Goal: Task Accomplishment & Management: Manage account settings

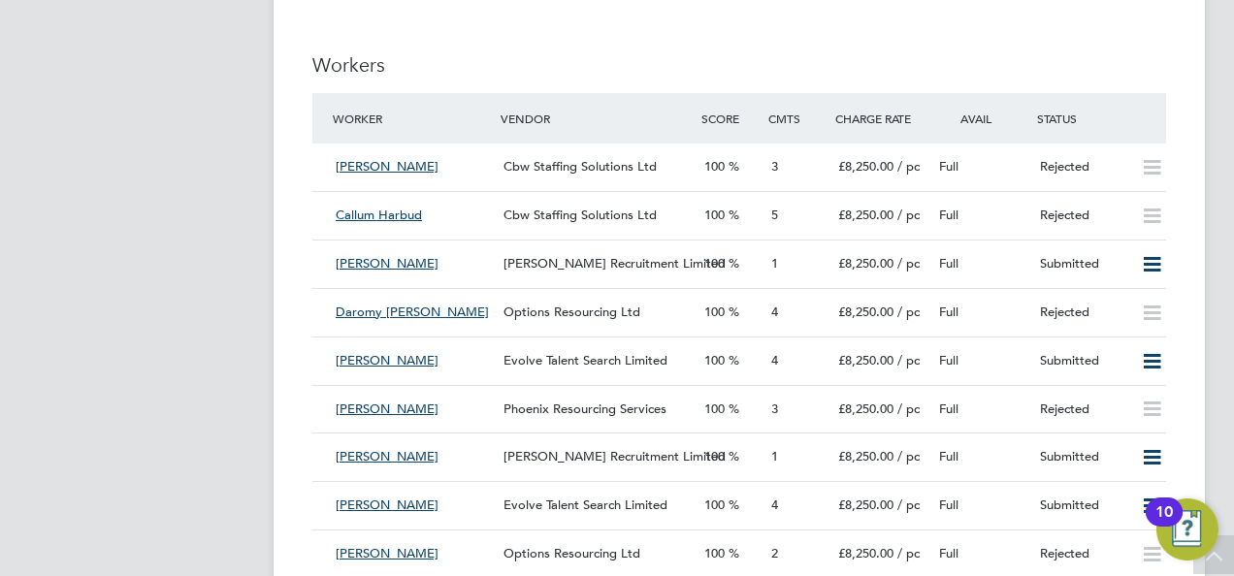
scroll to position [32, 169]
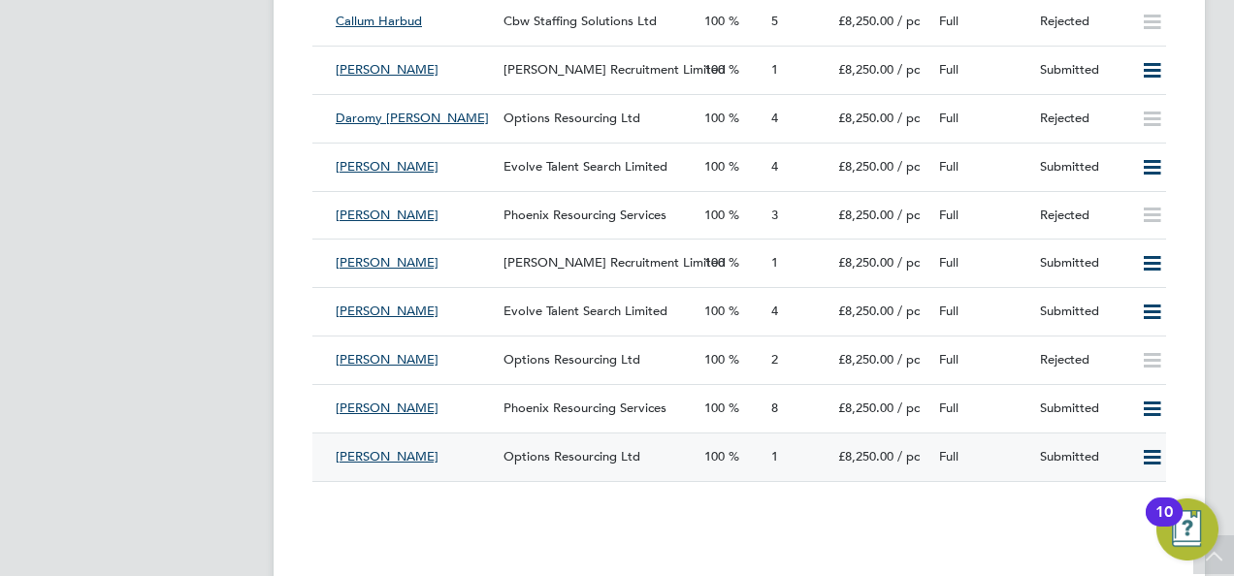
click at [440, 463] on div "[PERSON_NAME]" at bounding box center [412, 458] width 168 height 32
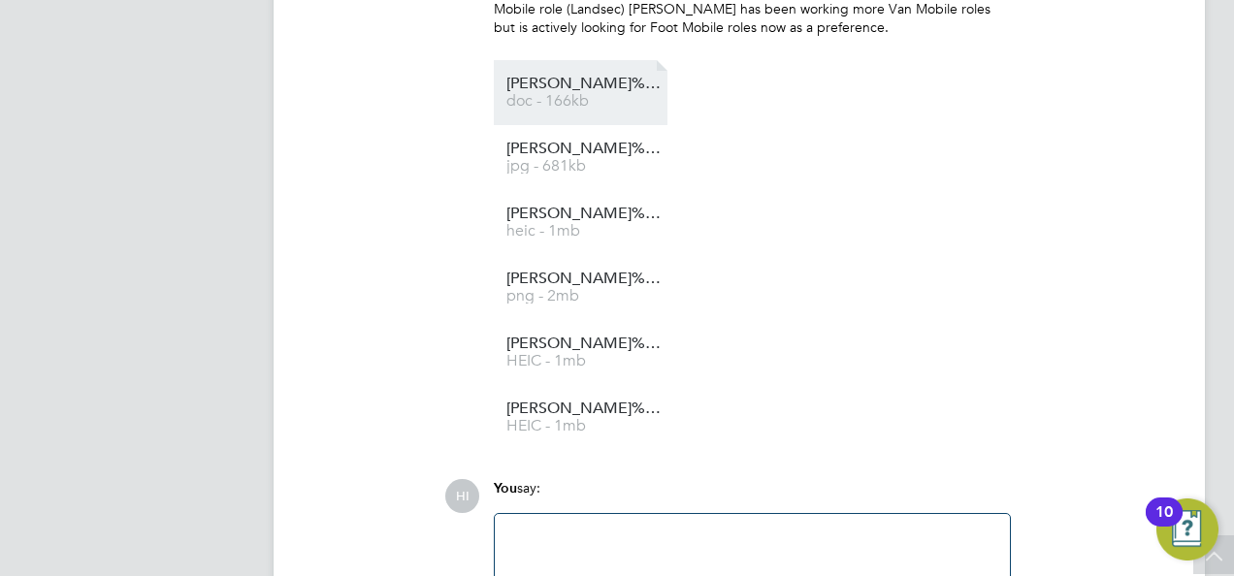
click at [570, 100] on span "doc - 166kb" at bounding box center [584, 101] width 155 height 15
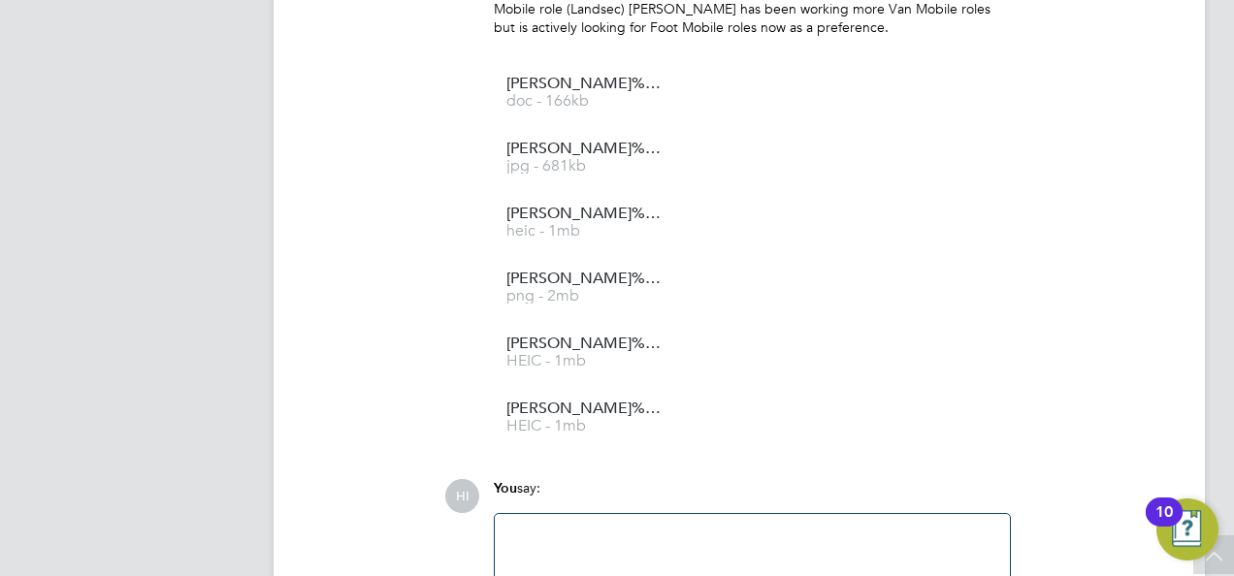
scroll to position [2274, 0]
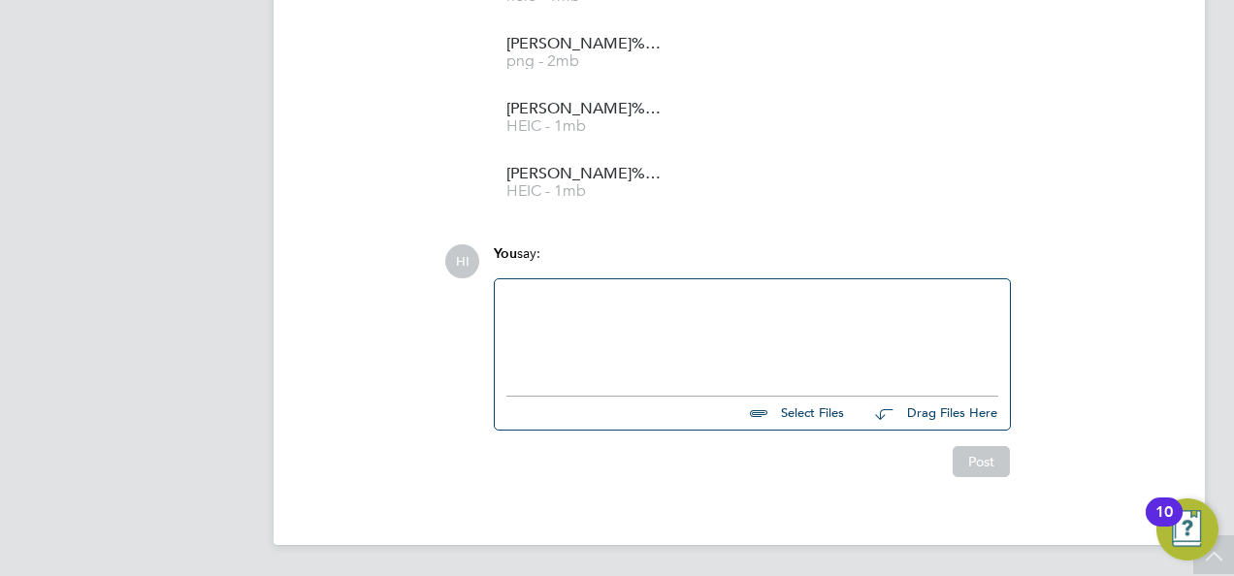
click at [667, 280] on div at bounding box center [752, 332] width 515 height 107
click at [661, 311] on div at bounding box center [753, 332] width 492 height 83
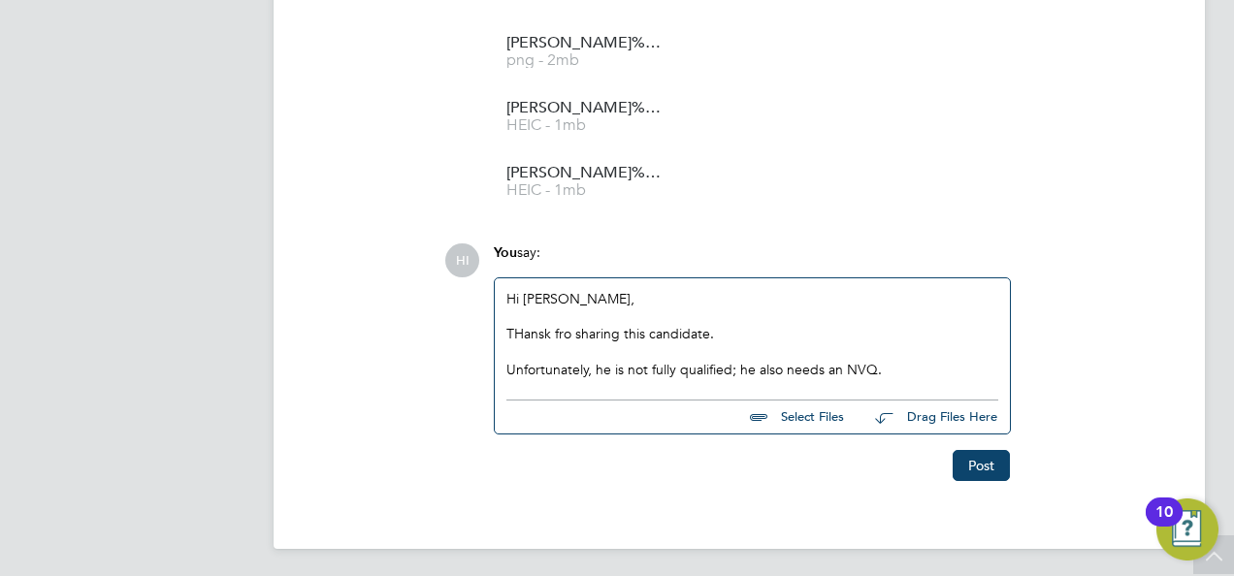
click at [929, 365] on div "Unfortunately, he is not fully qualified; he also needs an NVQ." at bounding box center [753, 369] width 492 height 17
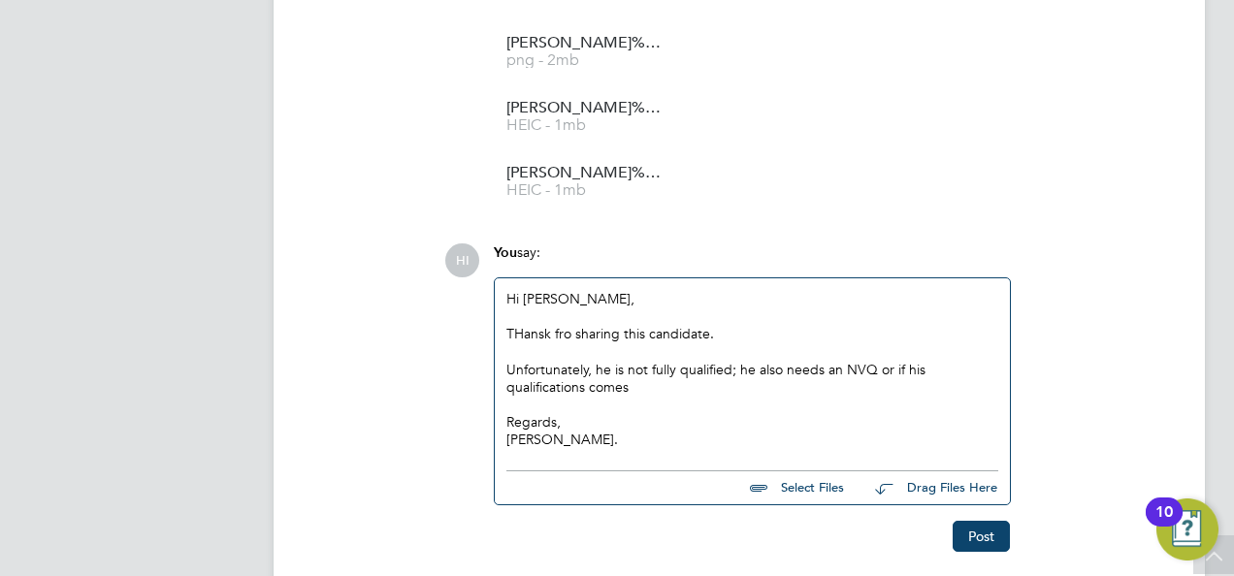
click at [560, 292] on div "Hi [PERSON_NAME], [PERSON_NAME] fro sharing this candidate. Unfortunately, he i…" at bounding box center [753, 369] width 492 height 159
click at [683, 377] on div "Unfortunately, he is not fully qualified; he also needs an NVQ or if his qualif…" at bounding box center [753, 378] width 492 height 35
click at [682, 387] on div "Unfortunately, he is not fully qualified; he also needs an NVQ or if his qualif…" at bounding box center [753, 378] width 492 height 35
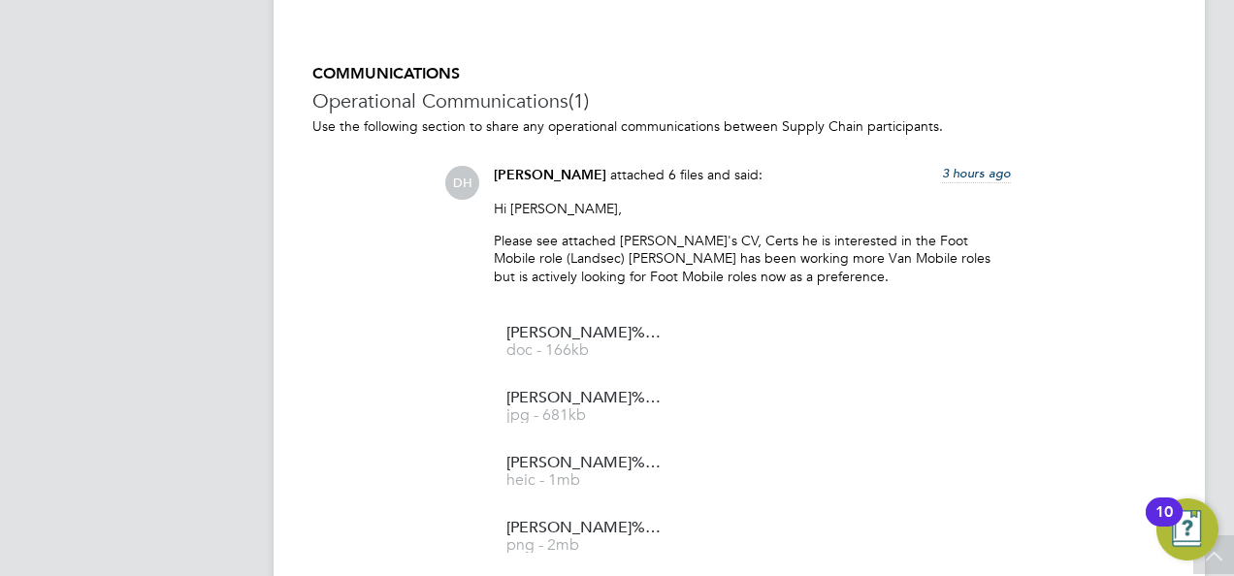
scroll to position [1982, 0]
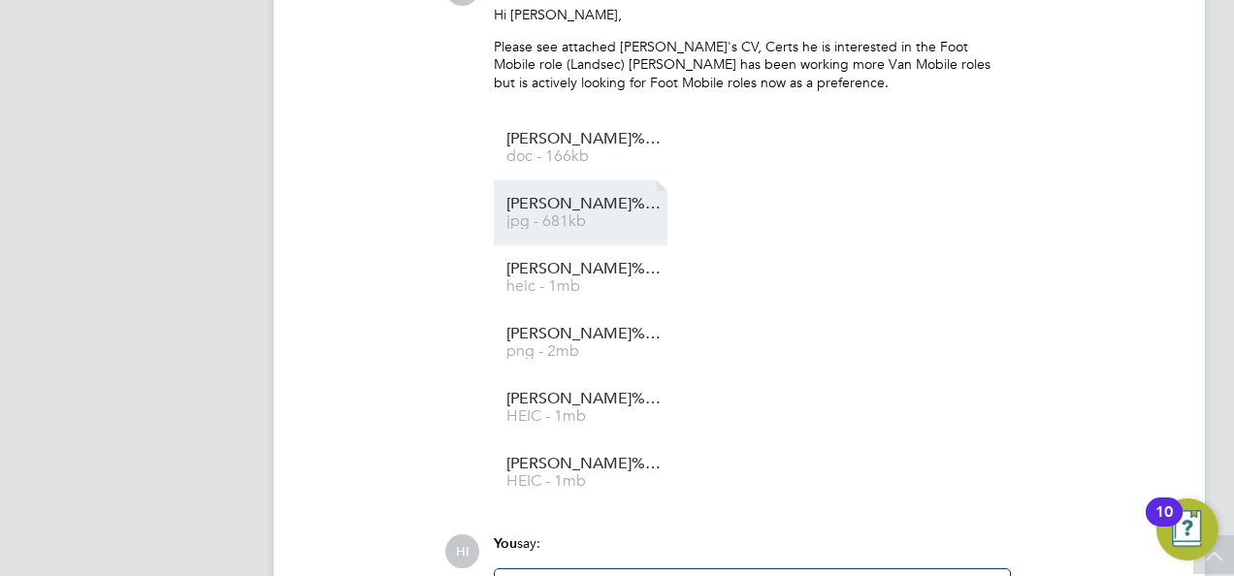
click at [575, 210] on span "[PERSON_NAME]%20Lemard%20-%20L3%20Electrical%20Installations" at bounding box center [584, 204] width 155 height 15
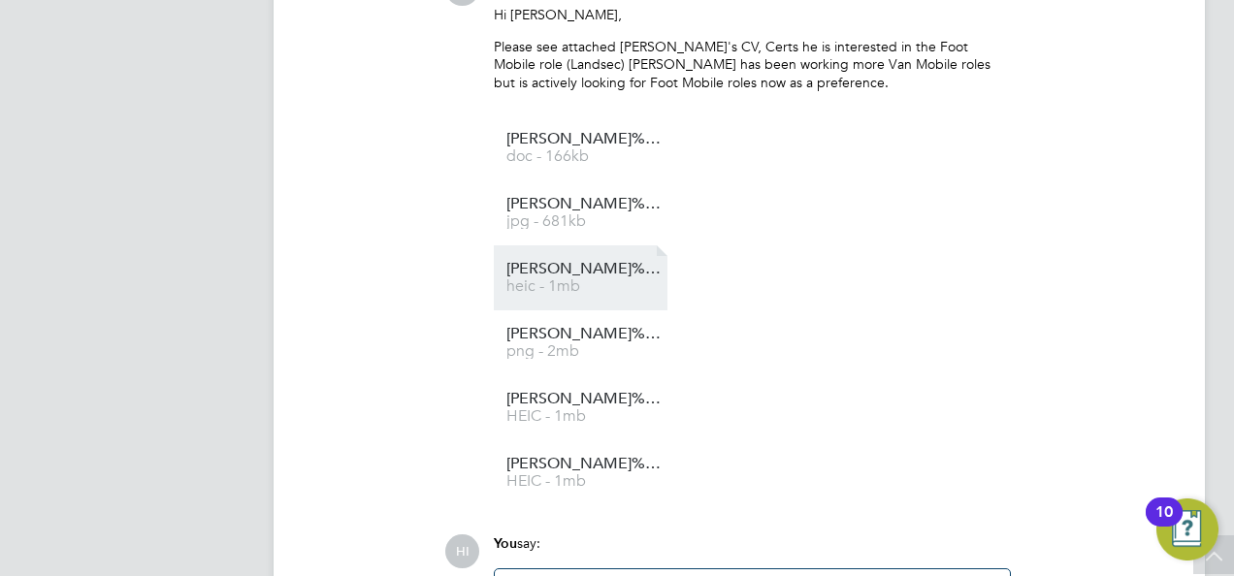
click at [592, 273] on span "[PERSON_NAME]%20Lemard%20-%2018th%20edition" at bounding box center [584, 269] width 155 height 15
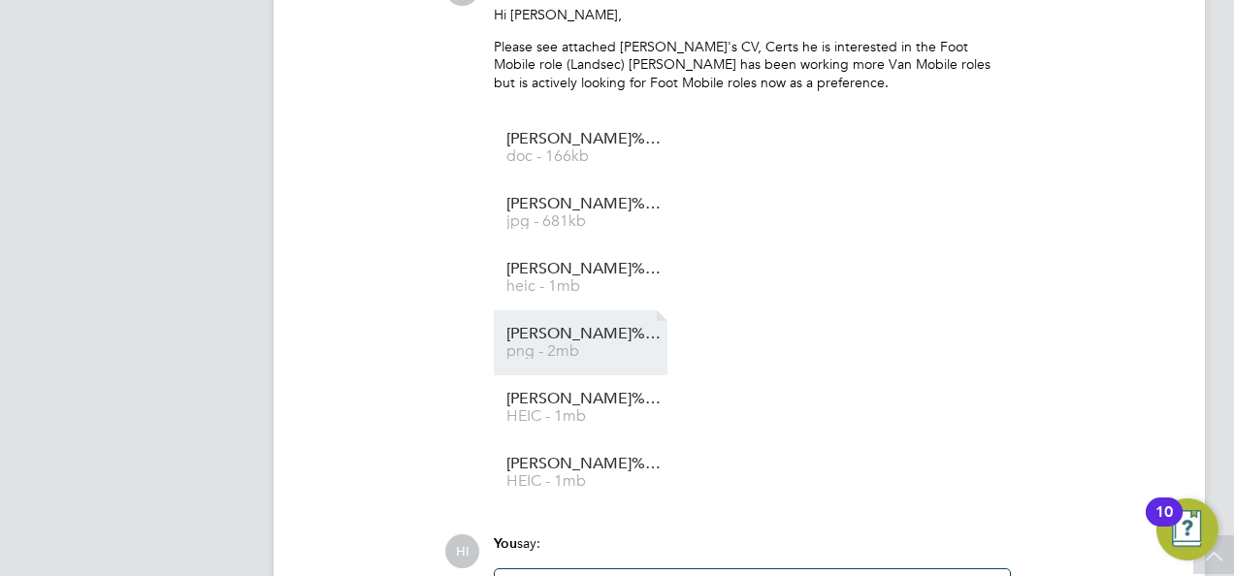
click at [590, 335] on span "[PERSON_NAME]%20Lemard%20-%20L3%20Inspection%20%26%20Testing" at bounding box center [584, 334] width 155 height 15
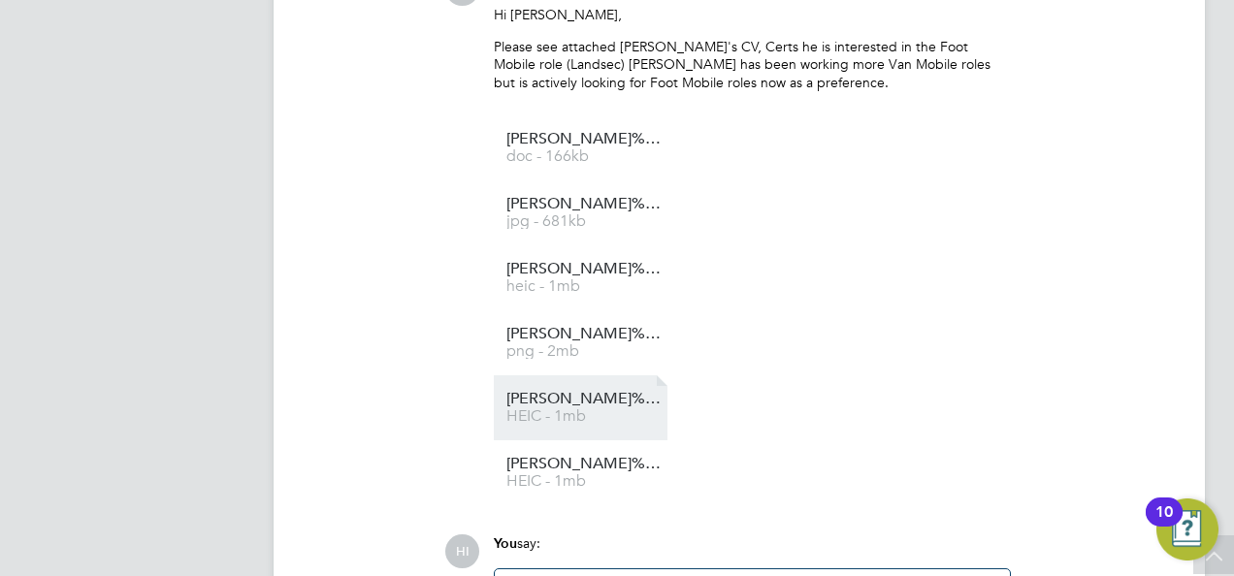
click at [599, 407] on span "[PERSON_NAME]%20Lemard%20-%20L2" at bounding box center [584, 399] width 155 height 15
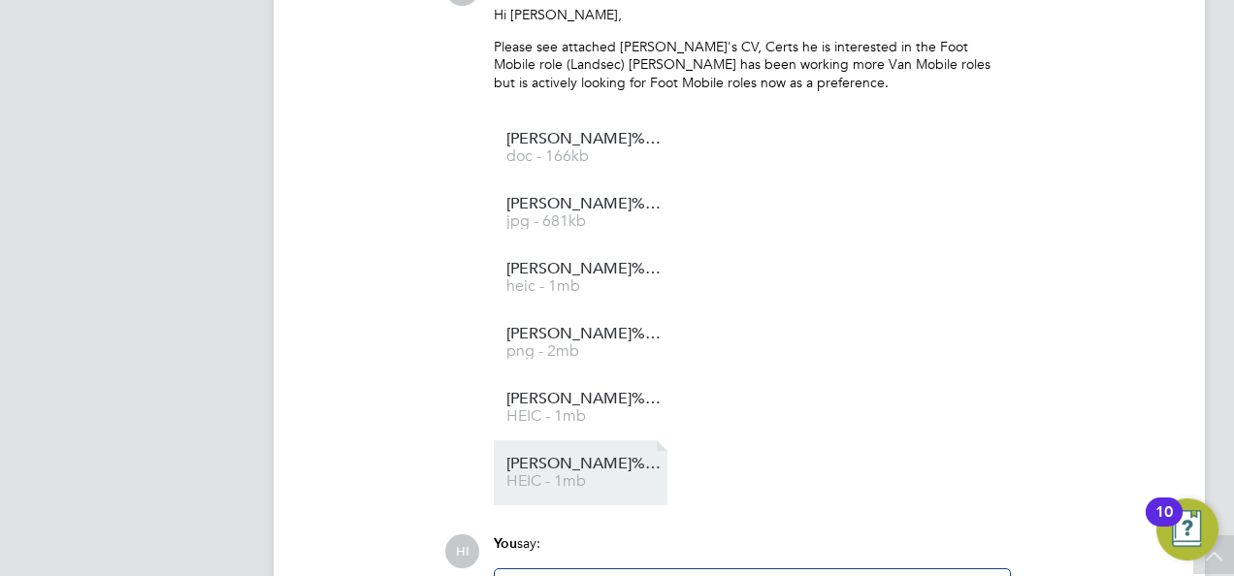
click at [565, 467] on span "[PERSON_NAME]%20Lemard%20-%20QHSE%20electrical%20safety" at bounding box center [584, 464] width 155 height 15
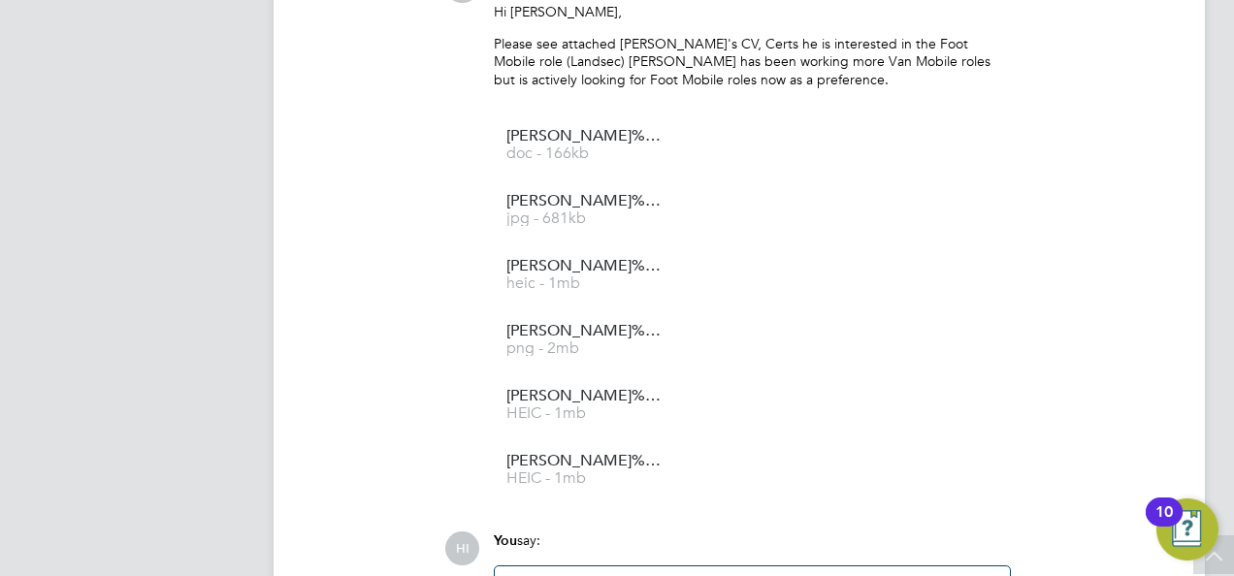
scroll to position [2349, 0]
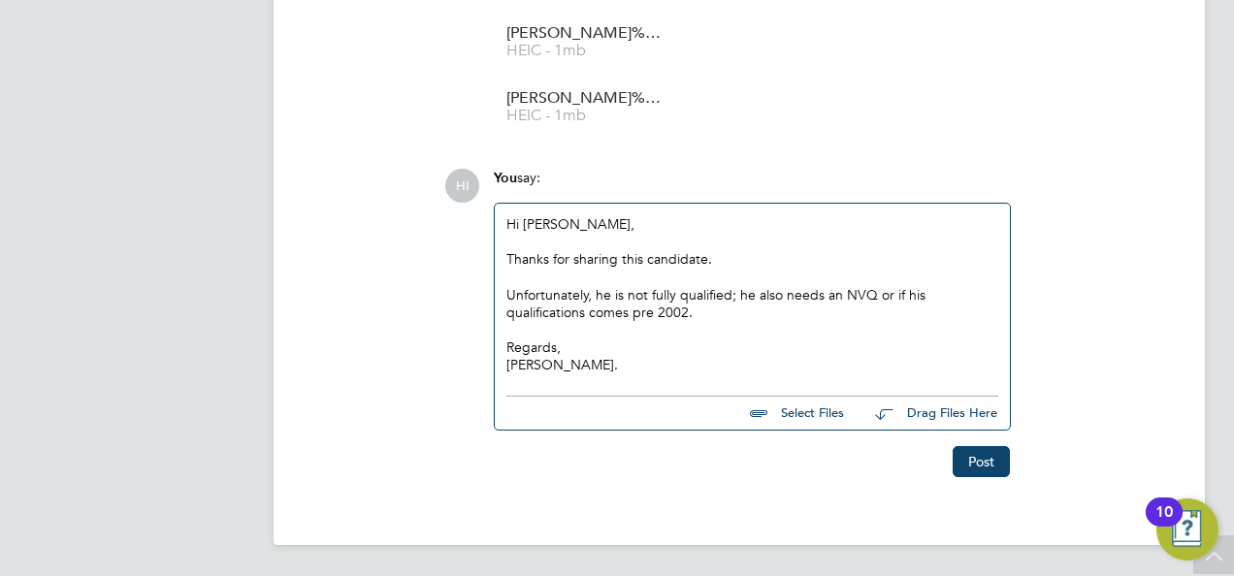
click at [696, 316] on div "Unfortunately, he is not fully qualified; he also needs an NVQ or if his qualif…" at bounding box center [753, 303] width 492 height 35
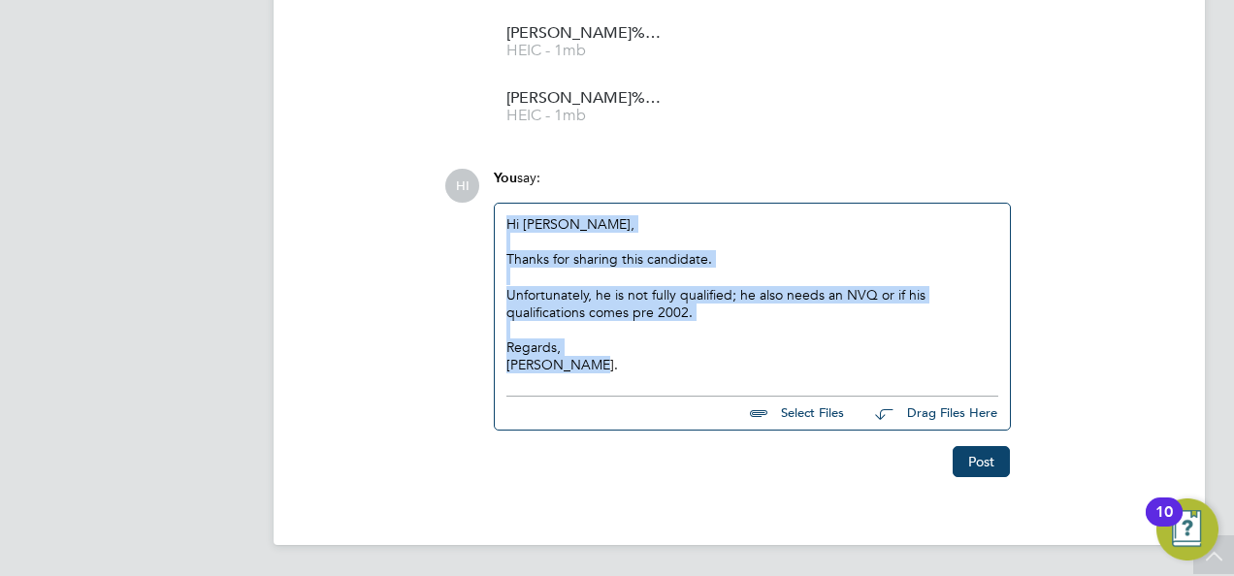
copy div "Hi [PERSON_NAME], Thanks for sharing this candidate. Unfortunately, he is not f…"
click at [979, 463] on button "Post" at bounding box center [981, 461] width 57 height 31
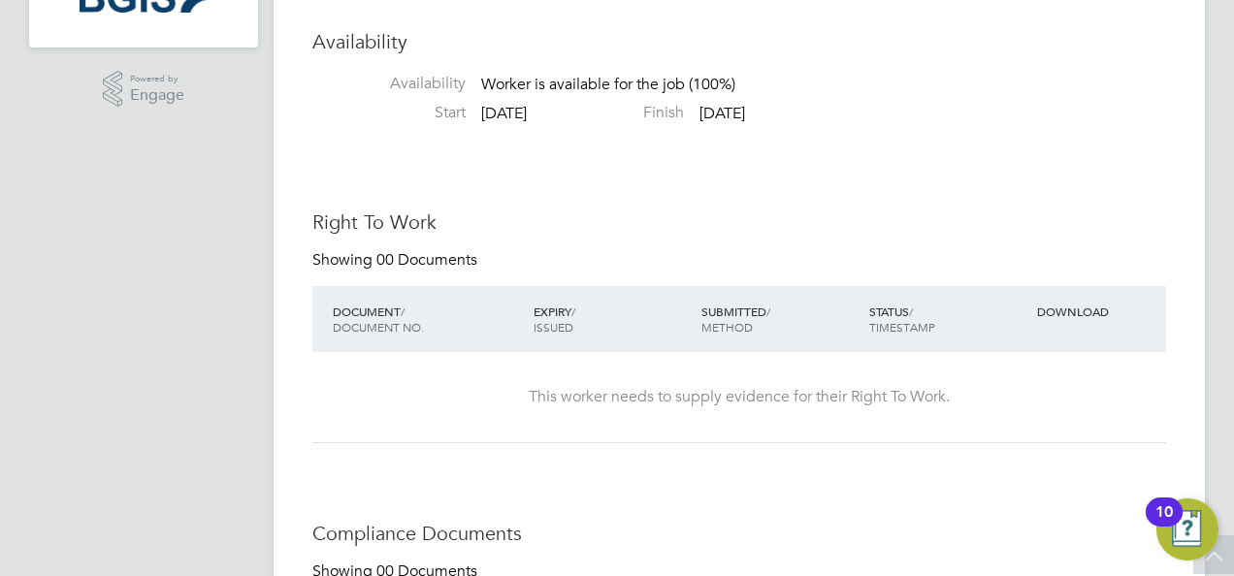
scroll to position [0, 0]
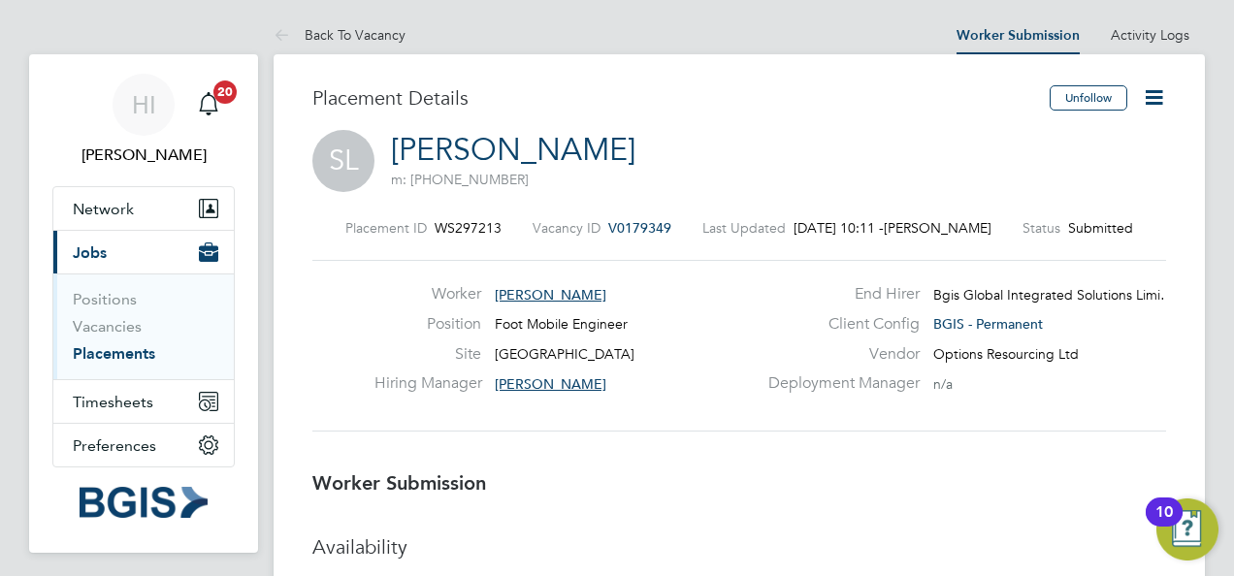
click at [1146, 101] on icon at bounding box center [1154, 97] width 24 height 24
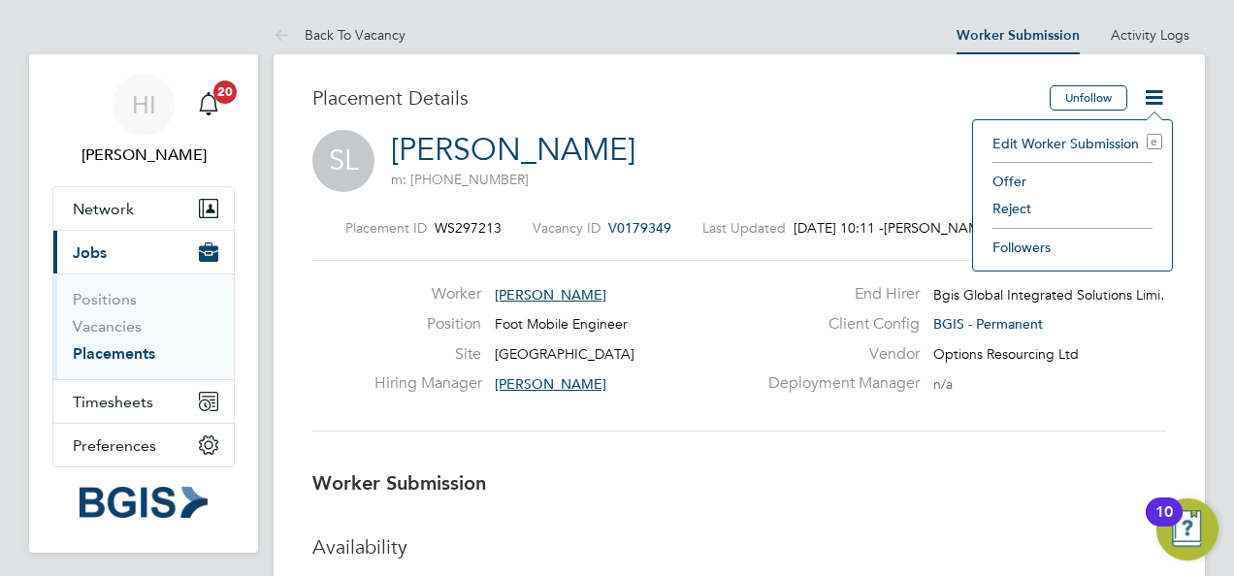
click at [1003, 205] on li "Reject" at bounding box center [1073, 208] width 180 height 27
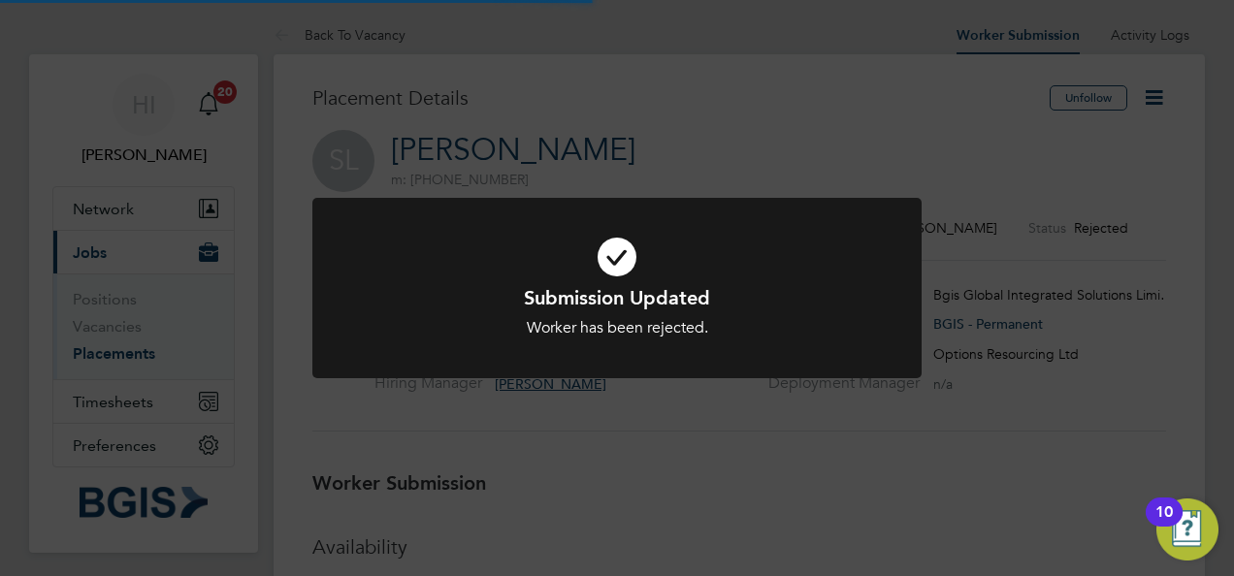
scroll to position [57, 136]
click at [590, 151] on div "Submission Updated Worker has been rejected. Cancel Okay" at bounding box center [617, 288] width 1234 height 576
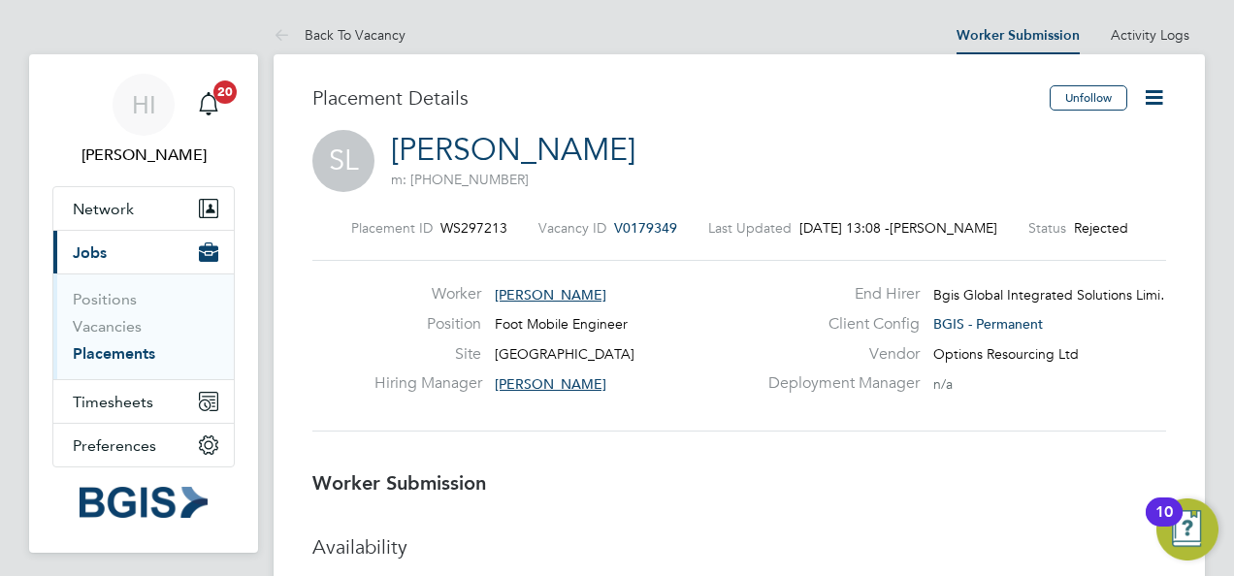
click at [380, 32] on link "Back To Vacancy" at bounding box center [340, 34] width 132 height 17
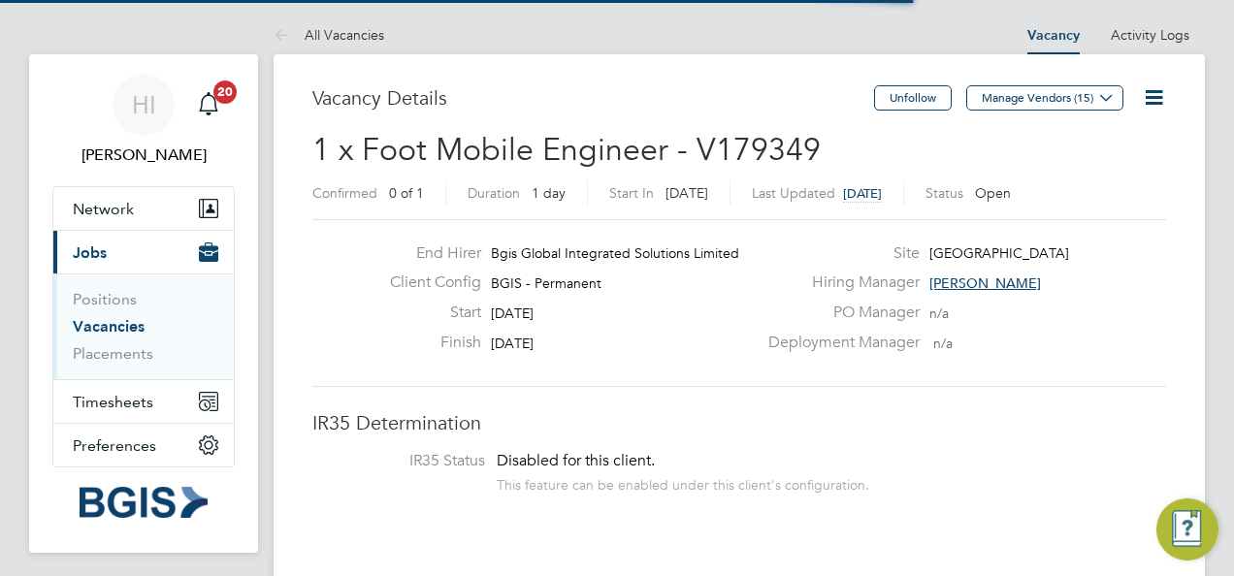
scroll to position [32, 169]
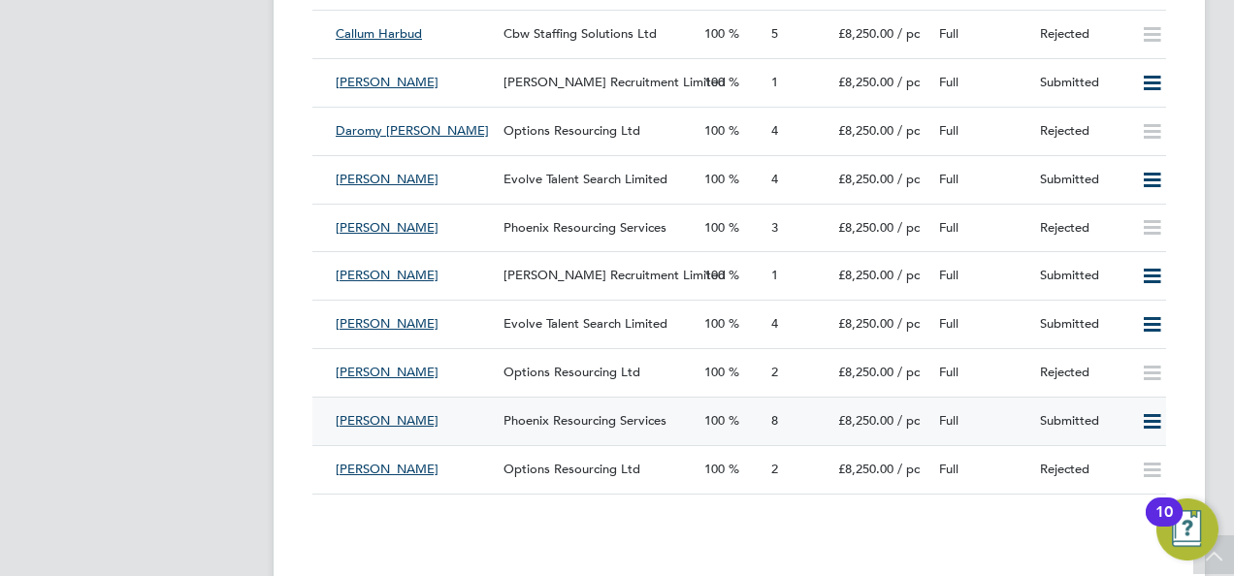
click at [366, 421] on span "[PERSON_NAME]" at bounding box center [387, 420] width 103 height 16
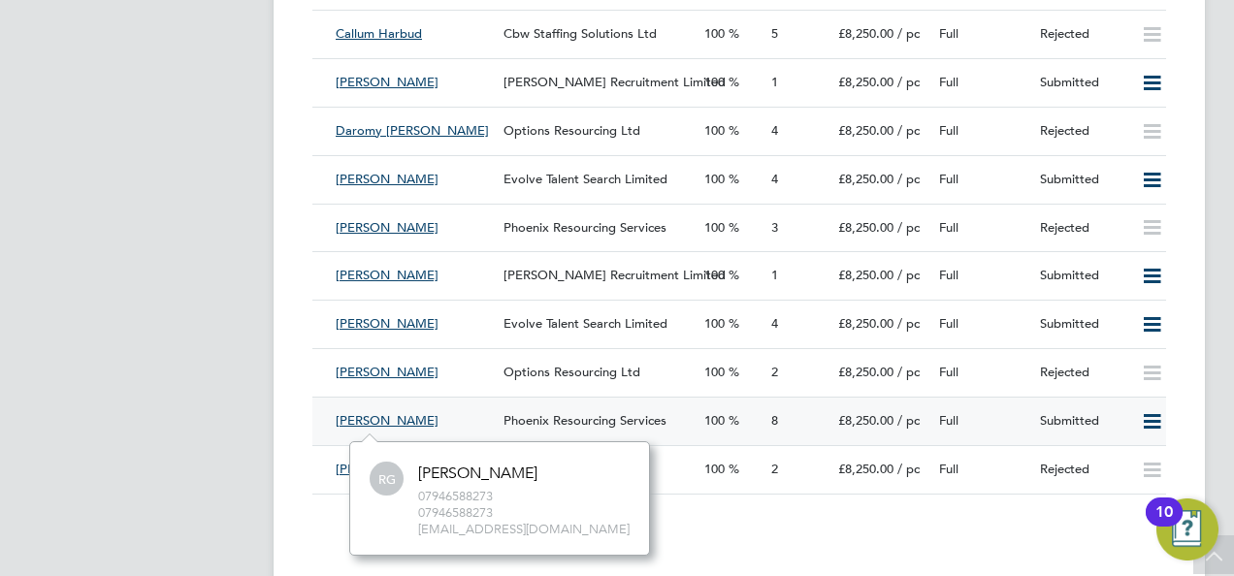
click at [375, 422] on span "[PERSON_NAME]" at bounding box center [387, 420] width 103 height 16
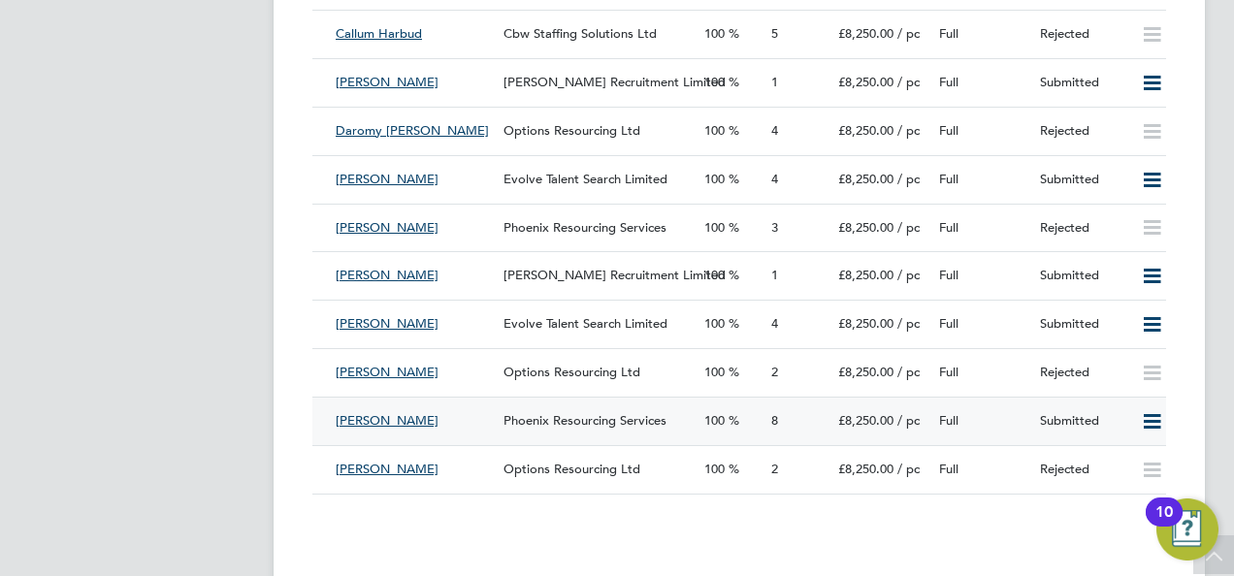
click at [496, 415] on div "Phoenix Resourcing Services" at bounding box center [596, 422] width 201 height 32
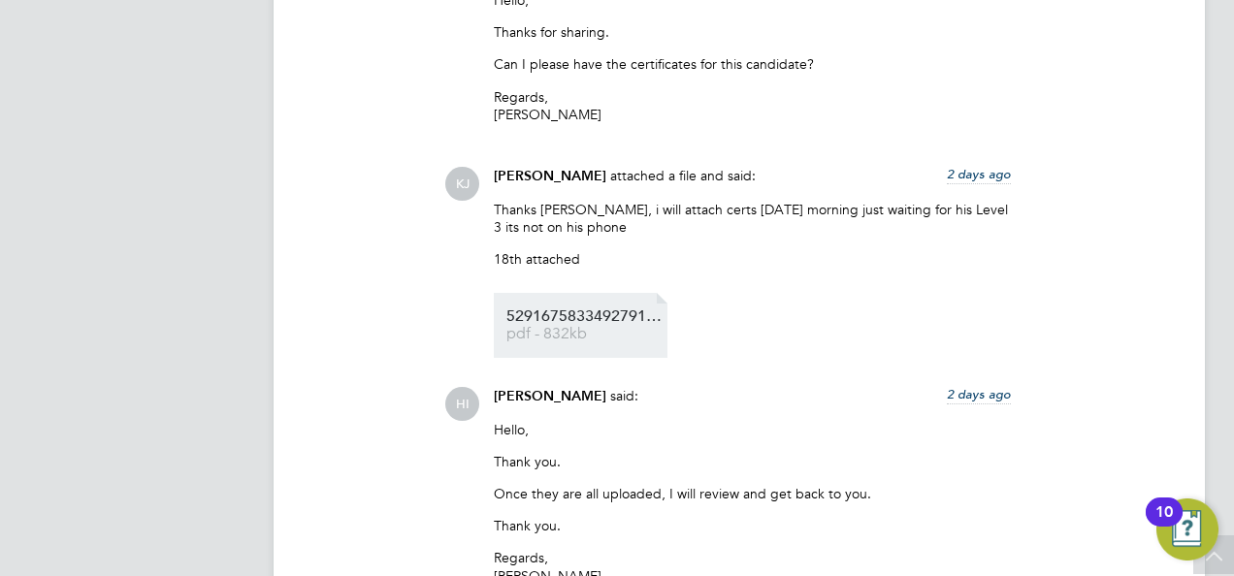
click at [588, 309] on li "5291675833492791748 pdf - 832kb" at bounding box center [581, 325] width 174 height 65
click at [575, 310] on li "5291675833492791748 pdf - 832kb" at bounding box center [581, 325] width 174 height 65
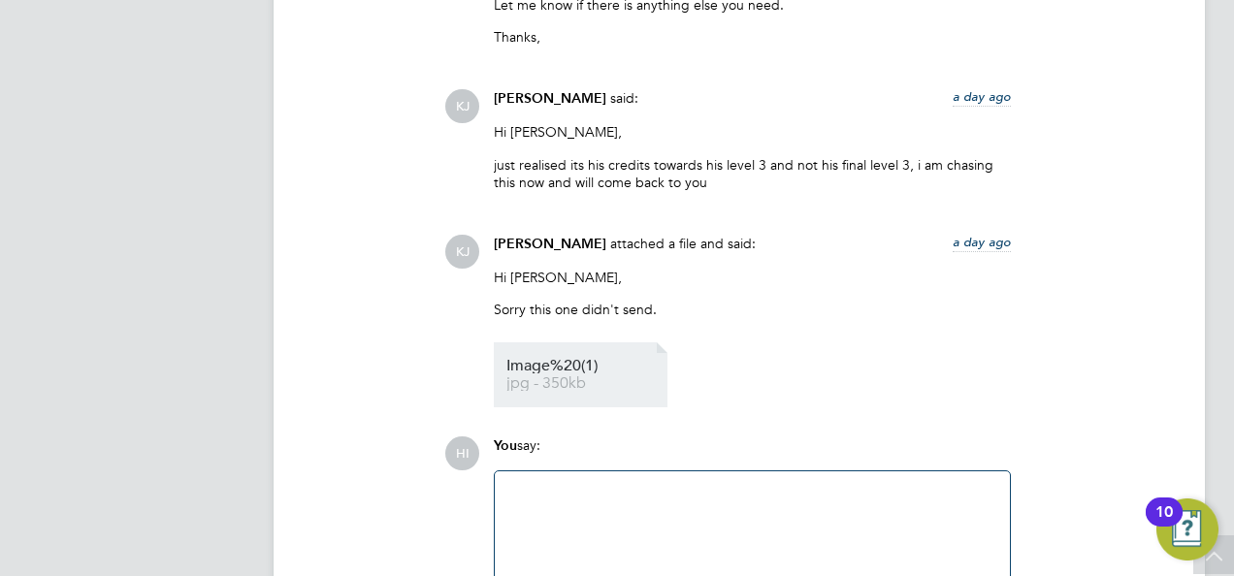
click at [558, 371] on span "Image%20(1)" at bounding box center [584, 366] width 155 height 15
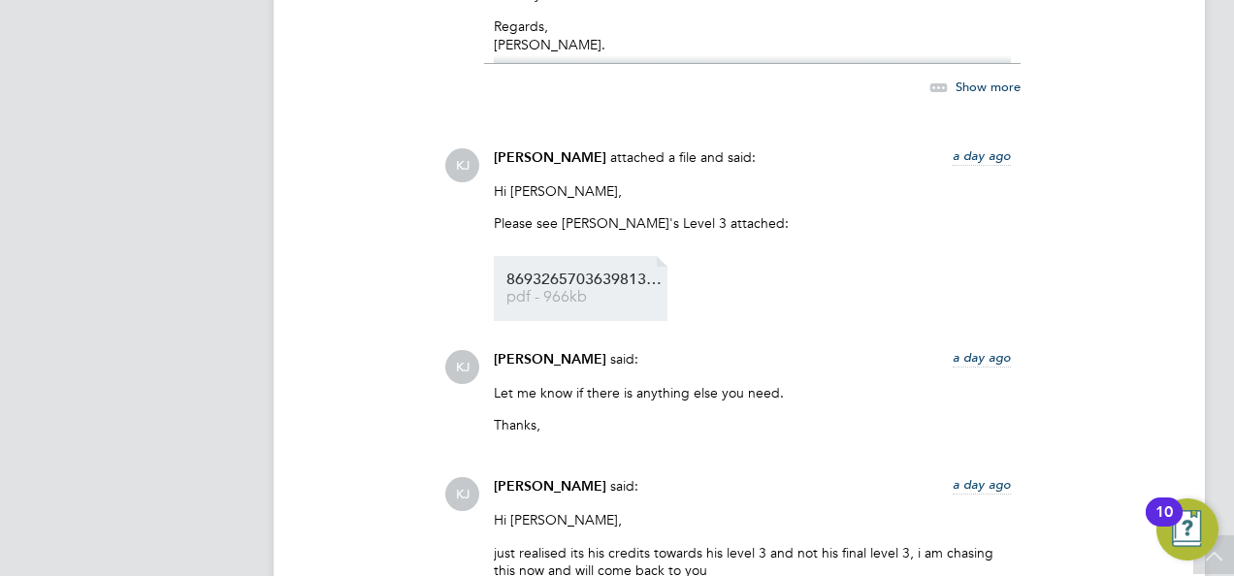
click at [588, 297] on span "pdf - 966kb" at bounding box center [584, 297] width 155 height 15
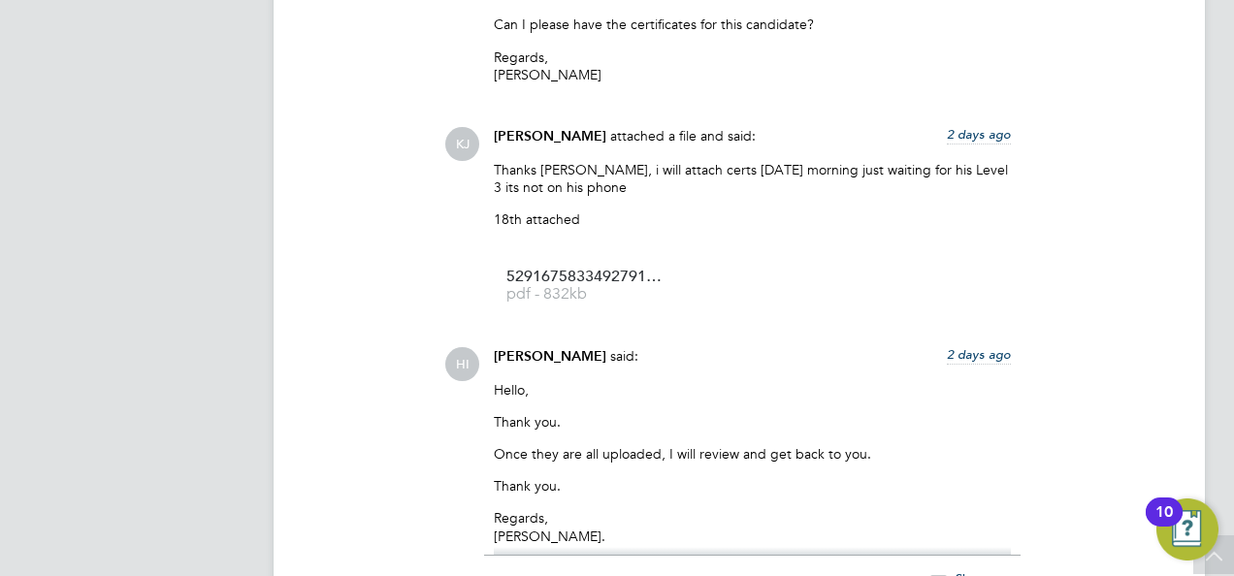
scroll to position [2181, 0]
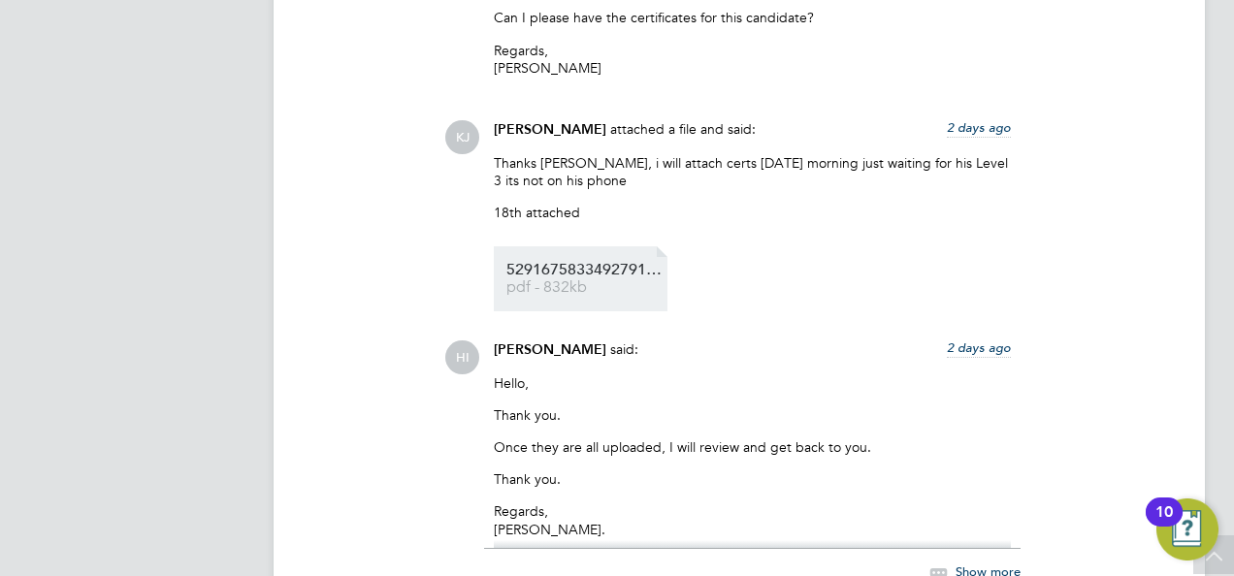
click at [575, 264] on span "5291675833492791748" at bounding box center [584, 270] width 155 height 15
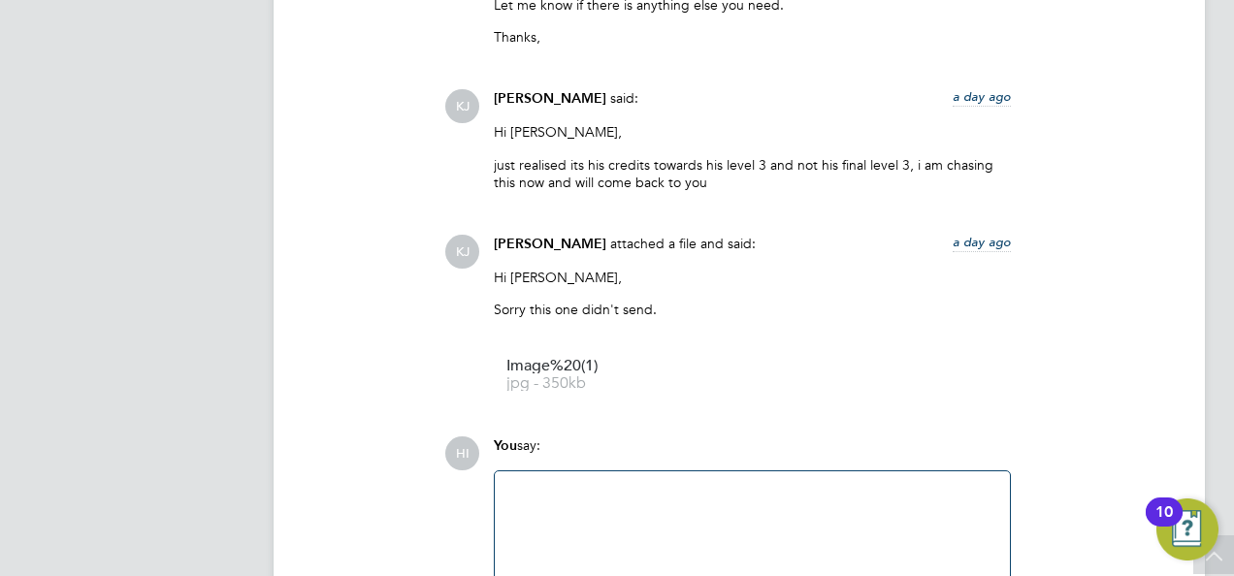
scroll to position [3249, 0]
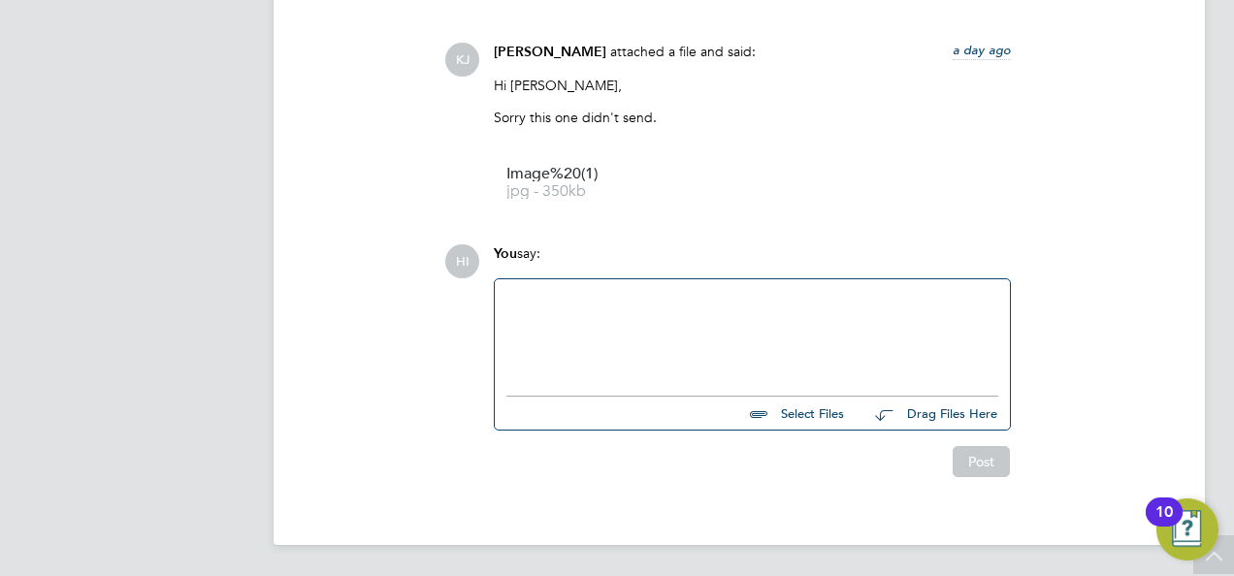
click at [588, 299] on div at bounding box center [753, 332] width 492 height 83
paste div
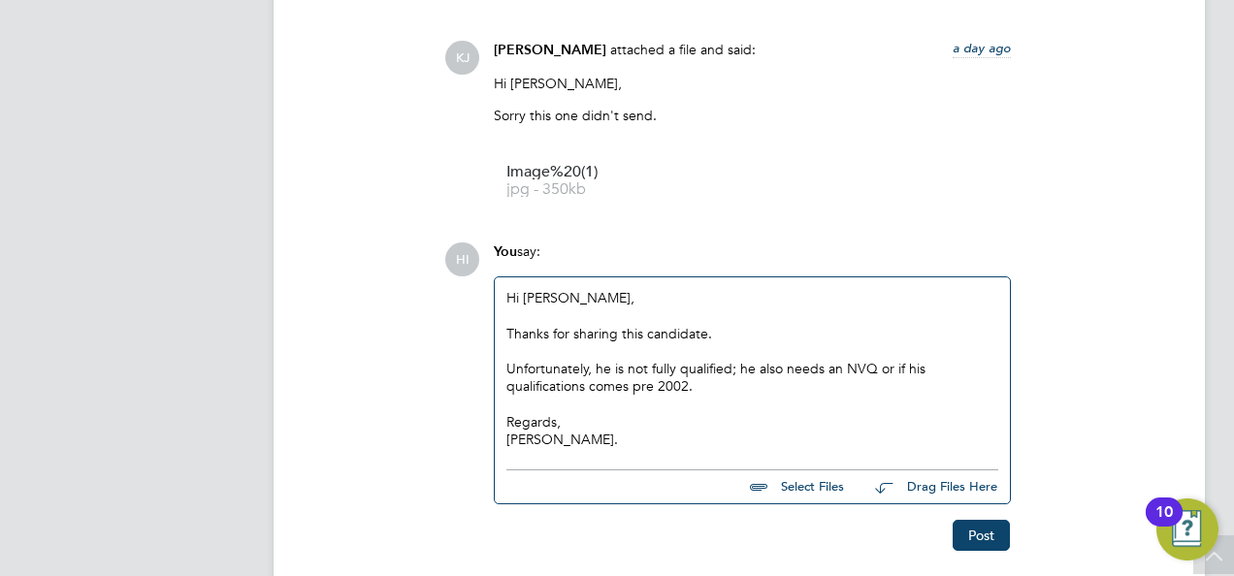
click at [540, 302] on div "Hi [PERSON_NAME], Thanks for sharing this candidate. Unfortunately, he is not f…" at bounding box center [753, 368] width 492 height 159
click at [983, 539] on button "Post" at bounding box center [981, 535] width 57 height 31
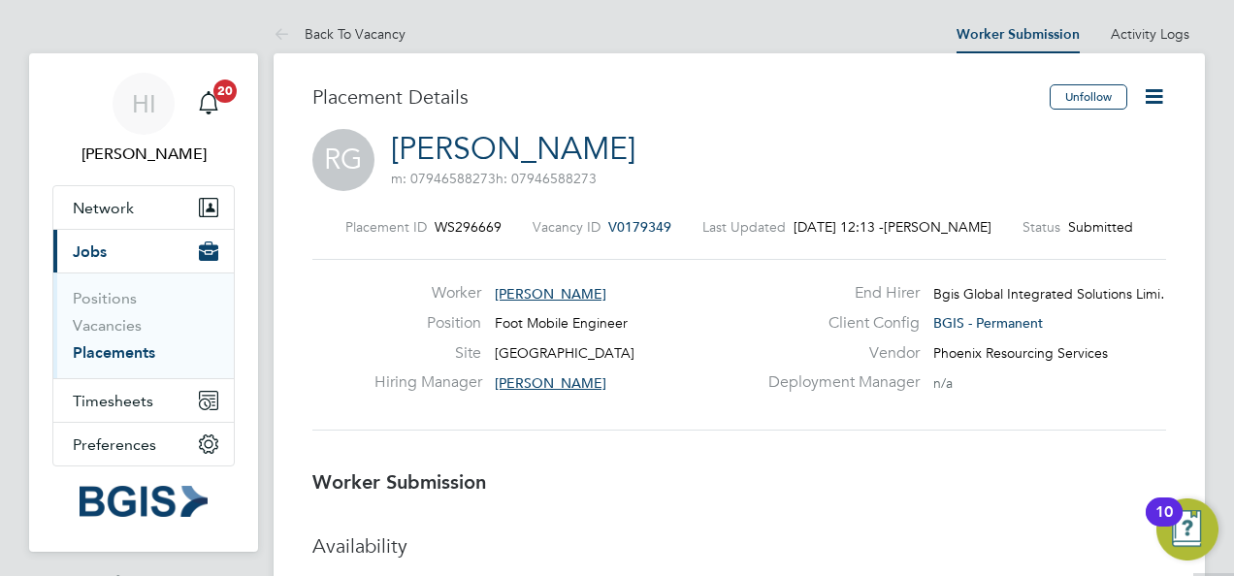
scroll to position [0, 0]
click at [1157, 92] on icon at bounding box center [1154, 97] width 24 height 24
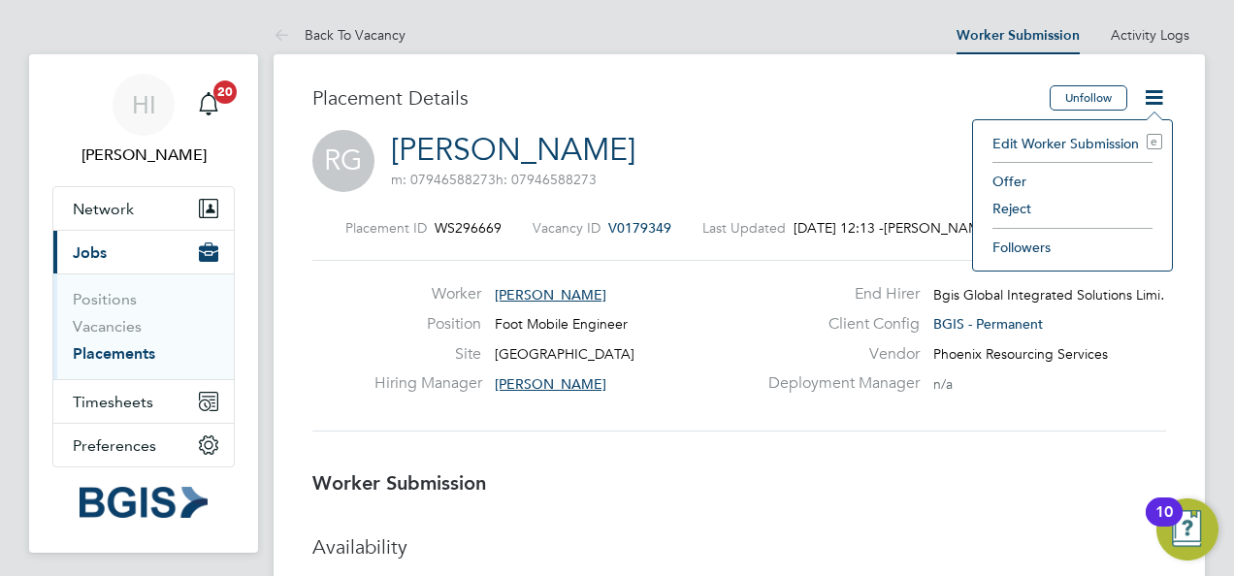
click at [1000, 208] on li "Reject" at bounding box center [1073, 208] width 180 height 27
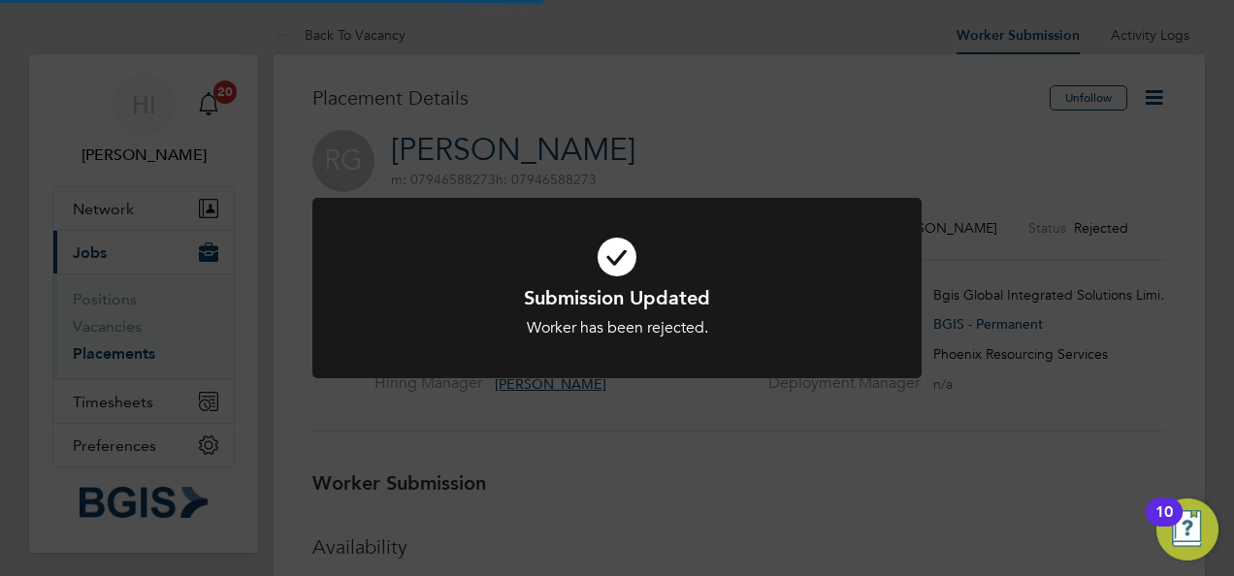
scroll to position [57, 136]
click at [638, 125] on div "Submission Updated Worker has been rejected. Cancel Okay" at bounding box center [617, 288] width 1234 height 576
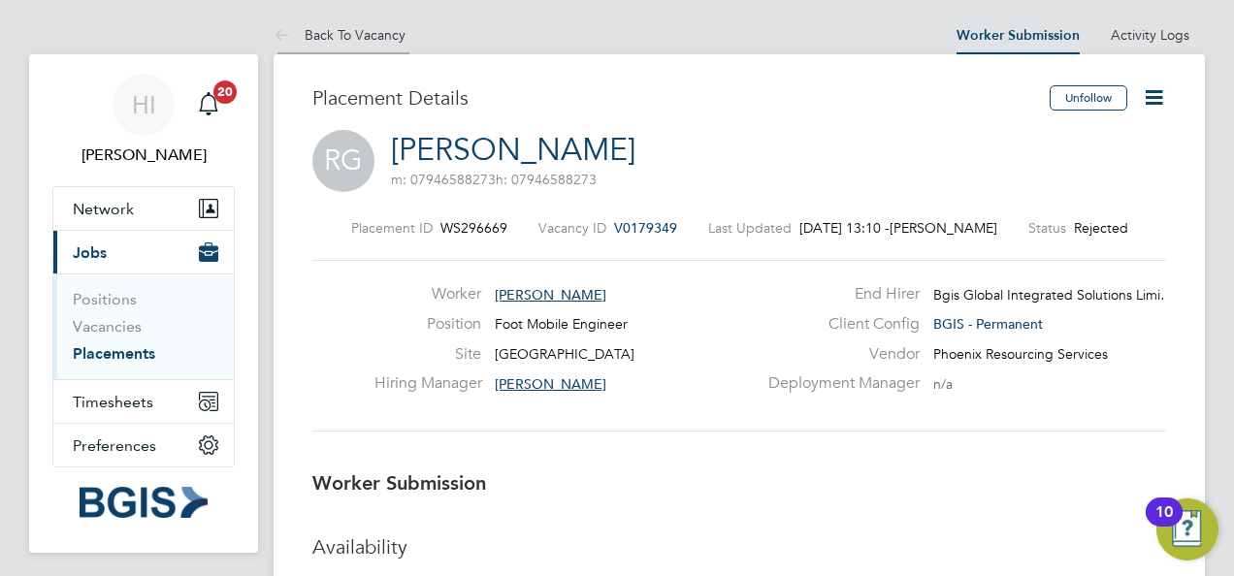
click at [395, 40] on link "Back To Vacancy" at bounding box center [340, 34] width 132 height 17
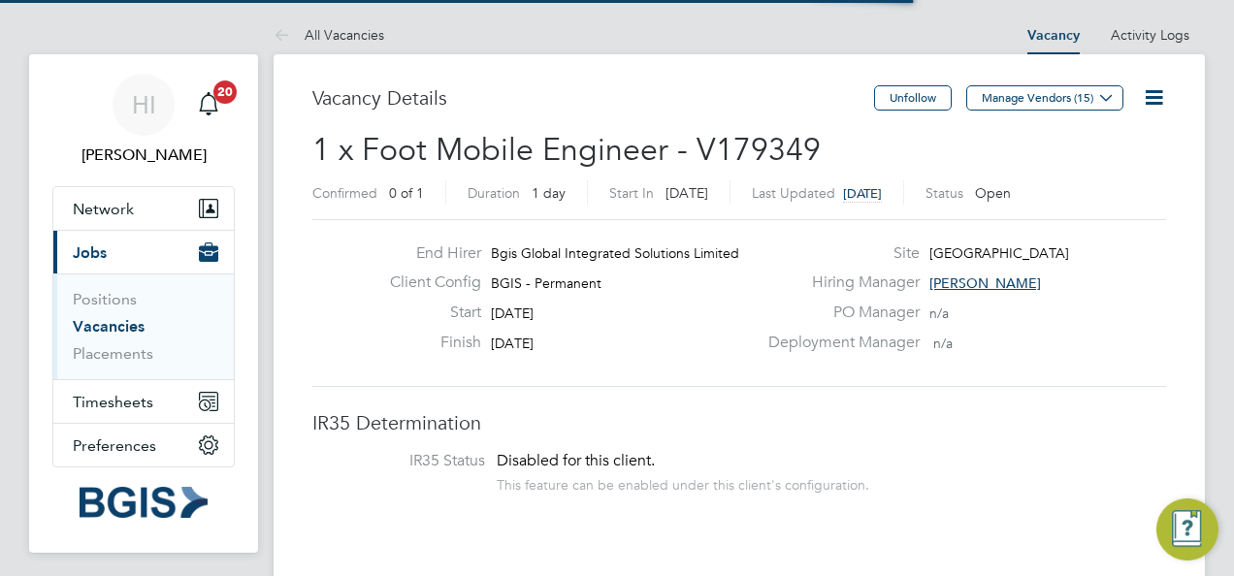
scroll to position [32, 169]
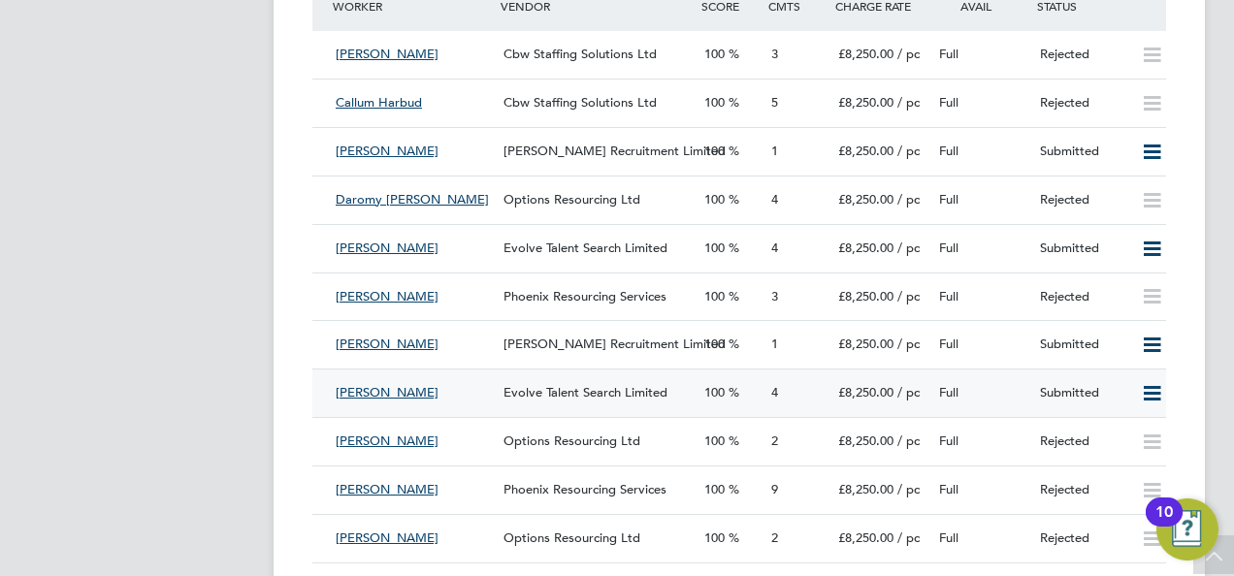
click at [367, 385] on div "[PERSON_NAME]" at bounding box center [412, 393] width 168 height 32
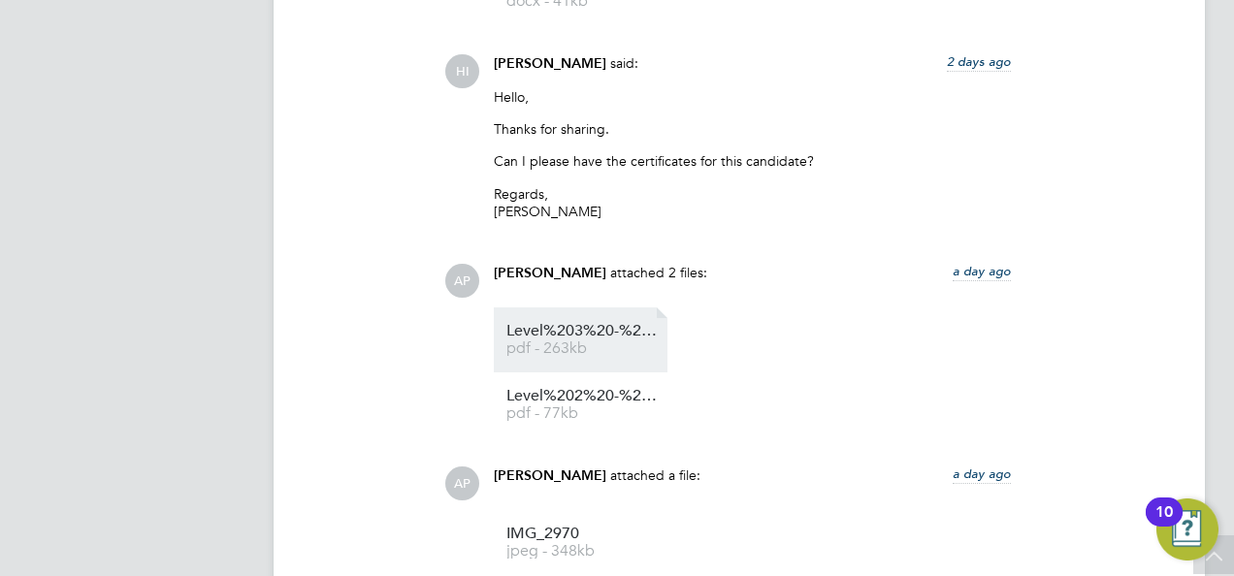
click at [603, 339] on span "Level%203%20-%20Building%20%26%20Structures%20(2365)" at bounding box center [584, 331] width 155 height 15
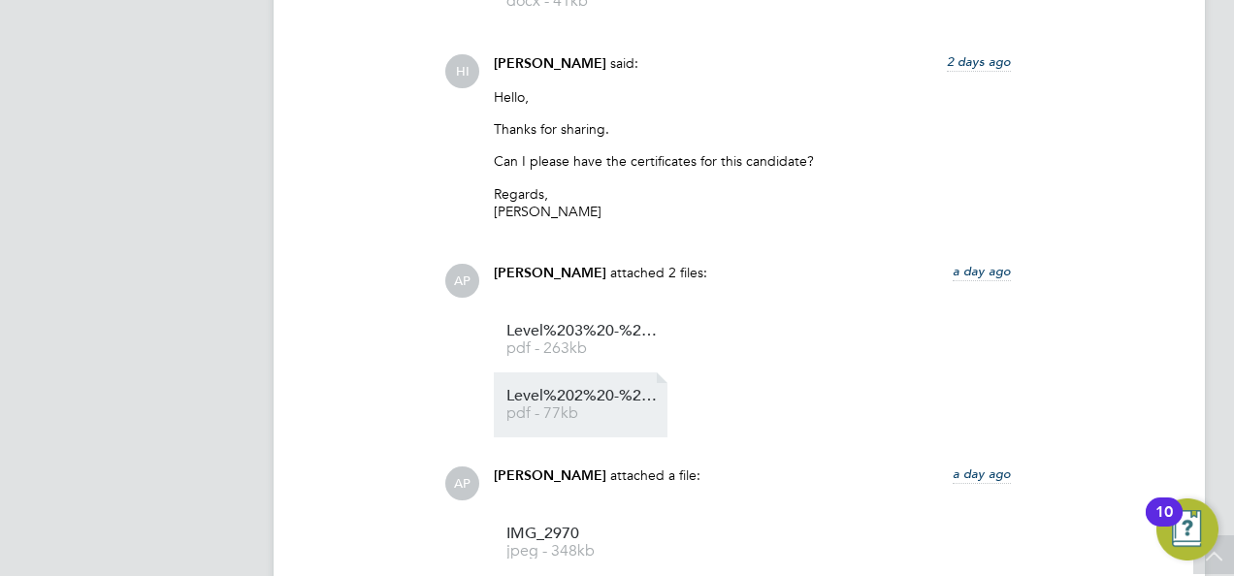
click at [579, 404] on span "Level%202%20-%20Building%20%26%20Structures%20(2330)" at bounding box center [584, 396] width 155 height 15
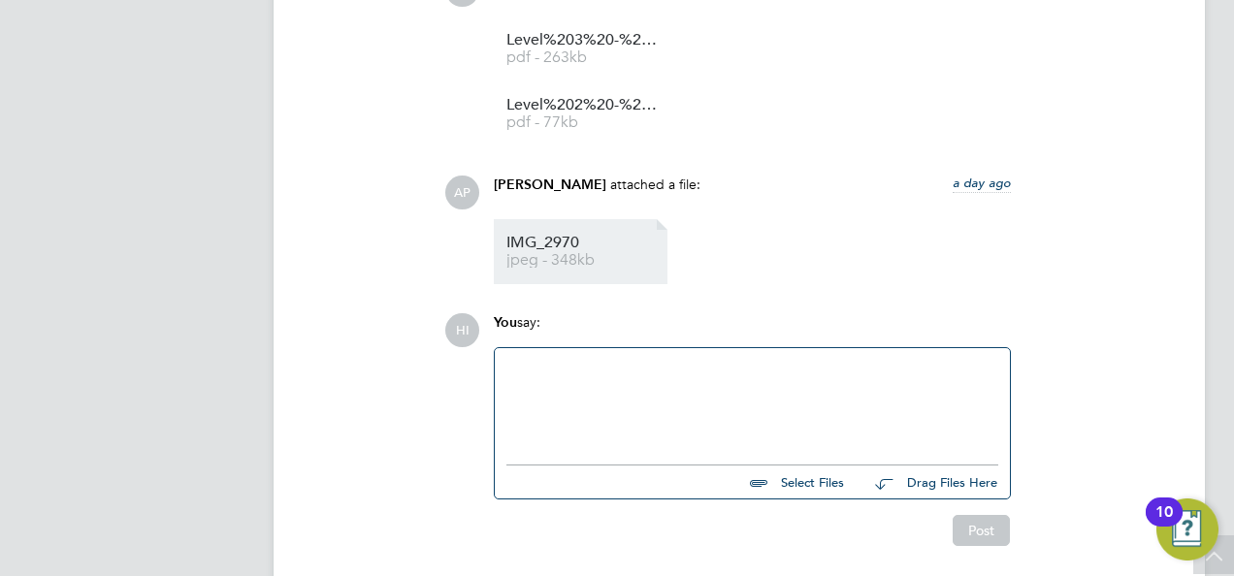
click at [566, 230] on li "IMG_2970 jpeg - 348kb" at bounding box center [581, 251] width 174 height 65
click at [602, 263] on span "jpeg - 348kb" at bounding box center [584, 260] width 155 height 15
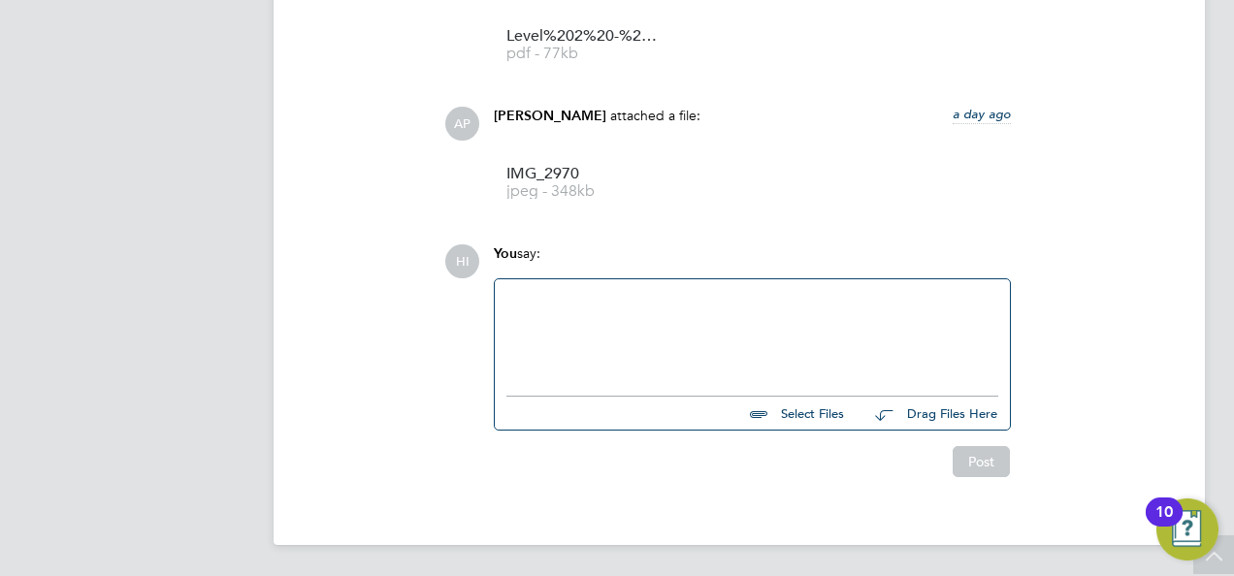
click at [647, 345] on div at bounding box center [753, 332] width 492 height 83
paste div
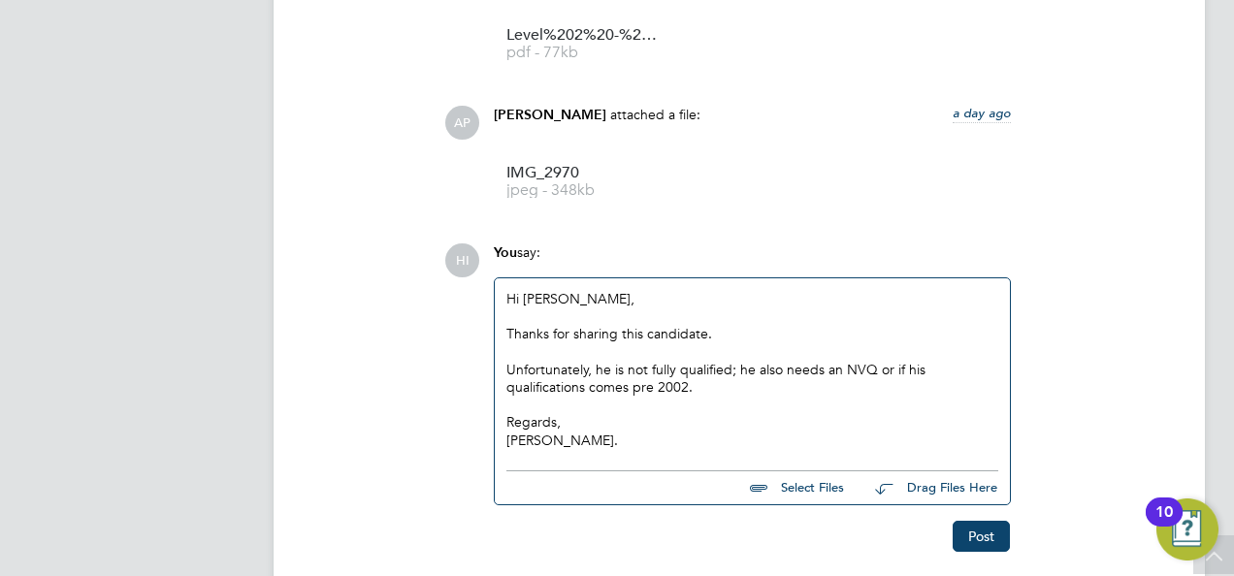
click at [531, 291] on div "Hi [PERSON_NAME], Thanks for sharing this candidate. Unfortunately, he is not f…" at bounding box center [753, 369] width 492 height 159
click at [532, 291] on div "Hi [PERSON_NAME], Thanks for sharing this candidate. Unfortunately, he is not f…" at bounding box center [753, 369] width 492 height 159
click at [985, 539] on button "Post" at bounding box center [981, 536] width 57 height 31
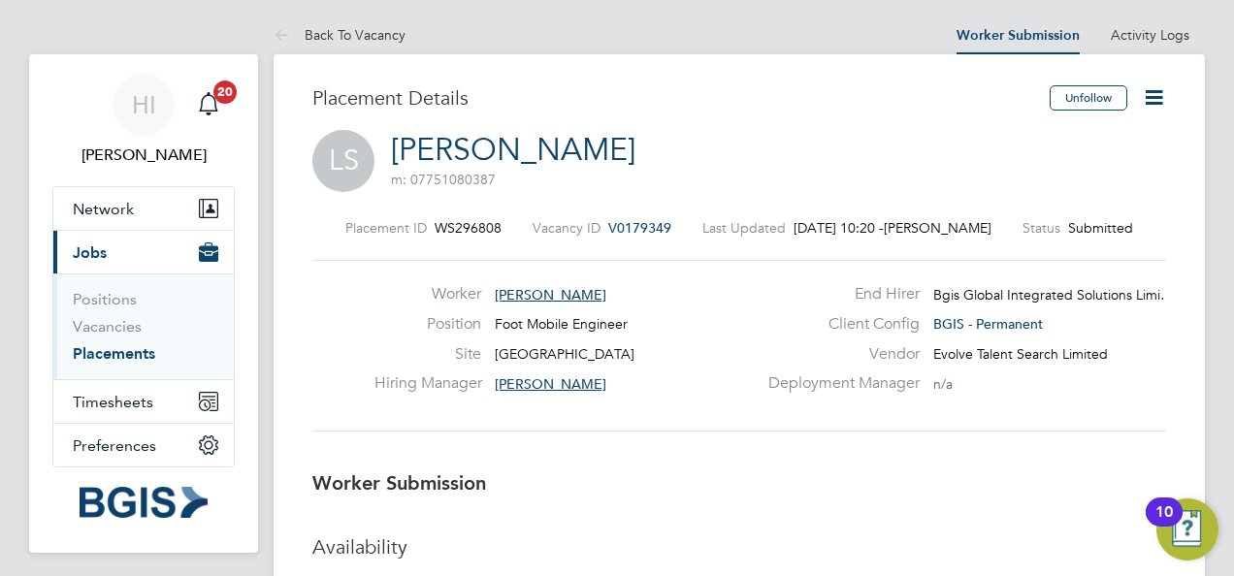
click at [1160, 98] on icon at bounding box center [1154, 97] width 24 height 24
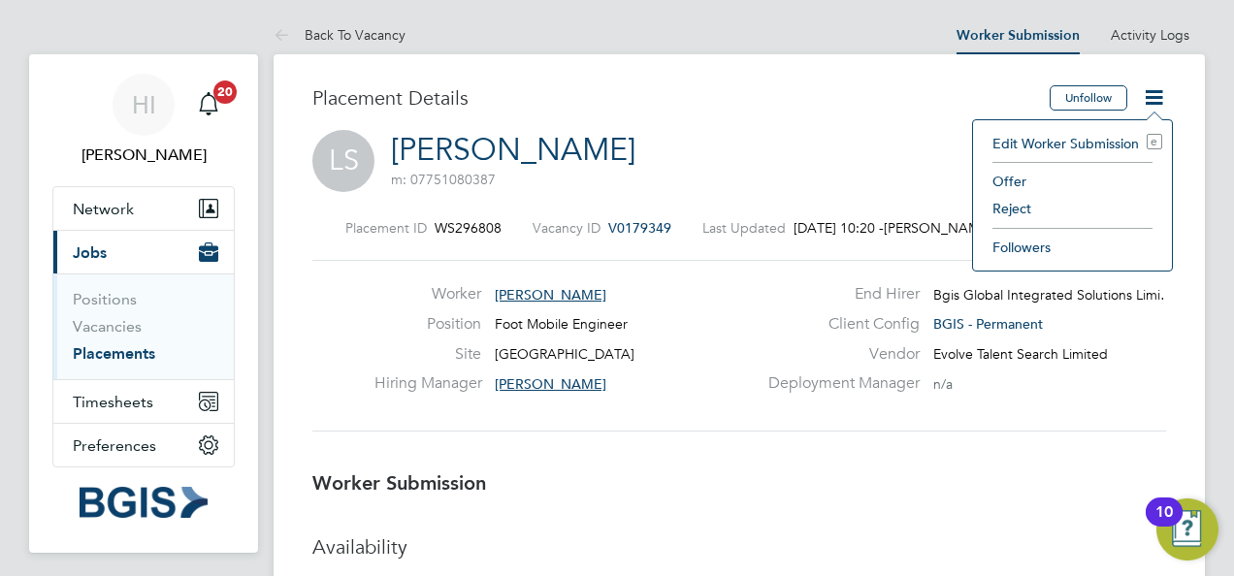
click at [1016, 203] on li "Reject" at bounding box center [1073, 208] width 180 height 27
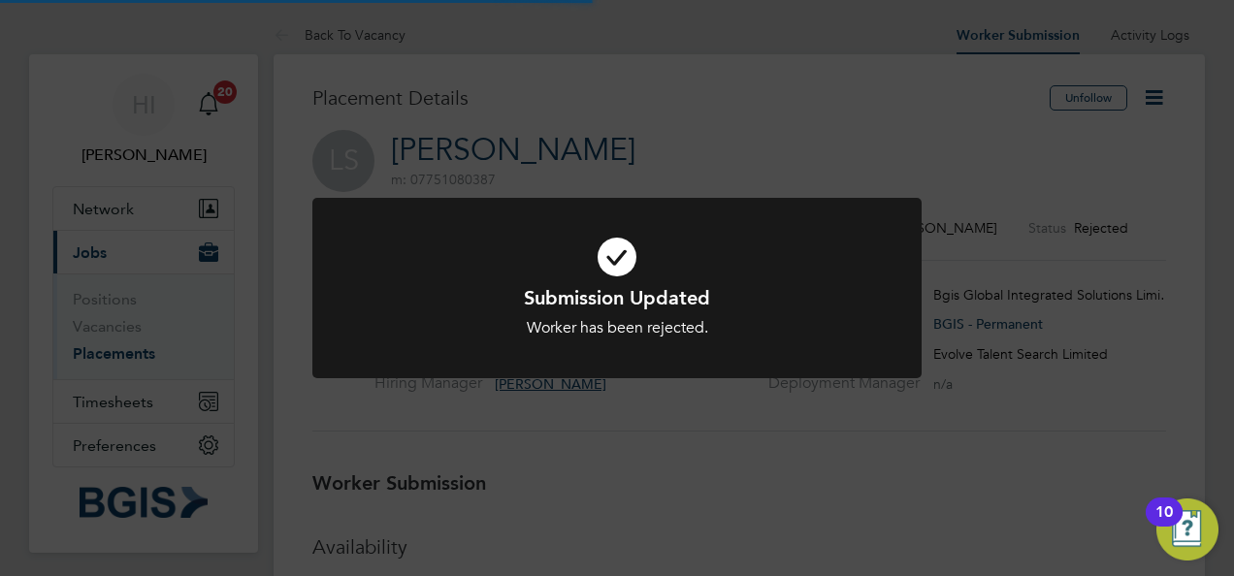
scroll to position [57, 136]
click at [379, 103] on div "Submission Updated Worker has been rejected. Cancel Okay" at bounding box center [617, 288] width 1234 height 576
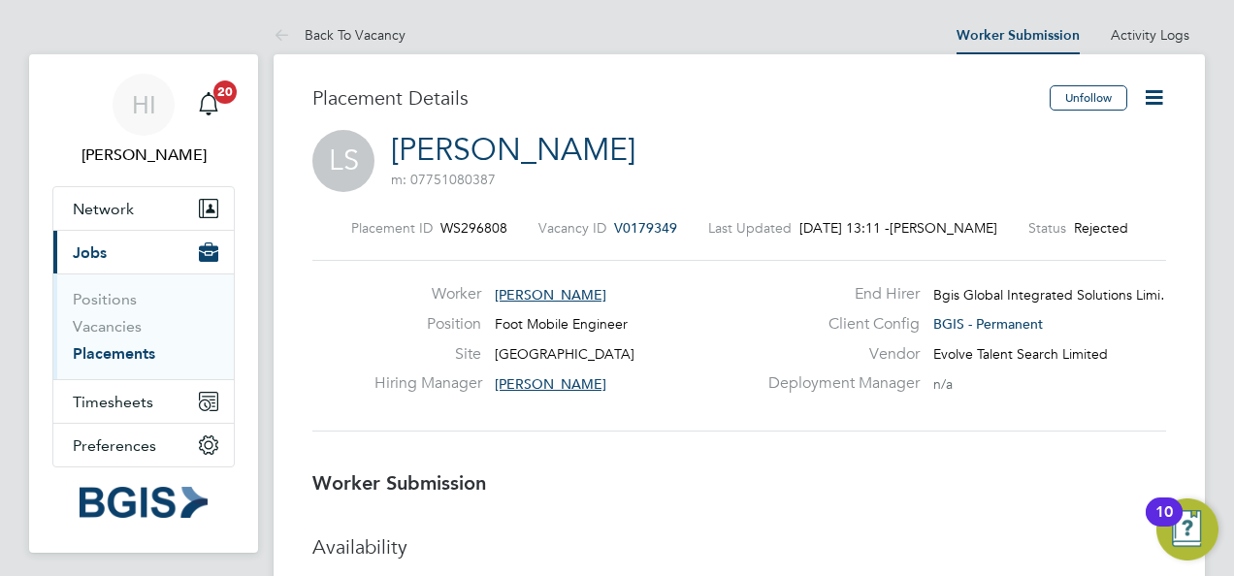
drag, startPoint x: 380, startPoint y: 28, endPoint x: 389, endPoint y: 38, distance: 13.1
click at [386, 35] on link "Back To Vacancy" at bounding box center [340, 34] width 132 height 17
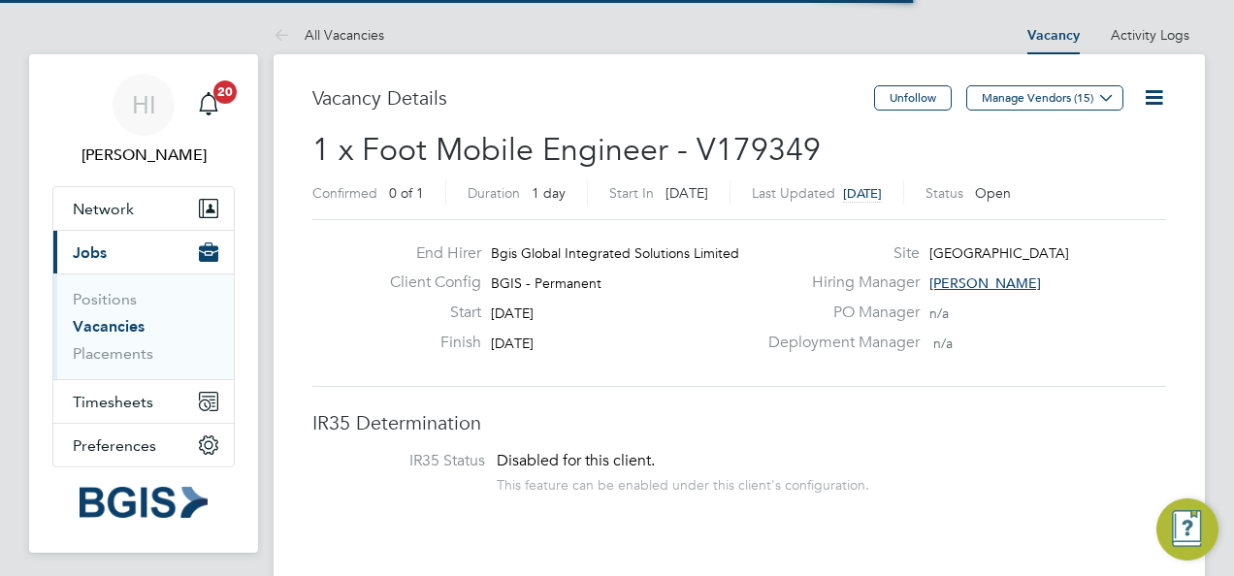
scroll to position [32, 169]
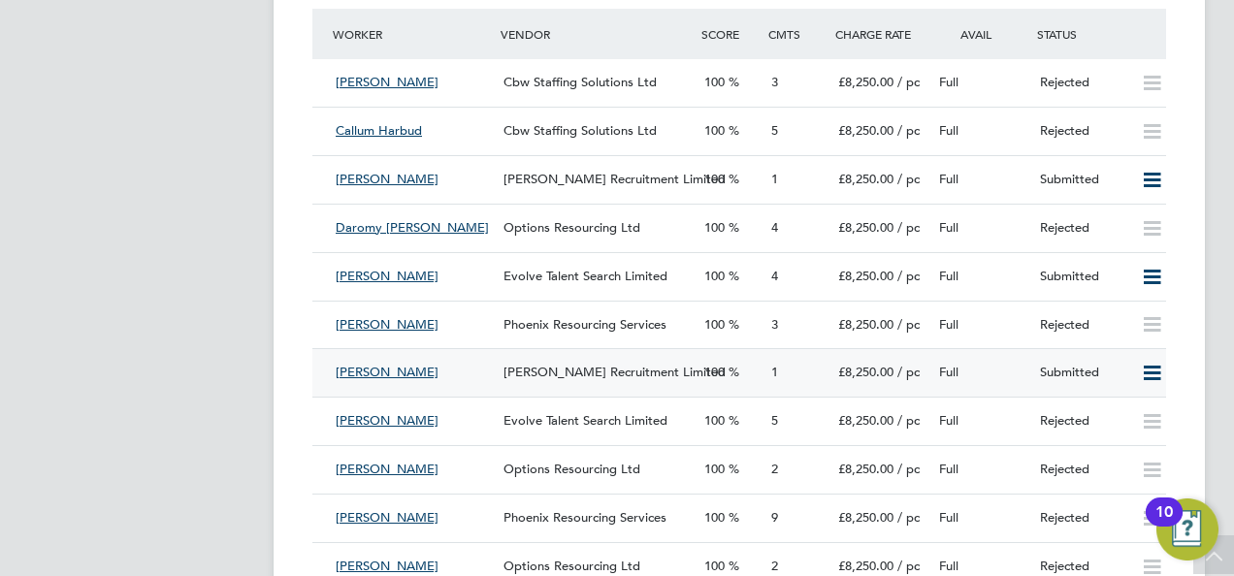
click at [363, 379] on span "[PERSON_NAME]" at bounding box center [387, 372] width 103 height 16
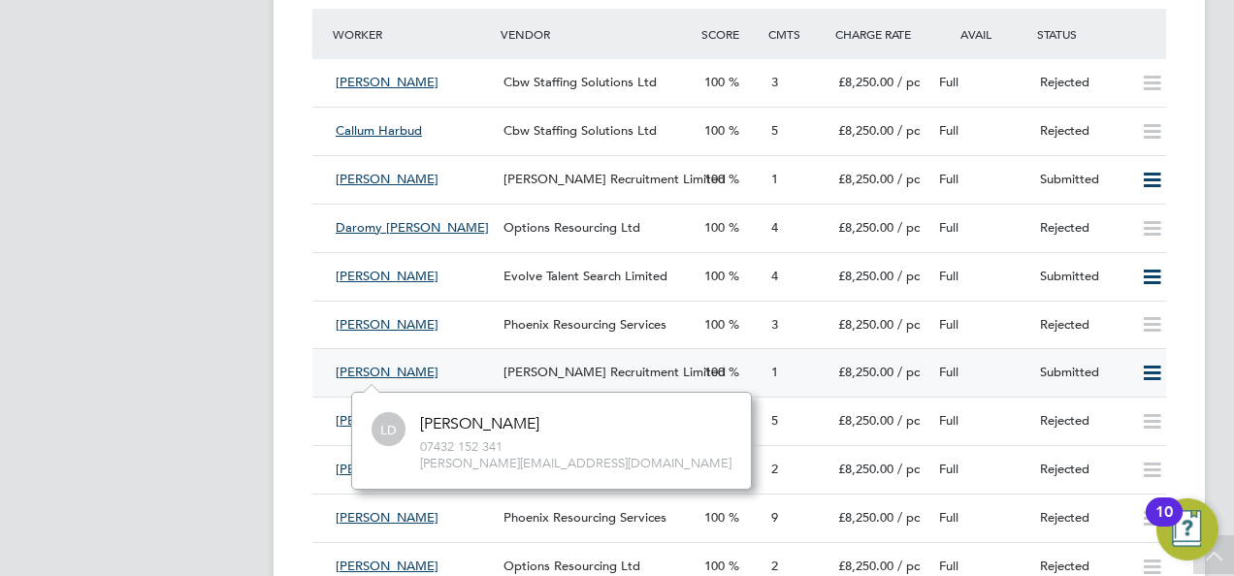
click at [480, 366] on div "[PERSON_NAME]" at bounding box center [412, 373] width 168 height 32
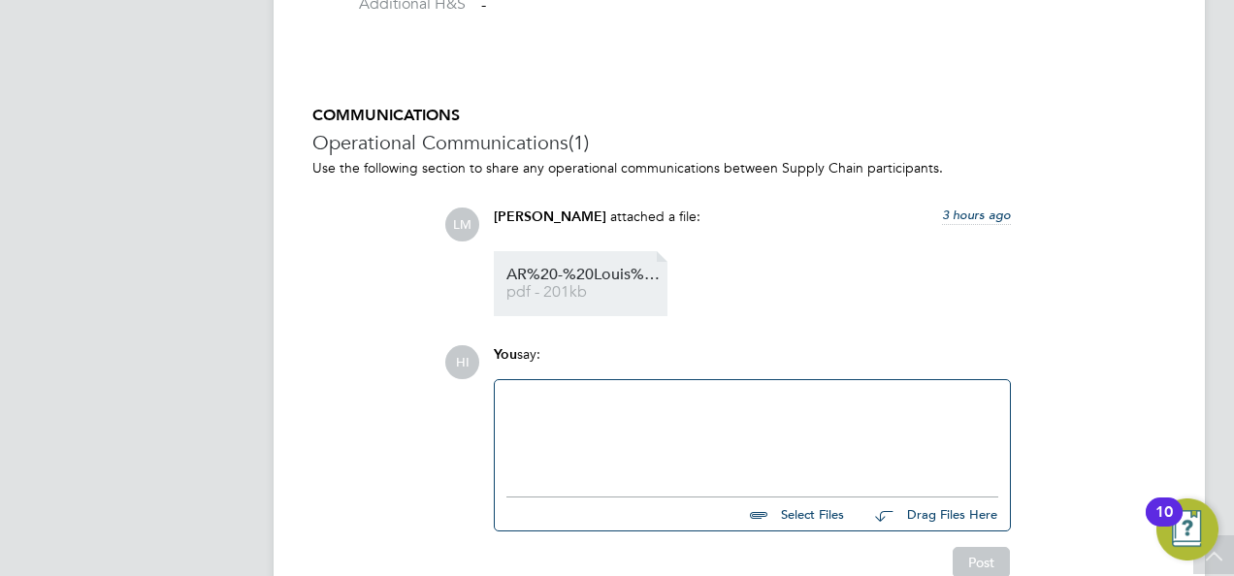
click at [606, 281] on span "AR%20-%20Louis%20Doctrove%20-%20Multi%20Skilled%20Engineer%20-%20Harold%20Hill" at bounding box center [584, 275] width 155 height 15
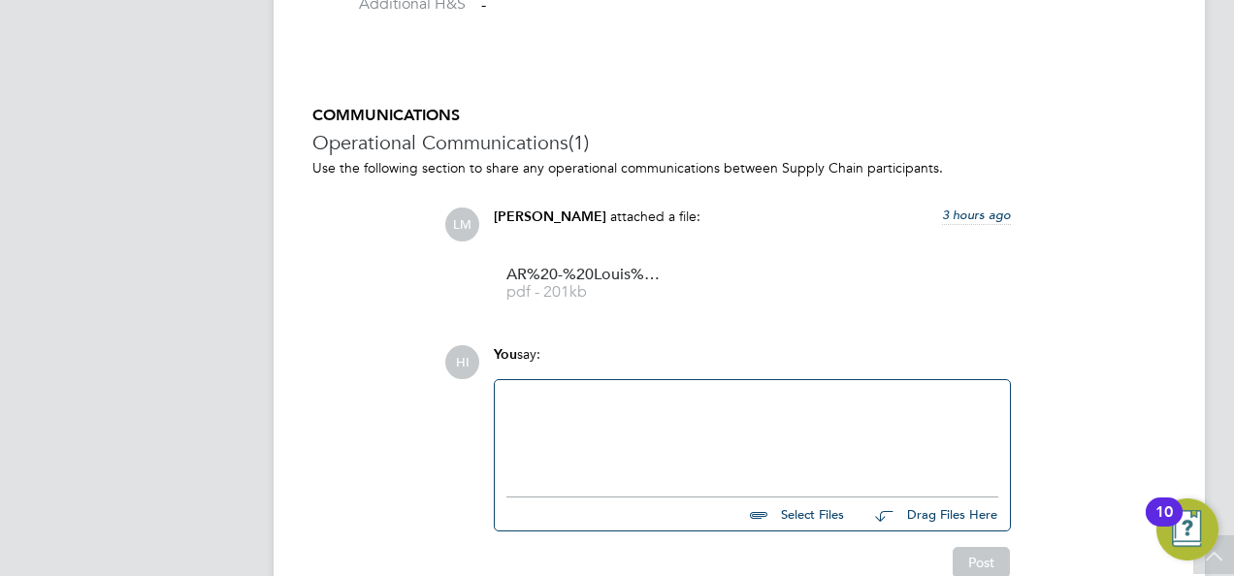
click at [634, 441] on div at bounding box center [753, 433] width 492 height 83
click at [687, 440] on div "Thanks for sharing this" at bounding box center [753, 435] width 492 height 17
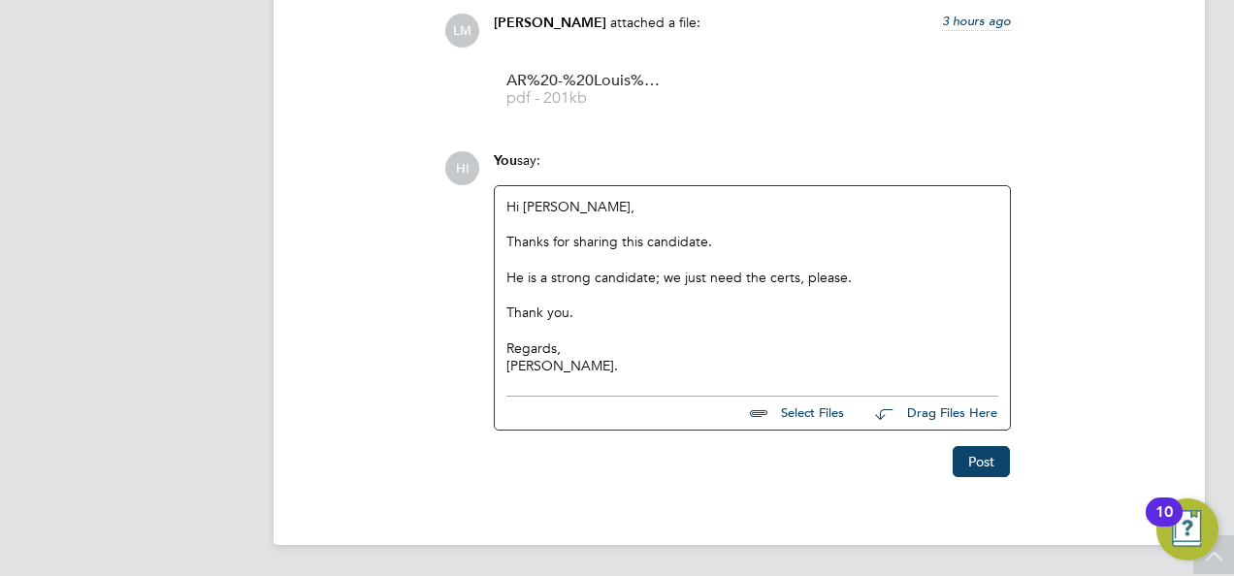
scroll to position [1942, 0]
click at [971, 455] on button "Post" at bounding box center [981, 461] width 57 height 31
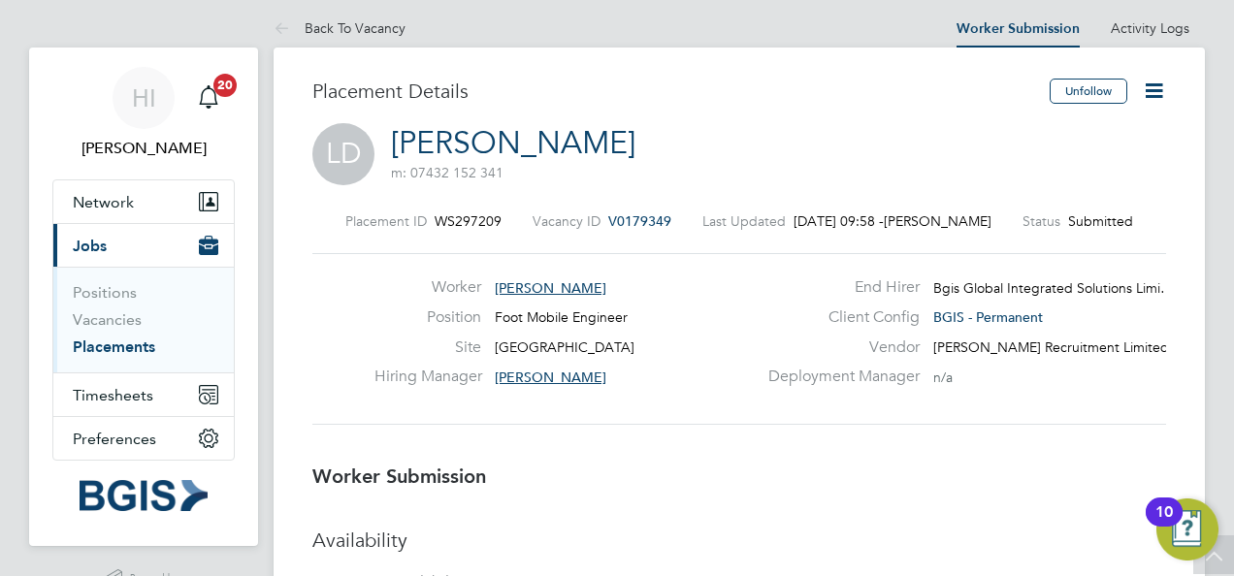
scroll to position [0, 0]
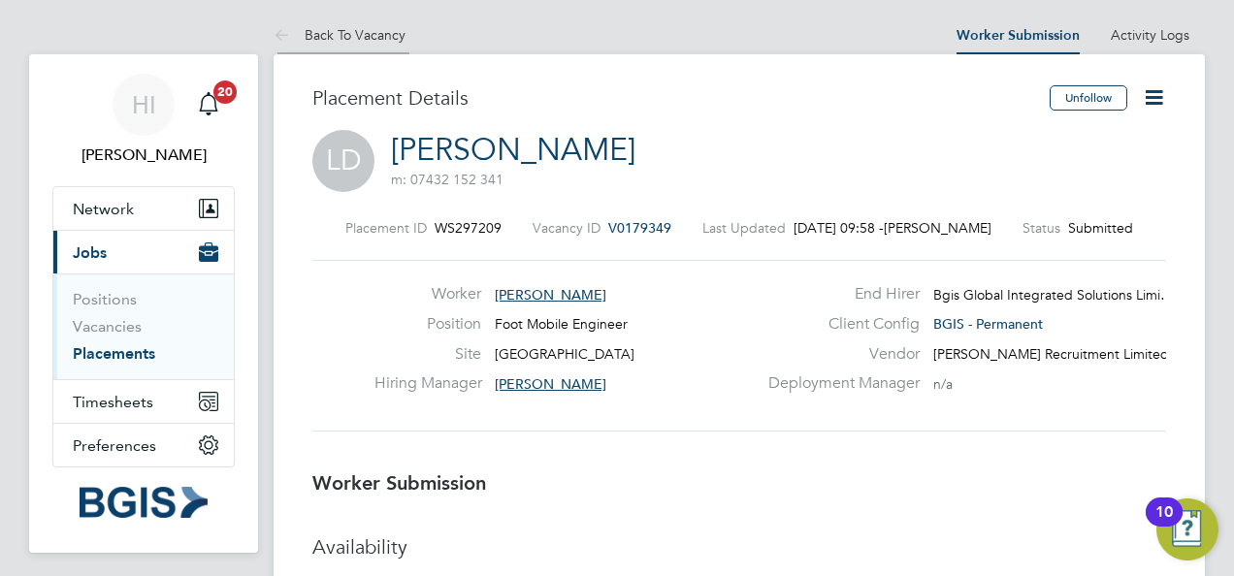
click at [380, 27] on link "Back To Vacancy" at bounding box center [340, 34] width 132 height 17
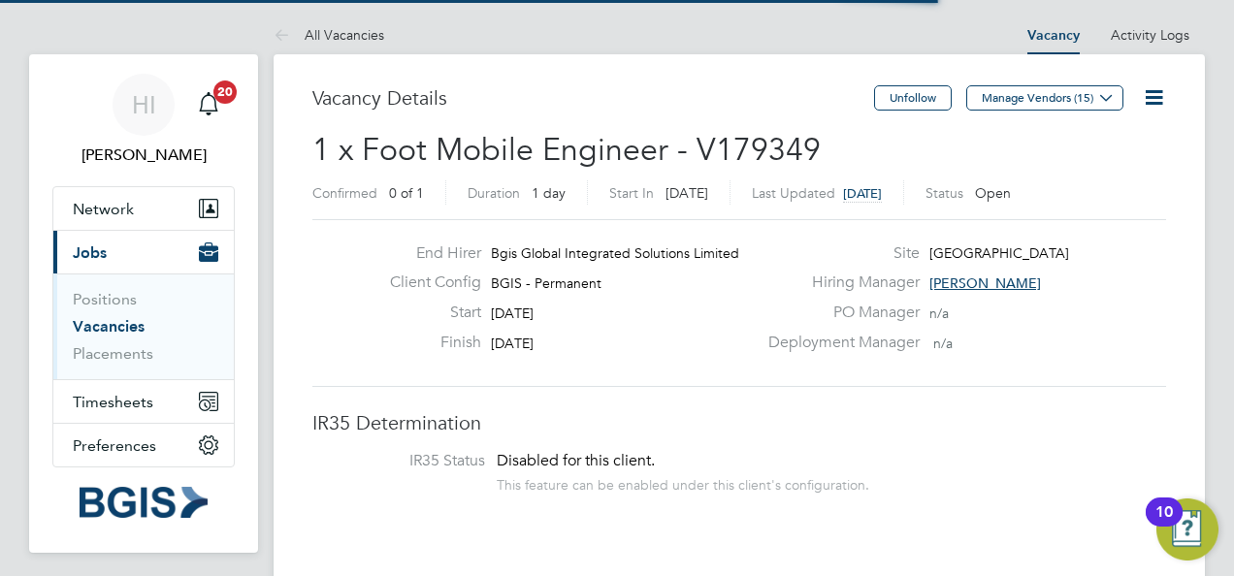
scroll to position [32, 169]
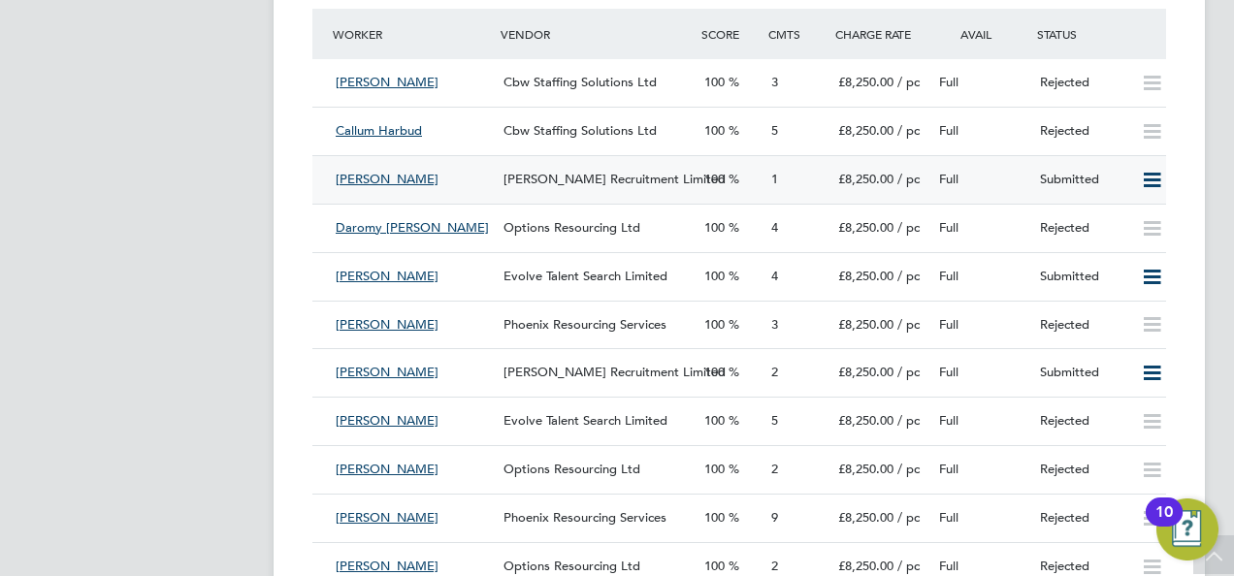
click at [414, 180] on span "[PERSON_NAME]" at bounding box center [387, 179] width 103 height 16
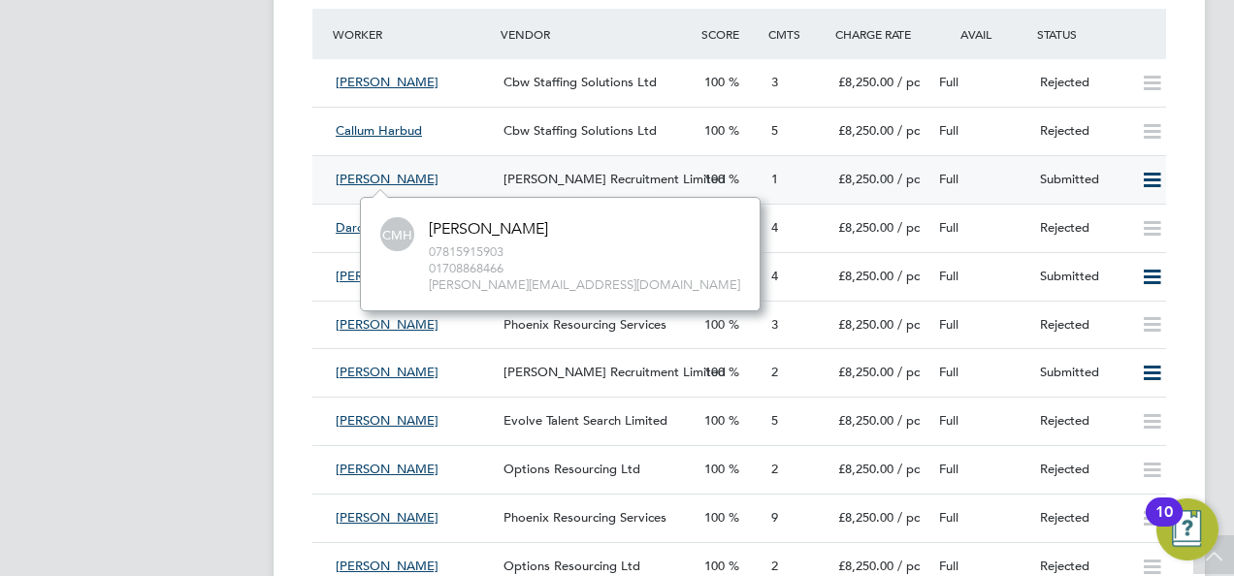
click at [477, 180] on div "[PERSON_NAME]" at bounding box center [412, 180] width 168 height 32
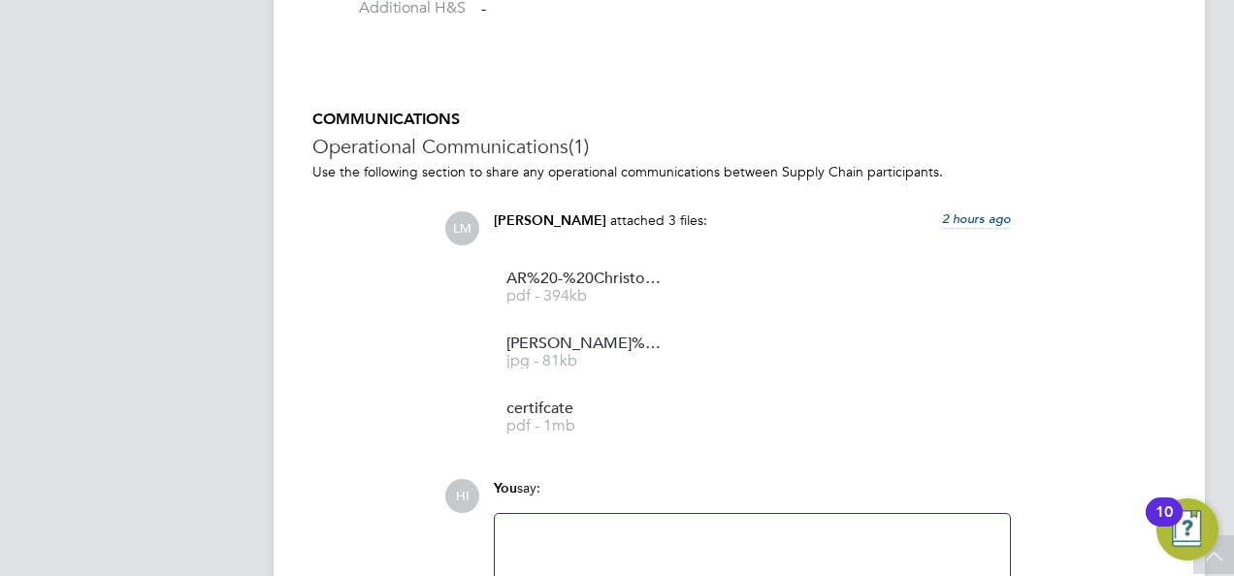
scroll to position [1687, 0]
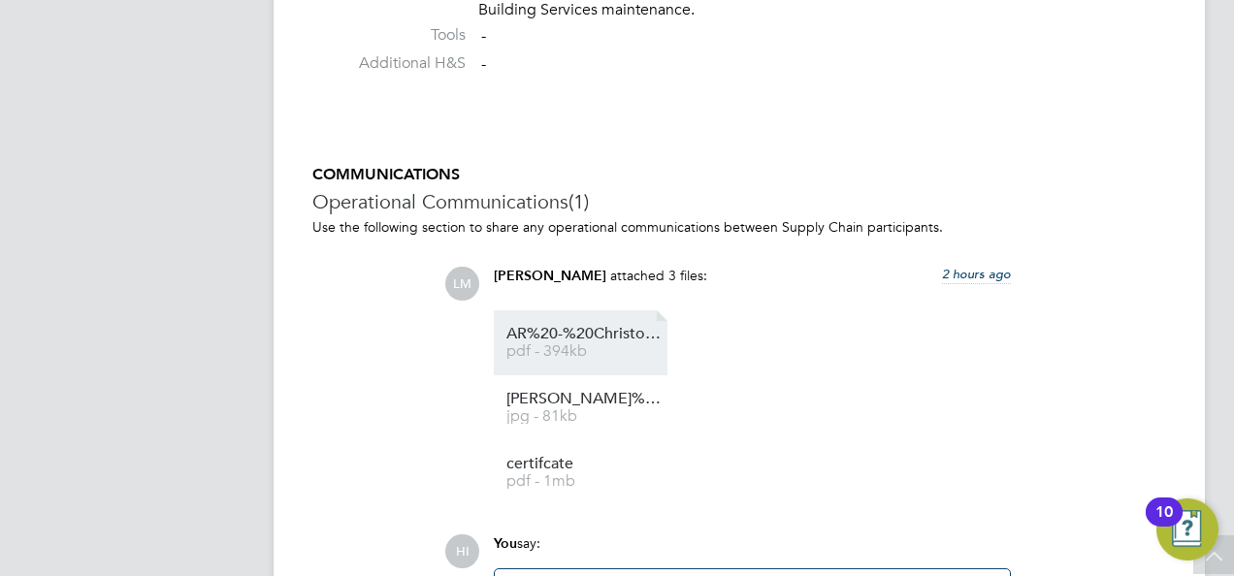
click at [582, 342] on span "AR%20-%20Christopher%20Hurry%20-%20Building%20Supervisor%20-%20Canvey%20Island" at bounding box center [584, 334] width 155 height 15
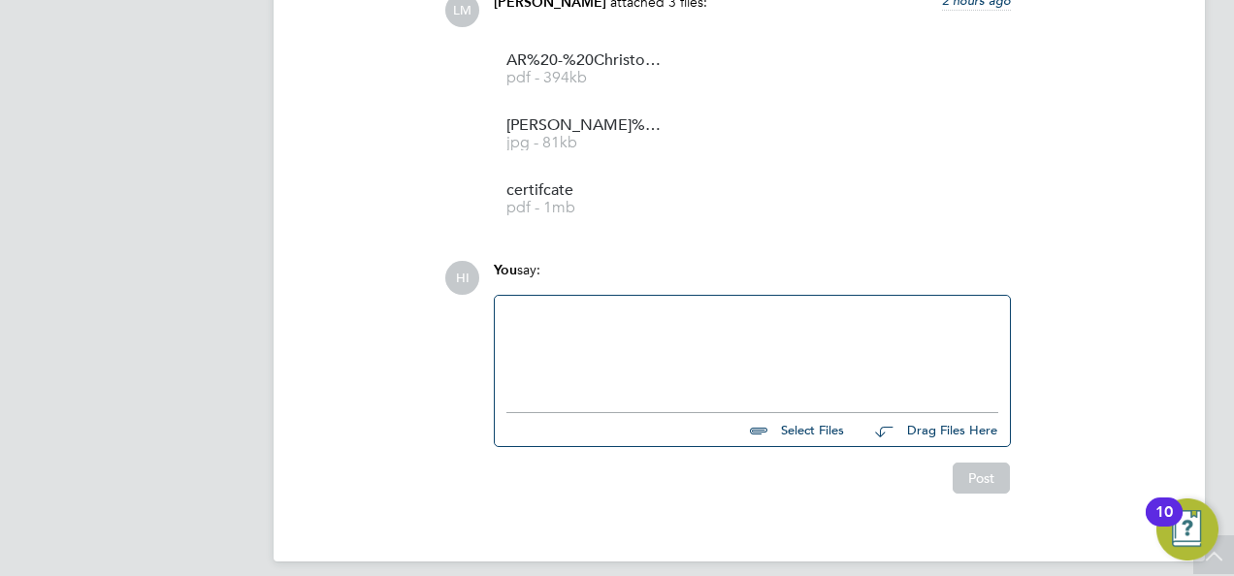
scroll to position [1979, 0]
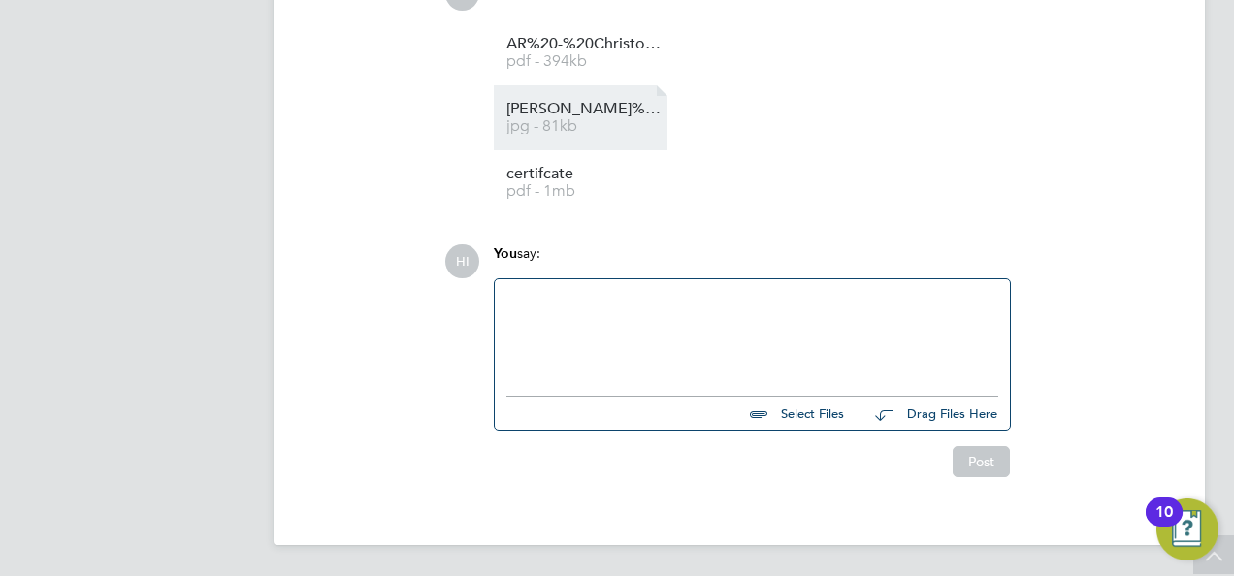
click at [578, 112] on span "[PERSON_NAME]%20Hurry%20-%20Tech%20Test" at bounding box center [584, 109] width 155 height 15
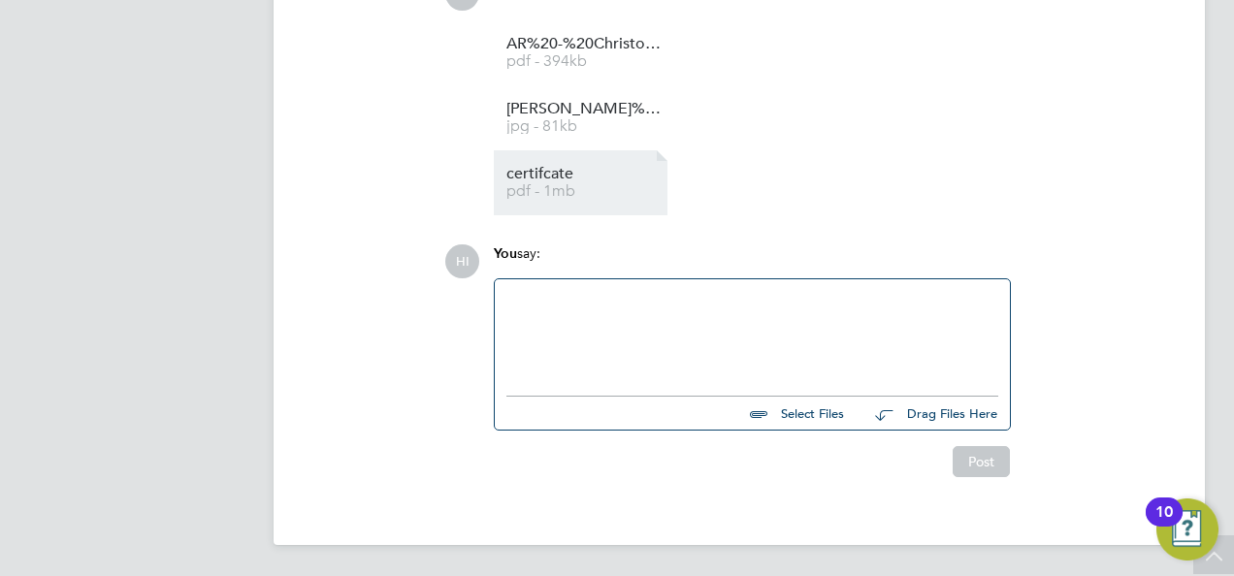
click at [583, 187] on span "pdf - 1mb" at bounding box center [584, 191] width 155 height 15
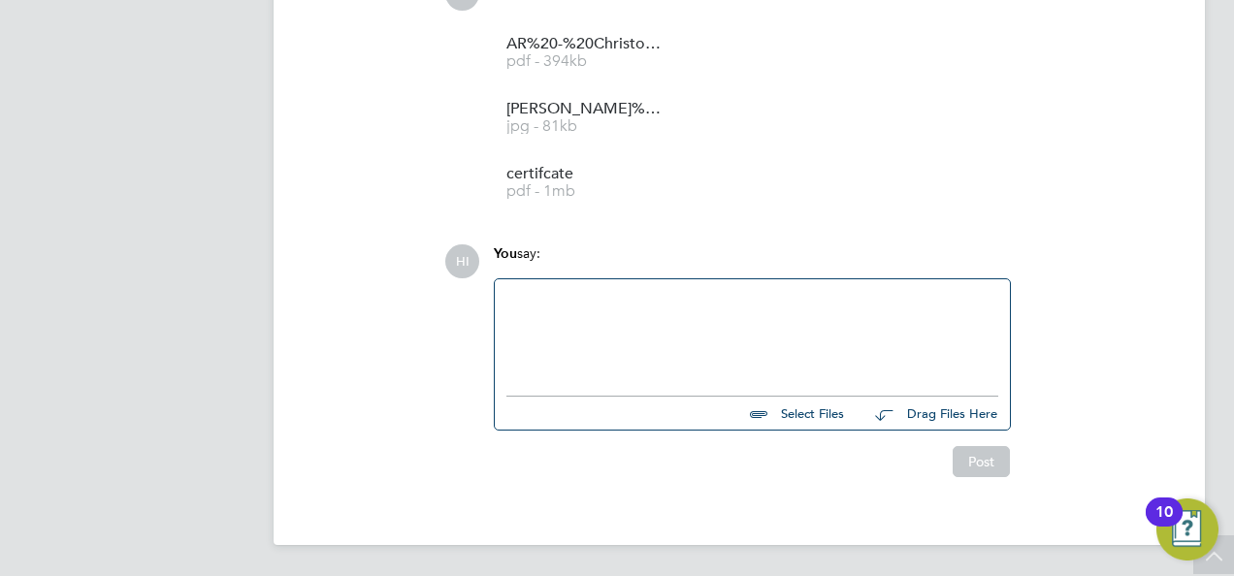
click at [581, 332] on div at bounding box center [753, 332] width 492 height 83
paste div
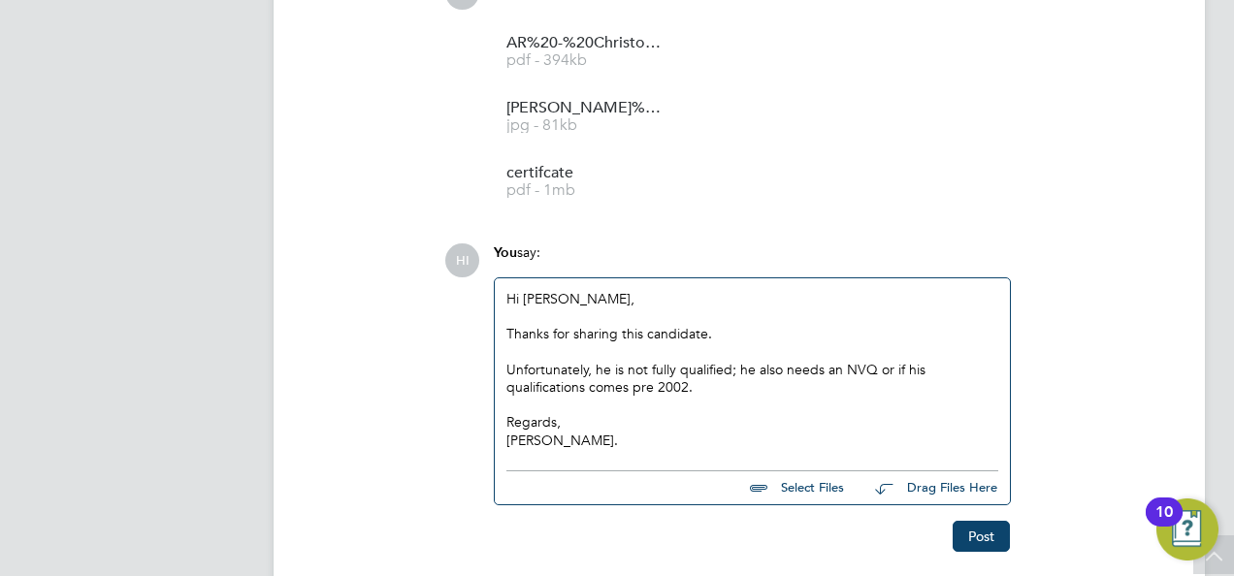
click at [541, 295] on div "Hi [PERSON_NAME], Thanks for sharing this candidate. Unfortunately, he is not f…" at bounding box center [753, 369] width 492 height 159
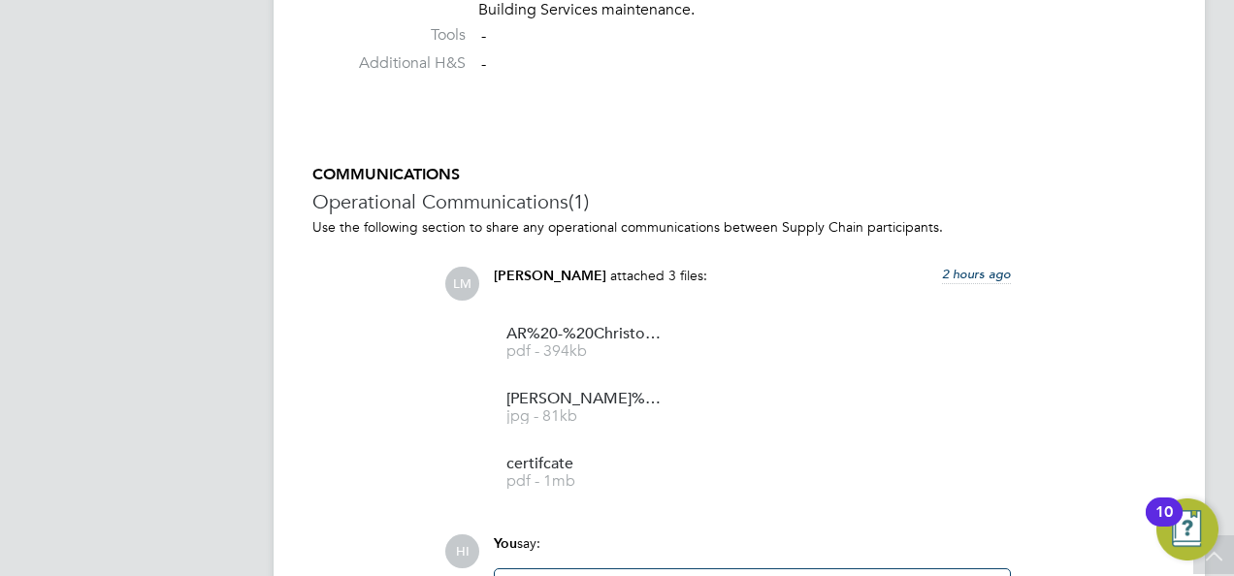
scroll to position [1882, 0]
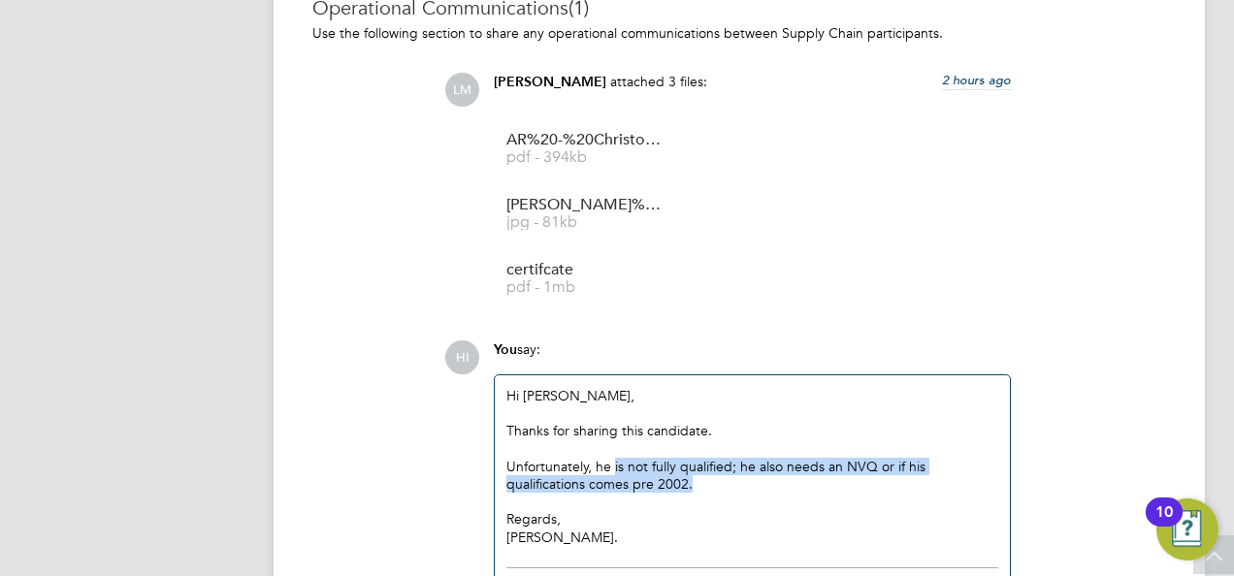
drag, startPoint x: 708, startPoint y: 482, endPoint x: 614, endPoint y: 460, distance: 96.7
click at [614, 460] on div "Unfortunately, he is not fully qualified; he also needs an NVQ or if his qualif…" at bounding box center [753, 475] width 492 height 35
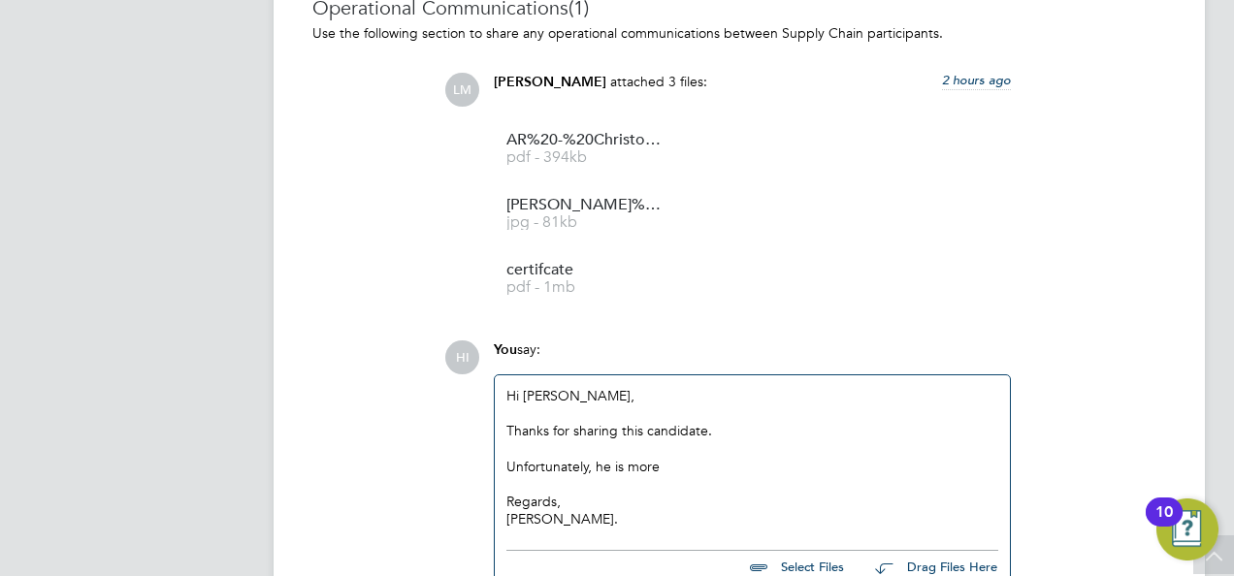
scroll to position [1979, 0]
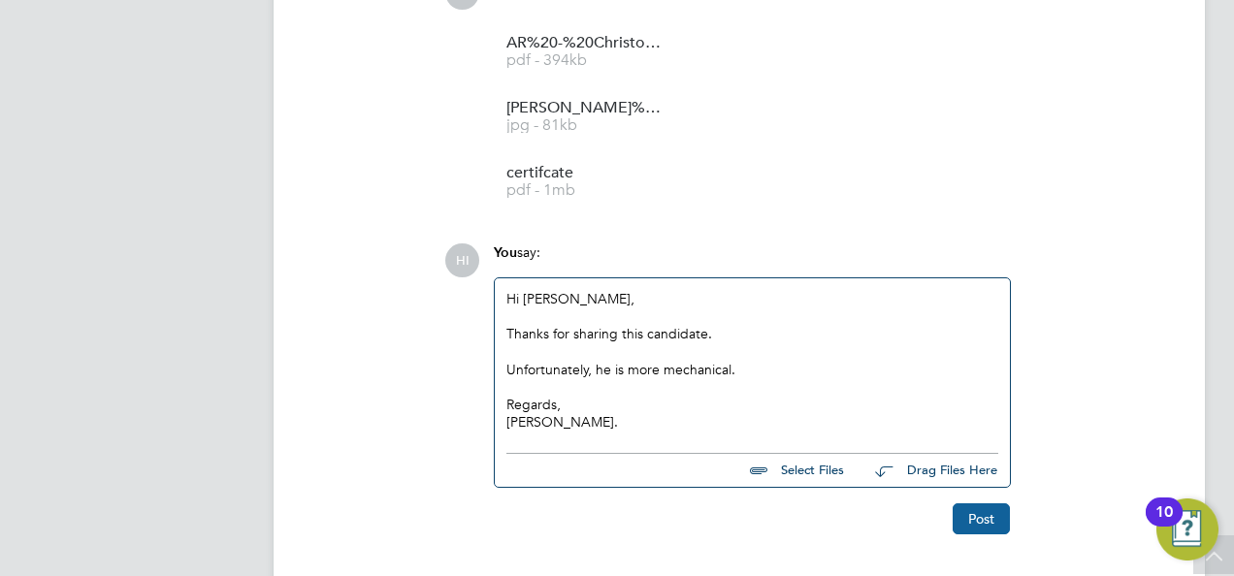
click at [962, 515] on button "Post" at bounding box center [981, 519] width 57 height 31
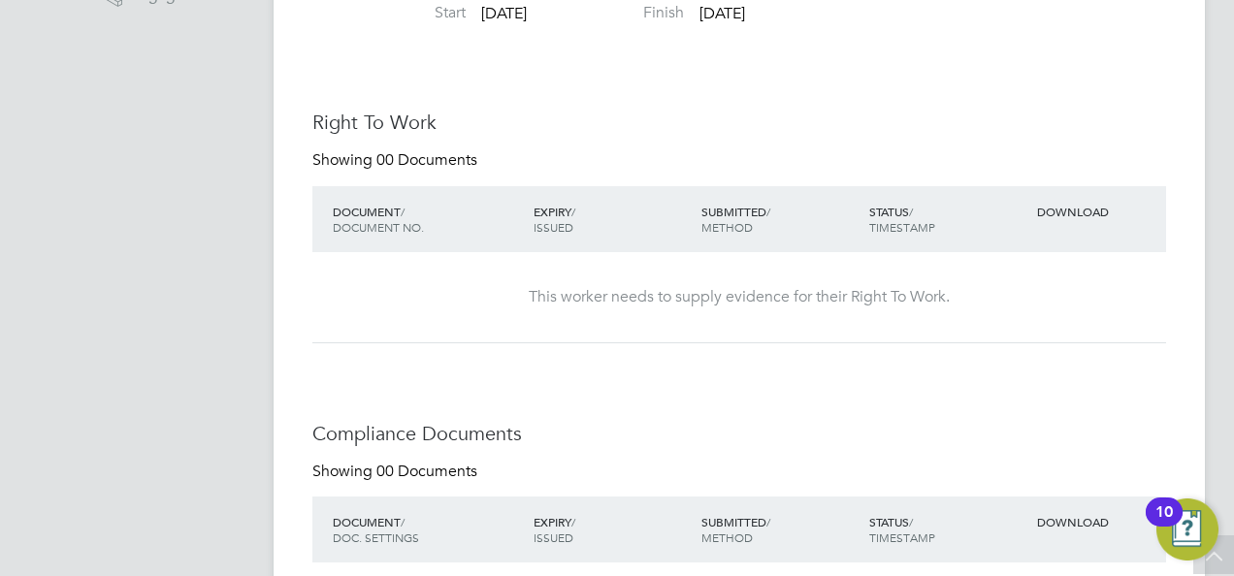
scroll to position [0, 0]
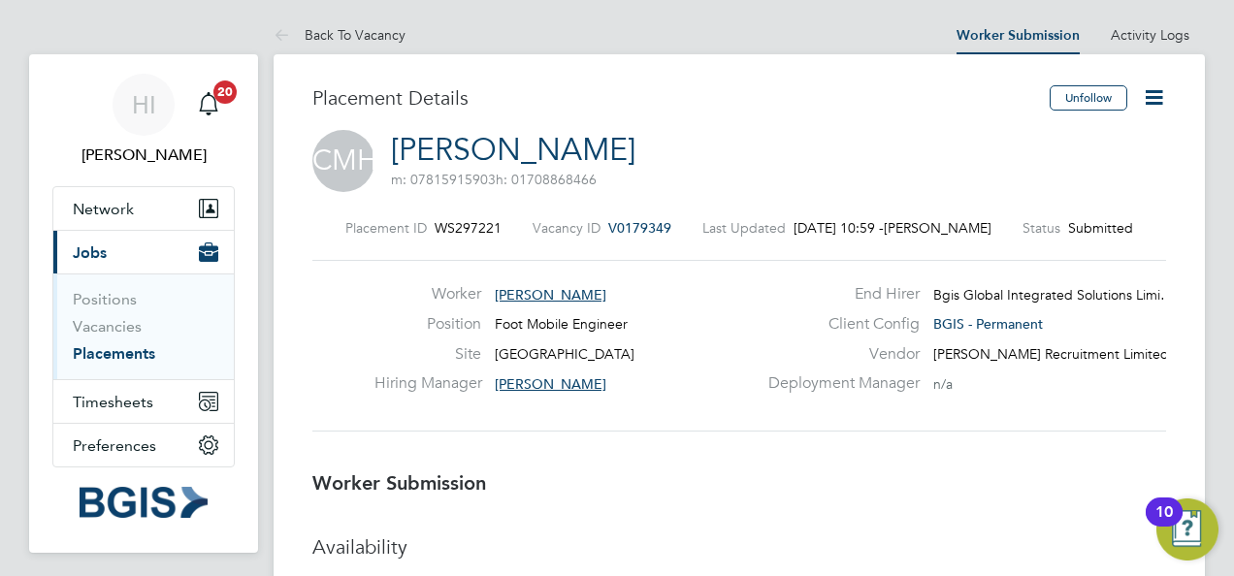
click at [1160, 94] on icon at bounding box center [1154, 97] width 24 height 24
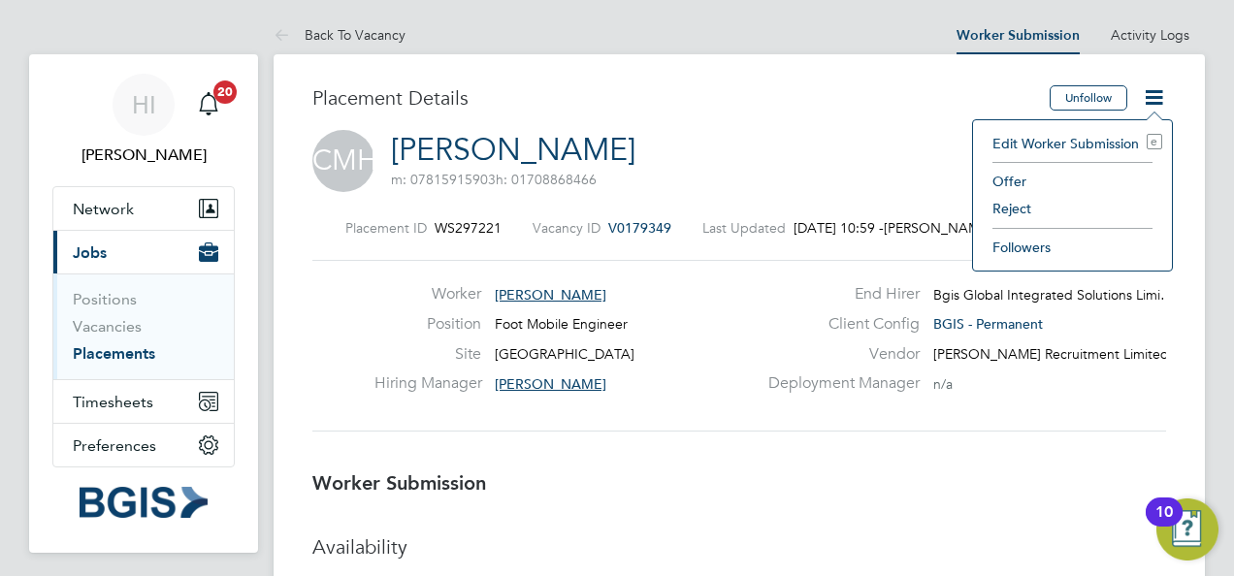
click at [1018, 207] on li "Reject" at bounding box center [1073, 208] width 180 height 27
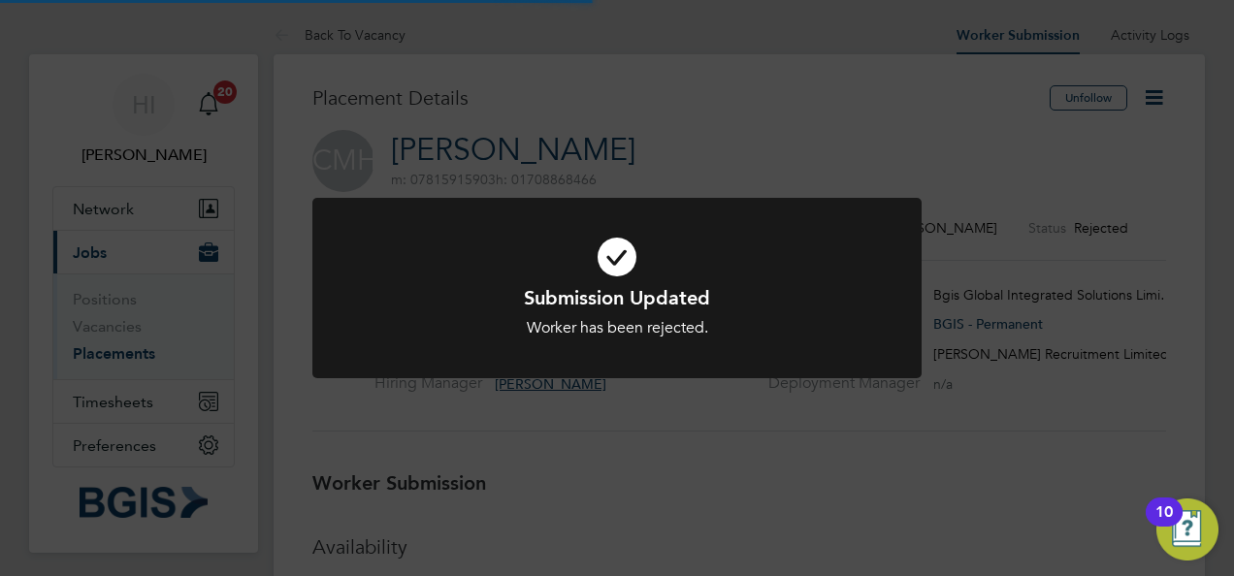
scroll to position [57, 136]
drag, startPoint x: 775, startPoint y: 442, endPoint x: 674, endPoint y: 355, distance: 132.8
click at [773, 442] on div "Submission Updated Worker has been rejected. Cancel Okay" at bounding box center [617, 288] width 1234 height 576
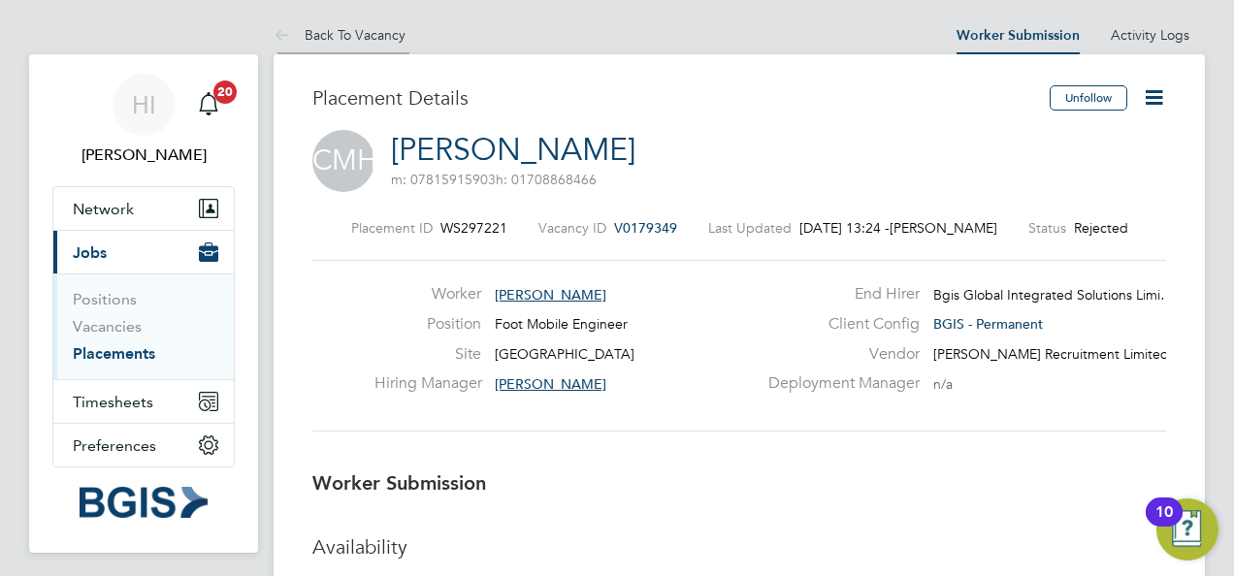
click at [355, 32] on link "Back To Vacancy" at bounding box center [340, 34] width 132 height 17
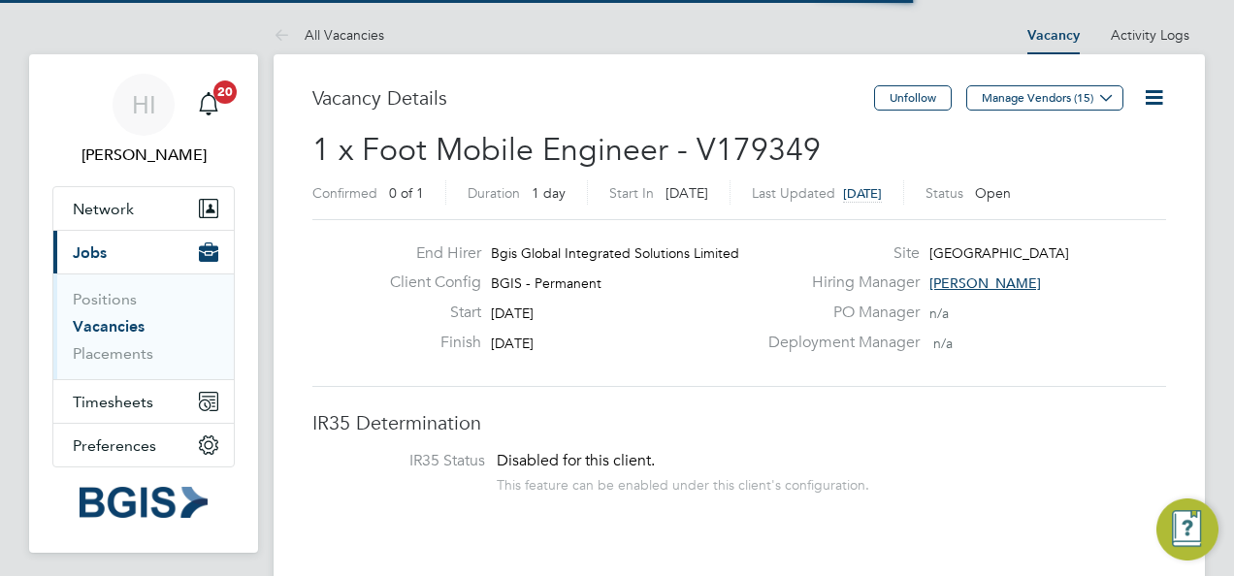
scroll to position [32, 169]
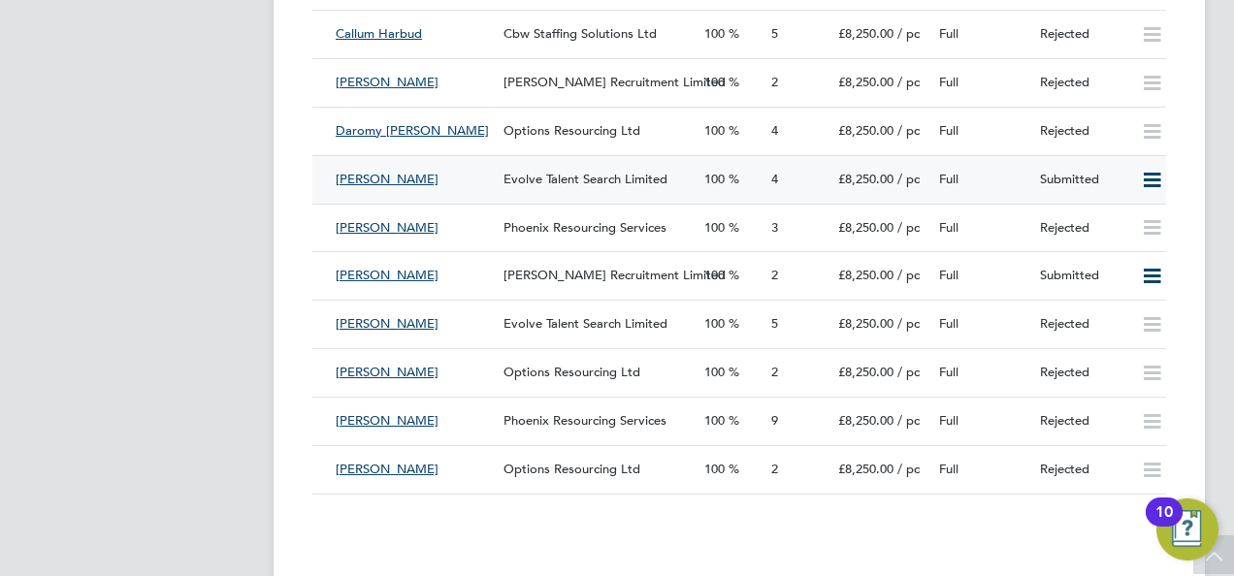
click at [417, 180] on div "[PERSON_NAME]" at bounding box center [412, 180] width 168 height 32
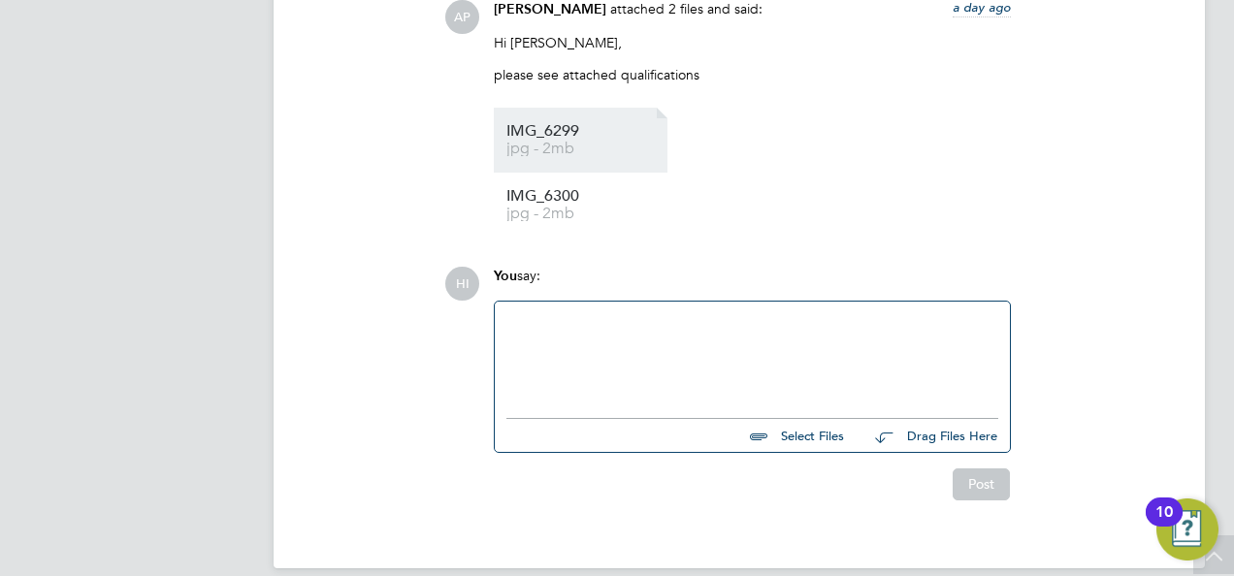
click at [569, 133] on span "IMG_6299" at bounding box center [584, 131] width 155 height 15
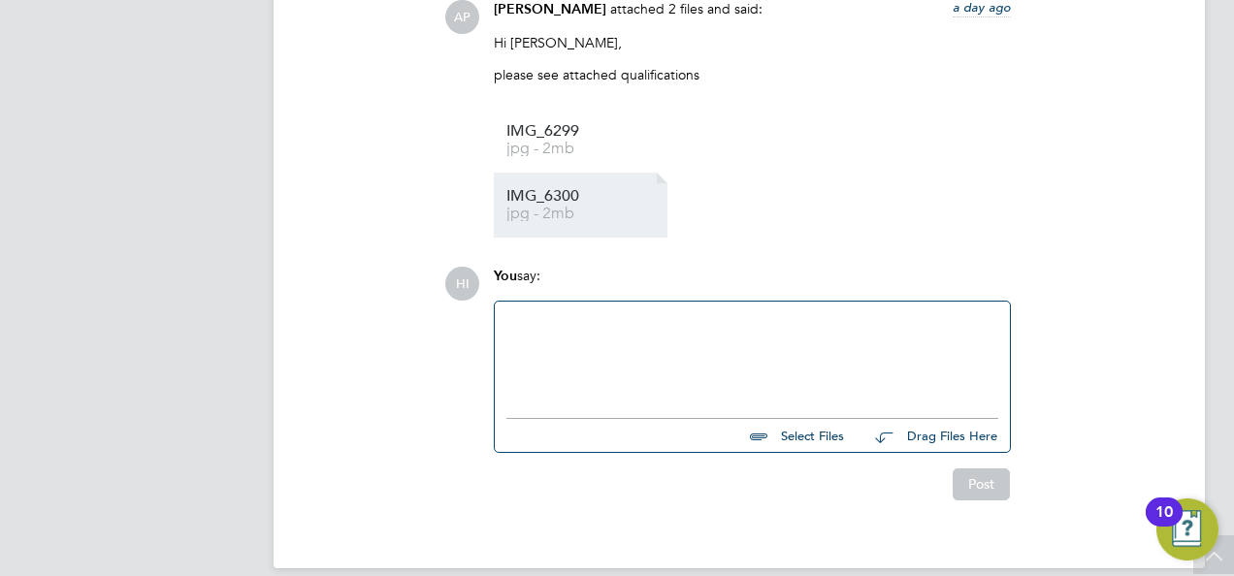
click at [563, 216] on span "jpg - 2mb" at bounding box center [584, 214] width 155 height 15
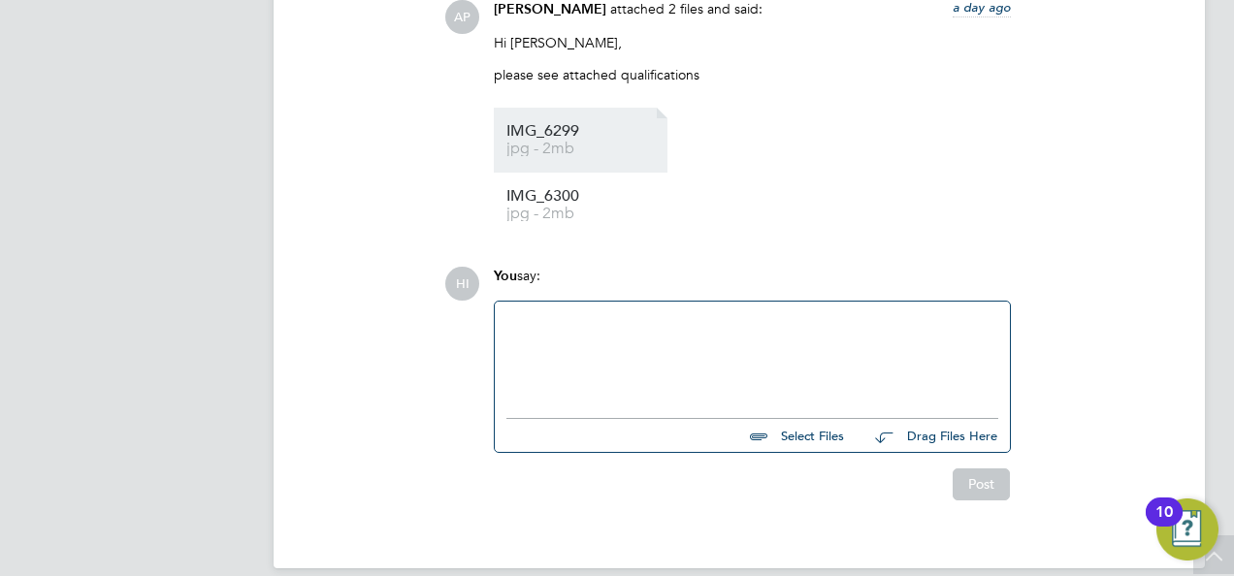
click at [523, 139] on span "IMG_6299" at bounding box center [584, 131] width 155 height 15
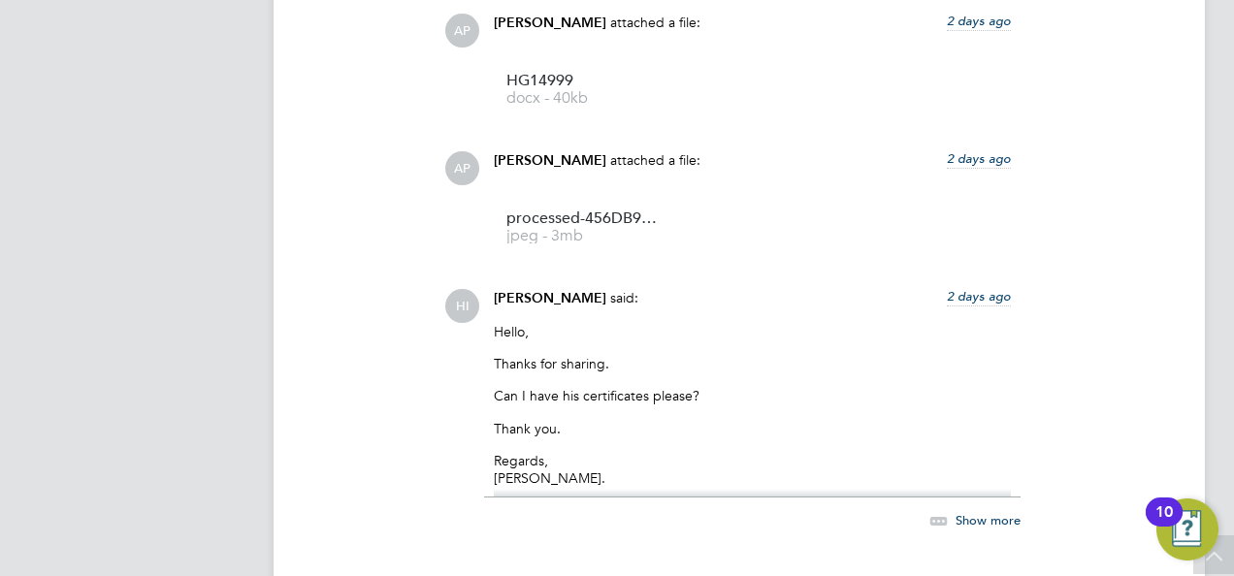
scroll to position [1941, 0]
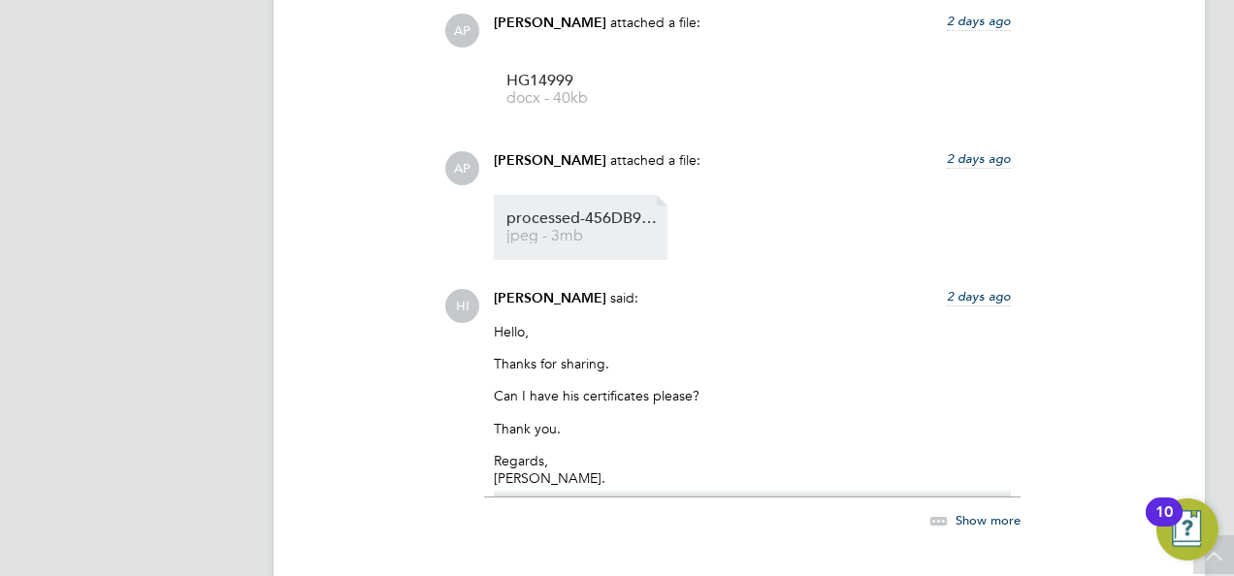
click at [612, 217] on span "processed-456DB99B-5B5D-45C3-9E36-8319F09B10AE" at bounding box center [584, 219] width 155 height 15
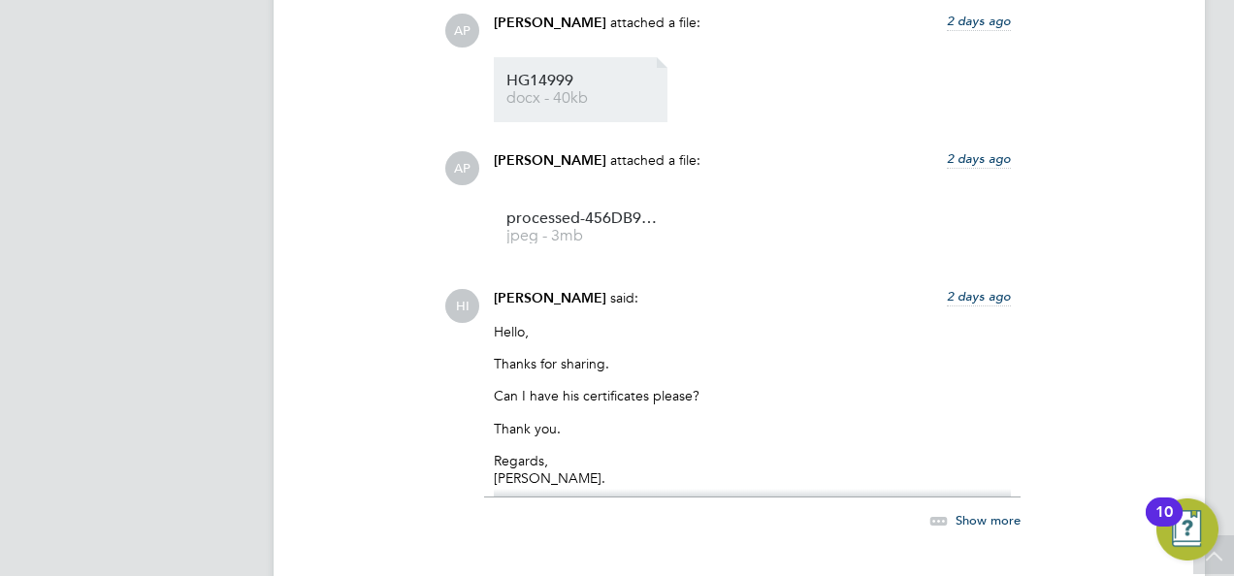
click at [586, 113] on li "HG14999 docx - 40kb" at bounding box center [581, 89] width 174 height 65
click at [606, 90] on link "HG14999 docx - 40kb" at bounding box center [584, 90] width 155 height 32
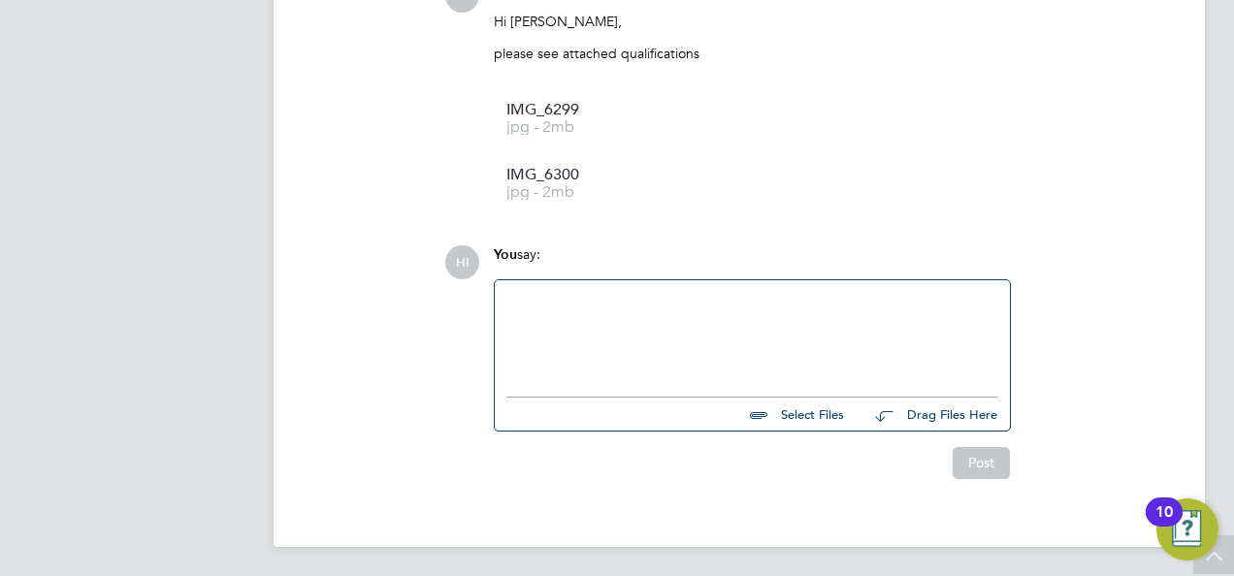
scroll to position [2547, 0]
click at [631, 300] on div at bounding box center [753, 331] width 492 height 83
paste div
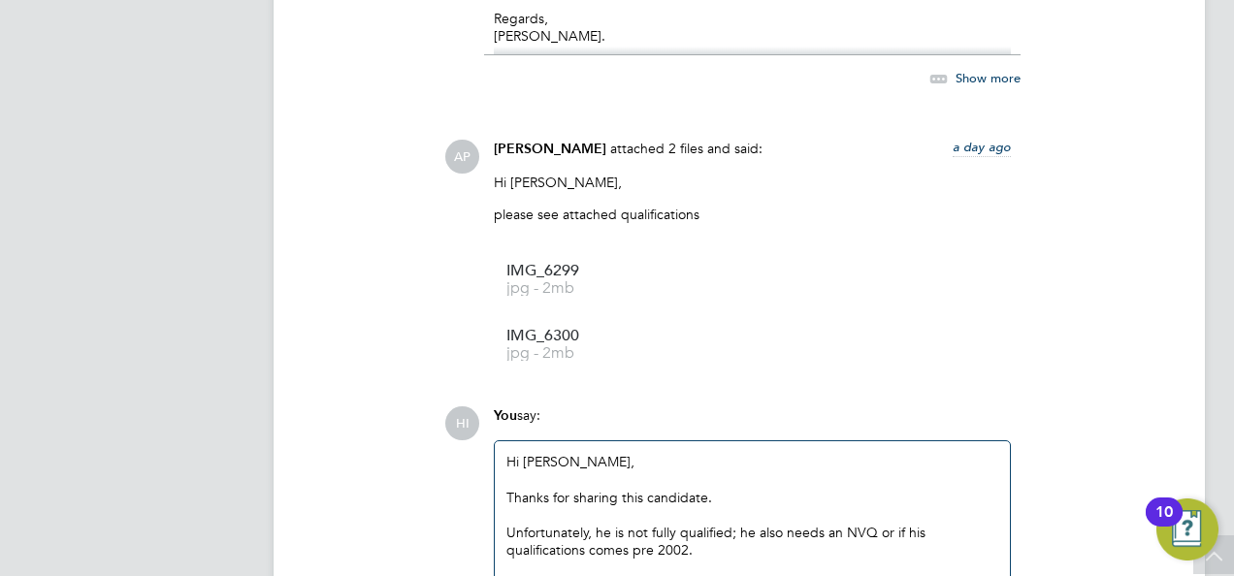
scroll to position [2353, 0]
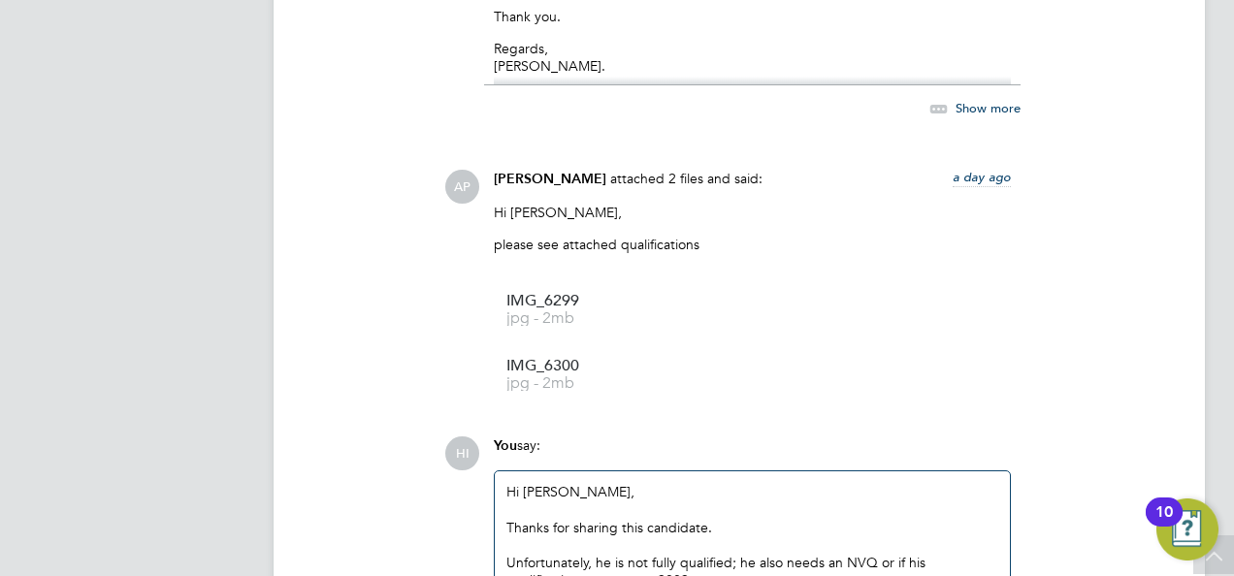
click at [547, 495] on div "Hi [PERSON_NAME], Thanks for sharing this candidate. Unfortunately, he is not f…" at bounding box center [753, 562] width 492 height 159
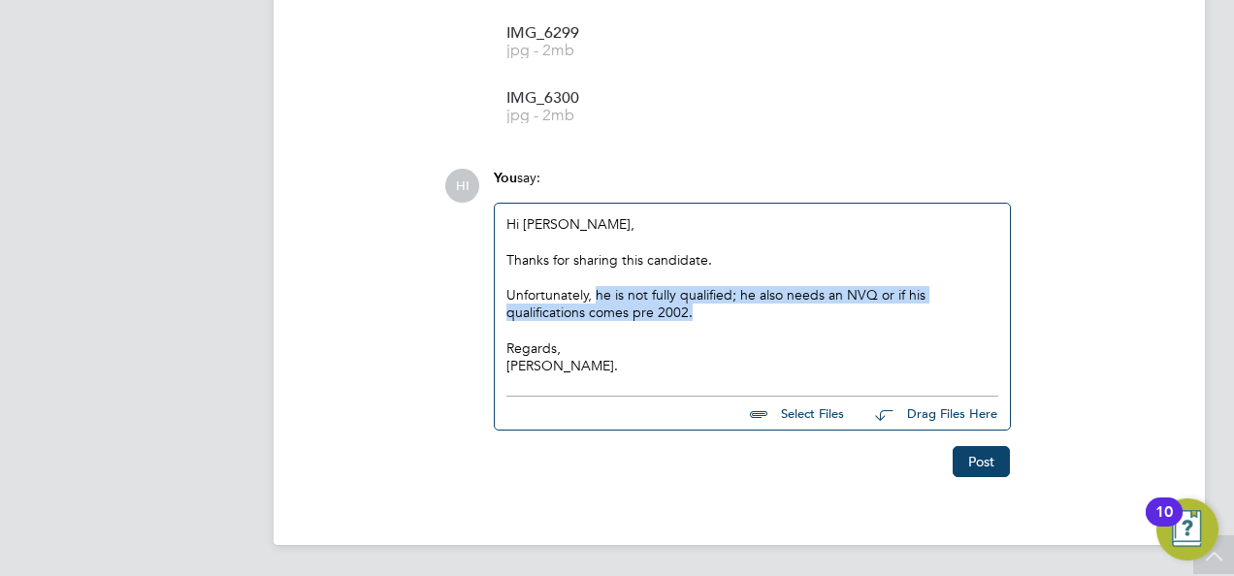
drag, startPoint x: 707, startPoint y: 312, endPoint x: 597, endPoint y: 291, distance: 112.7
click at [597, 291] on div "Unfortunately, he is not fully qualified; he also needs an NVQ or if his qualif…" at bounding box center [753, 303] width 492 height 35
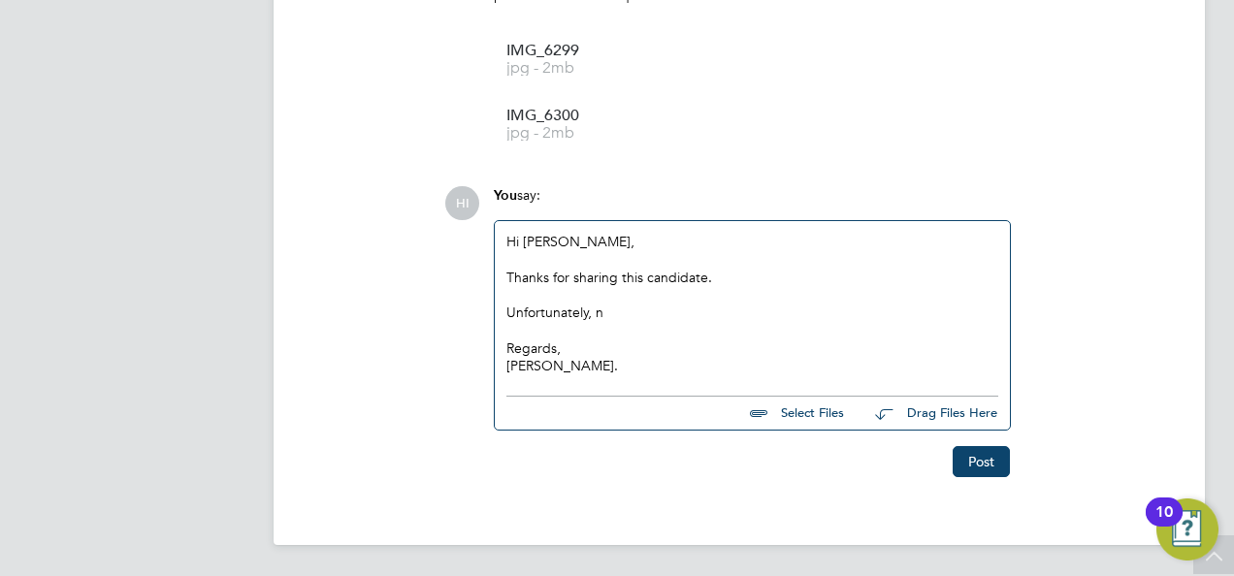
scroll to position [2604, 0]
click at [757, 308] on div "Unfortunately, not enough experience int he industry," at bounding box center [753, 312] width 492 height 17
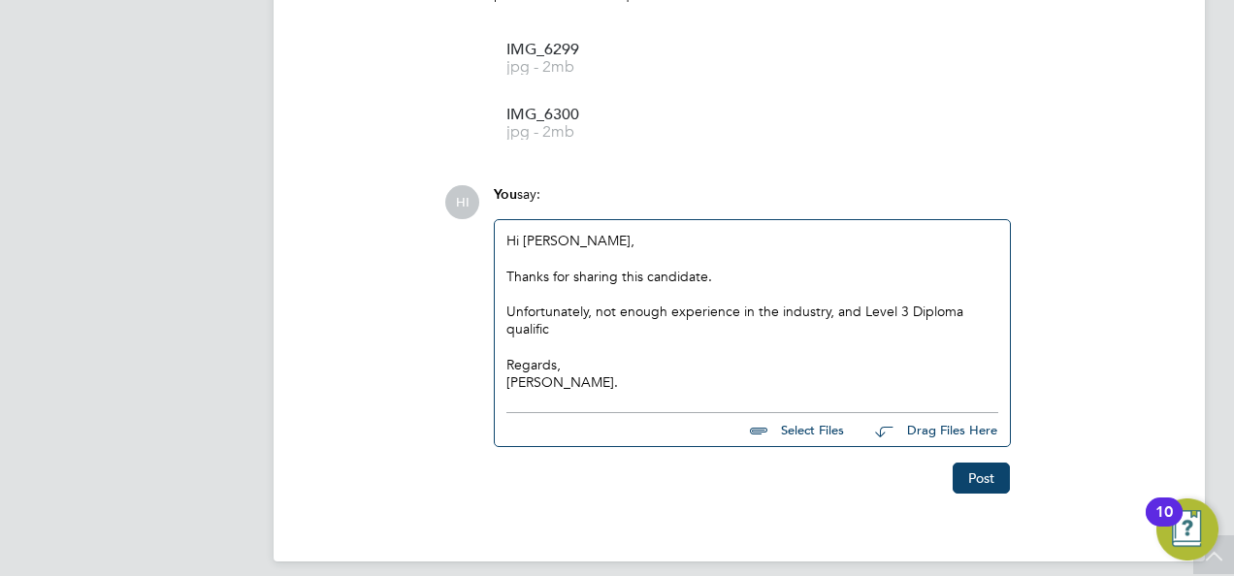
scroll to position [2623, 0]
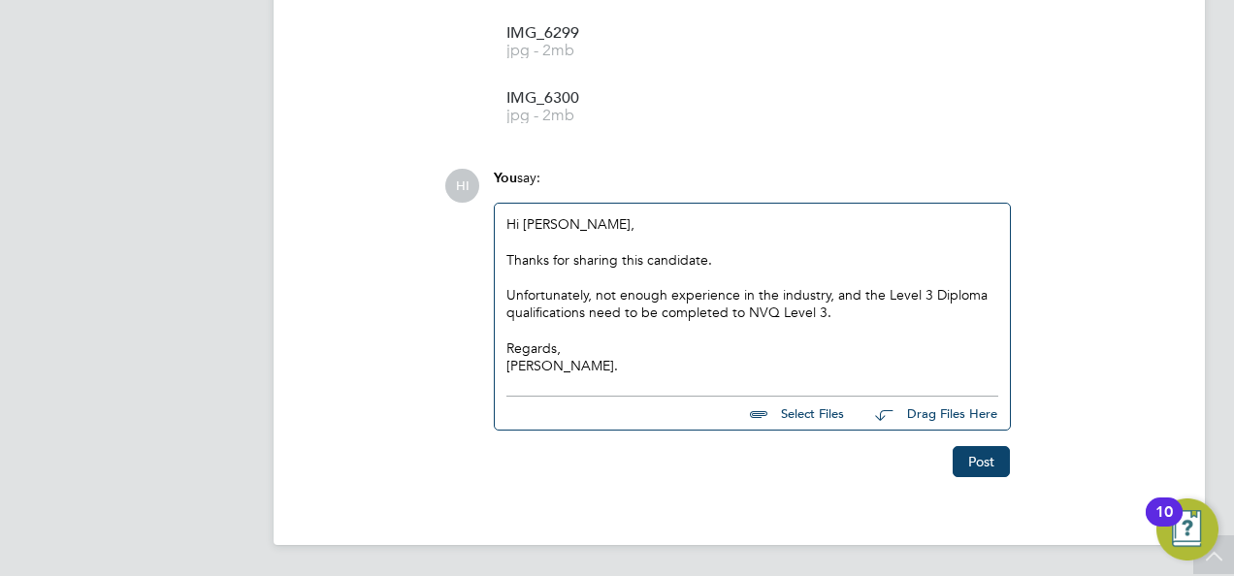
click at [1101, 269] on div "HI You say: Hi [PERSON_NAME], Thanks for sharing this candidate. Unfortunately,…" at bounding box center [805, 323] width 722 height 309
click at [989, 463] on button "Post" at bounding box center [981, 461] width 57 height 31
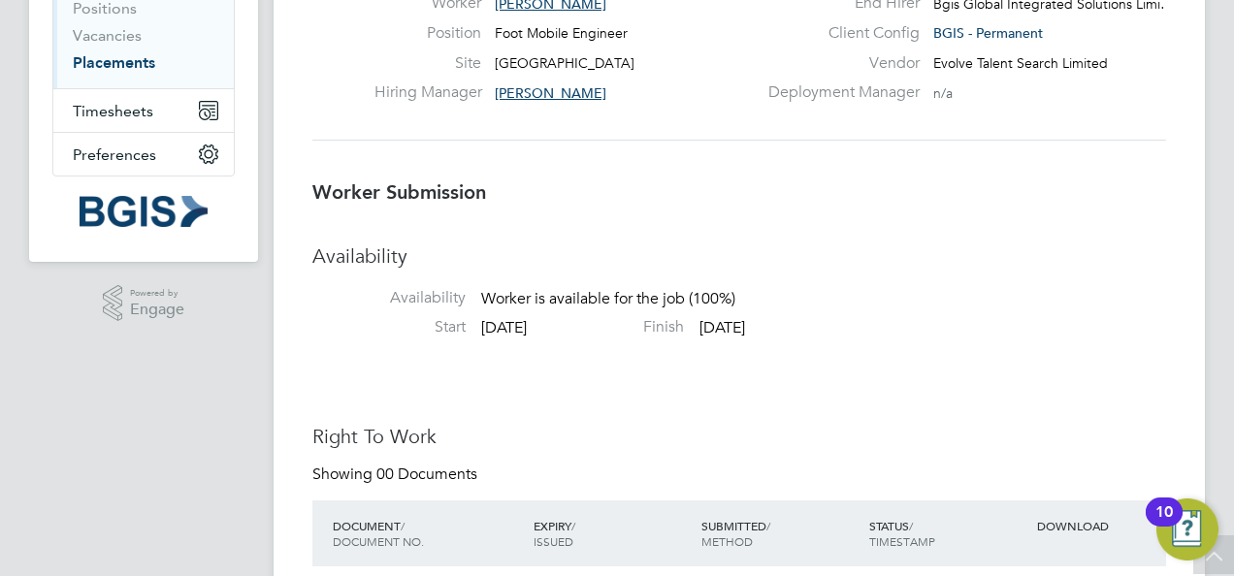
scroll to position [0, 0]
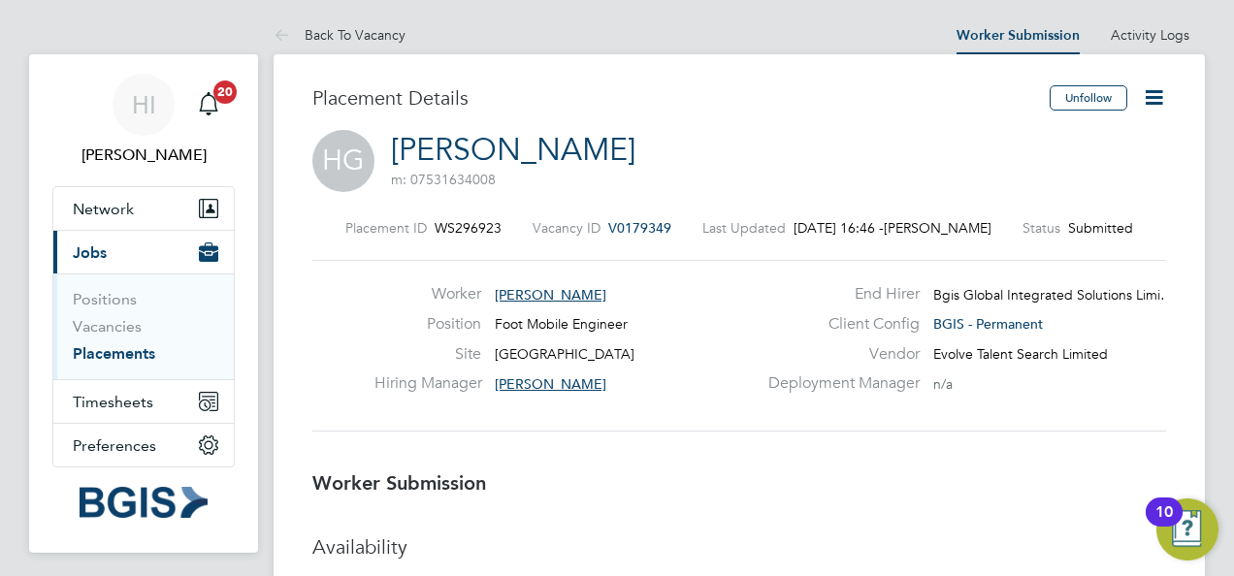
click at [1150, 98] on icon at bounding box center [1154, 97] width 24 height 24
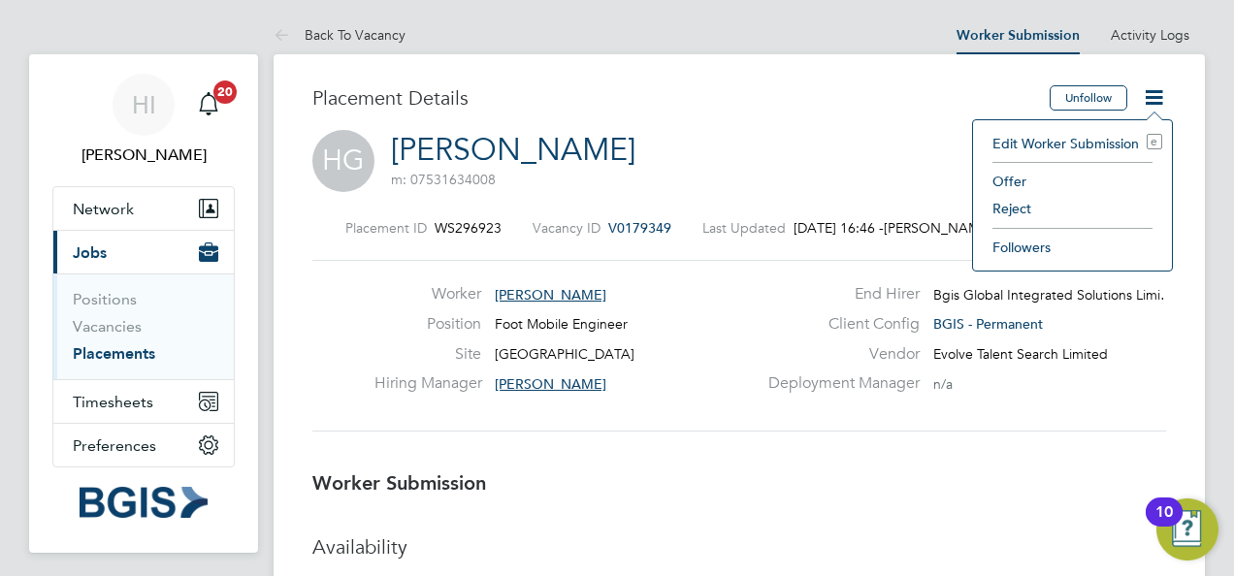
click at [1022, 210] on li "Reject" at bounding box center [1073, 208] width 180 height 27
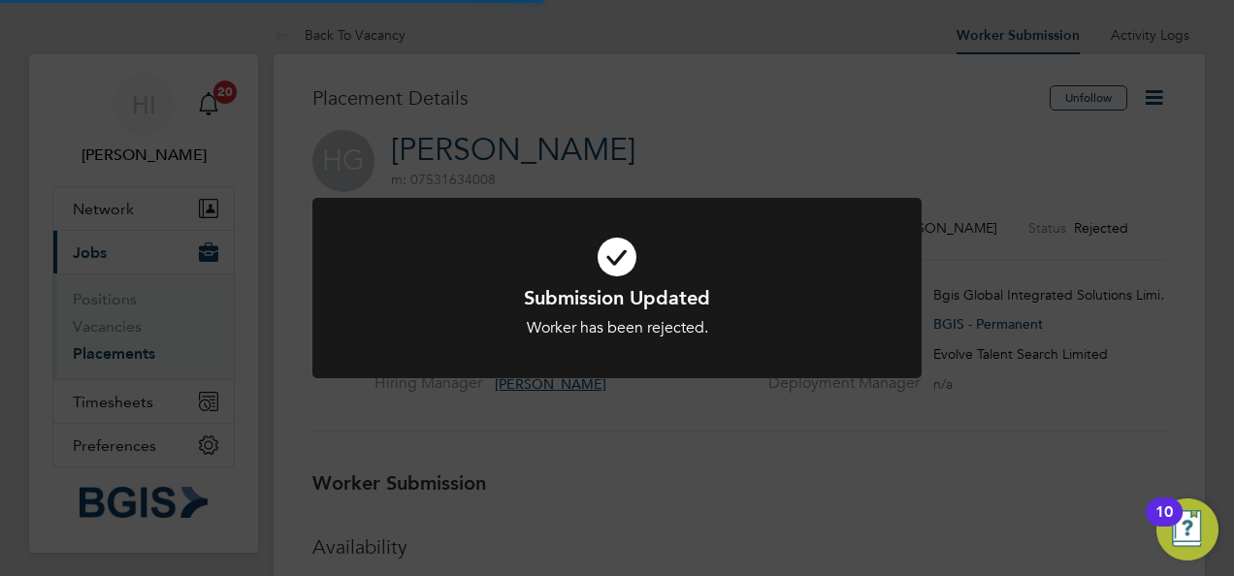
scroll to position [57, 136]
click at [483, 125] on div "Submission Updated Worker has been rejected. Cancel Okay" at bounding box center [617, 288] width 1234 height 576
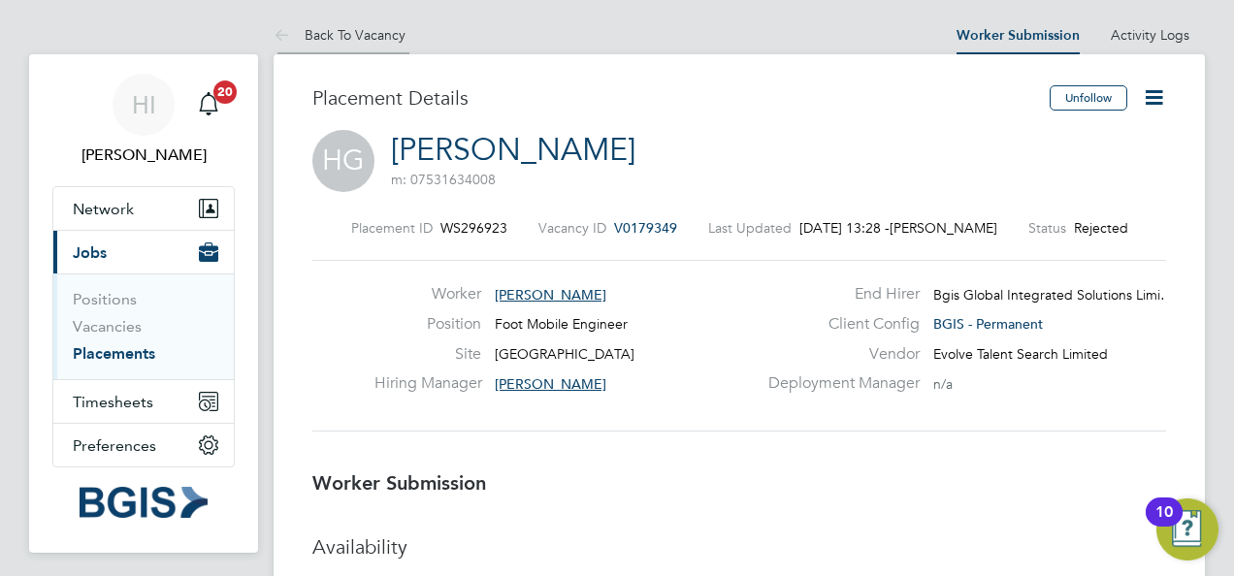
click at [379, 31] on link "Back To Vacancy" at bounding box center [340, 34] width 132 height 17
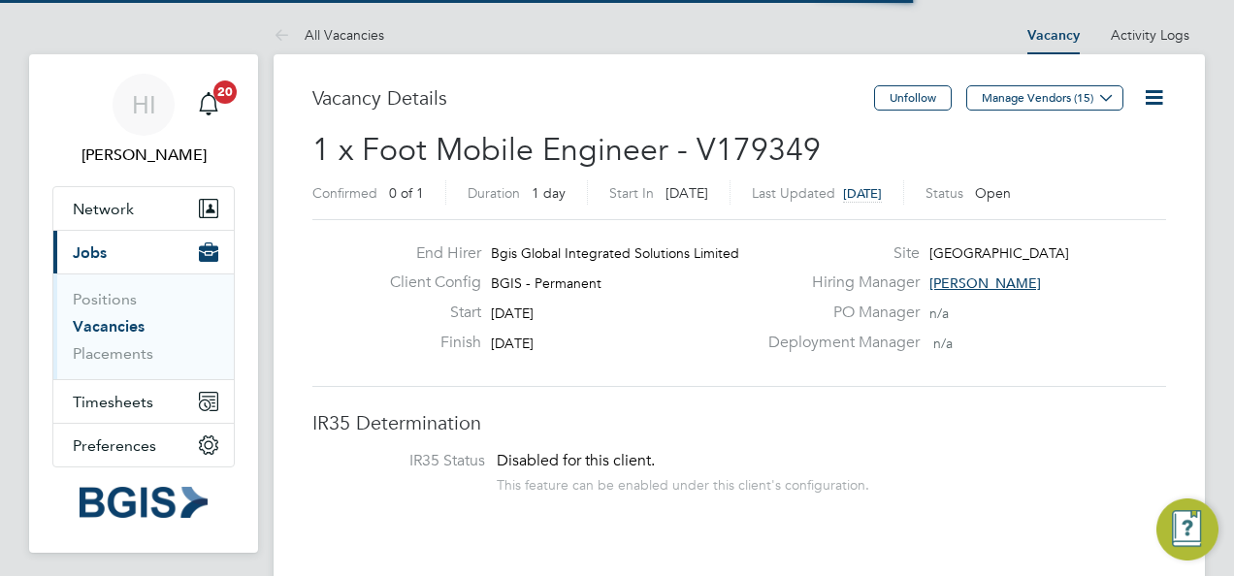
scroll to position [32, 169]
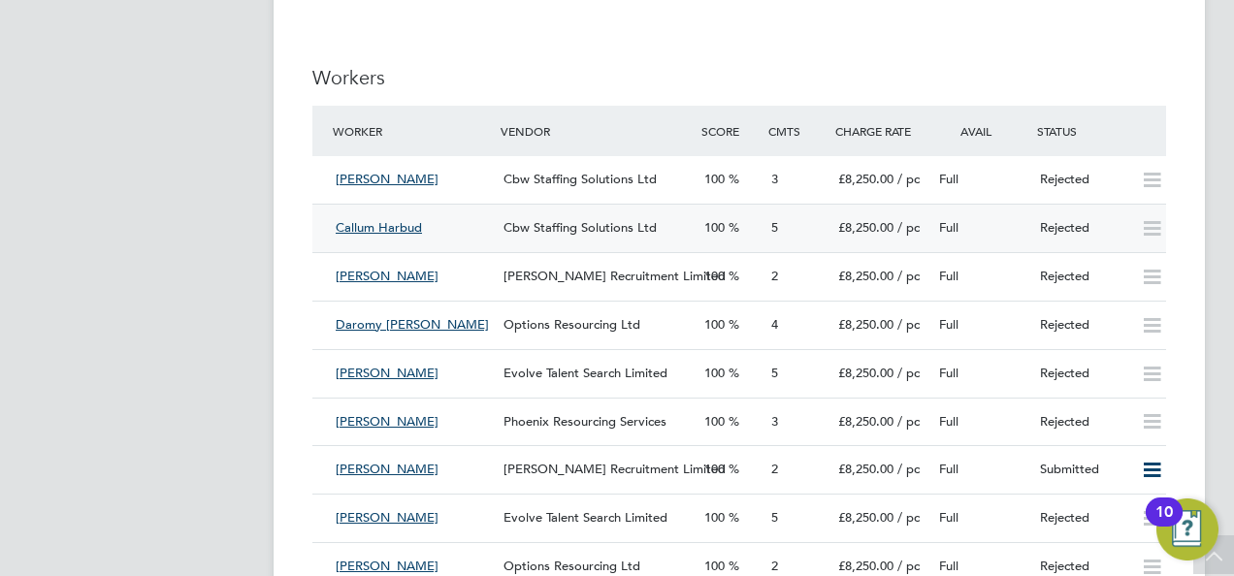
click at [420, 226] on span "Callum Harbud" at bounding box center [379, 227] width 86 height 16
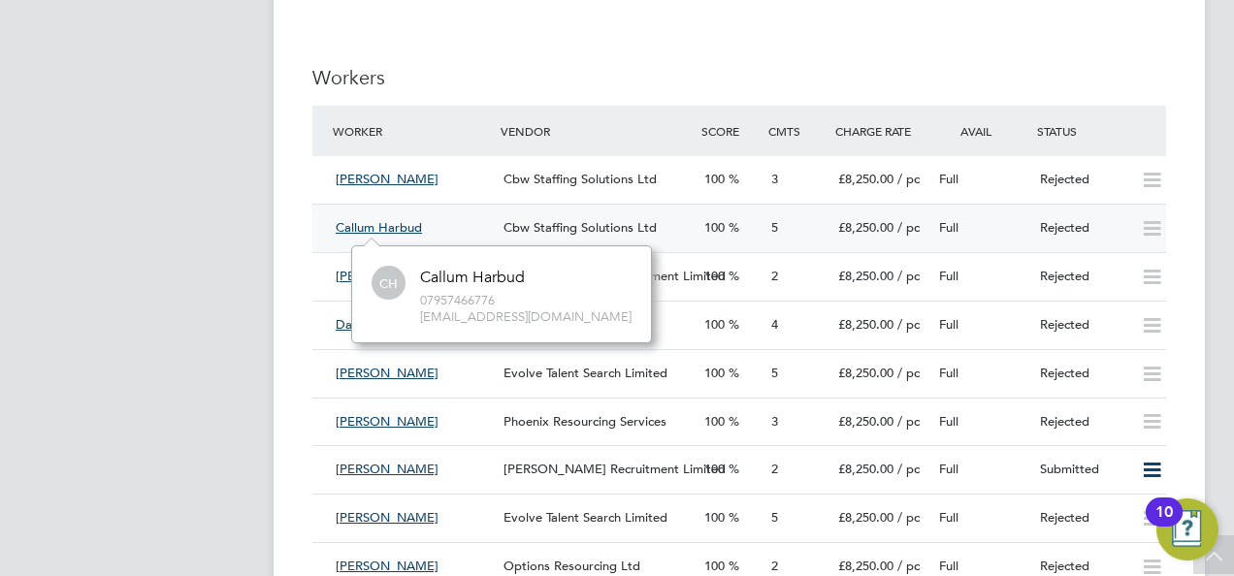
click at [533, 241] on div "Cbw Staffing Solutions Ltd" at bounding box center [596, 229] width 201 height 32
